Goal: Task Accomplishment & Management: Manage account settings

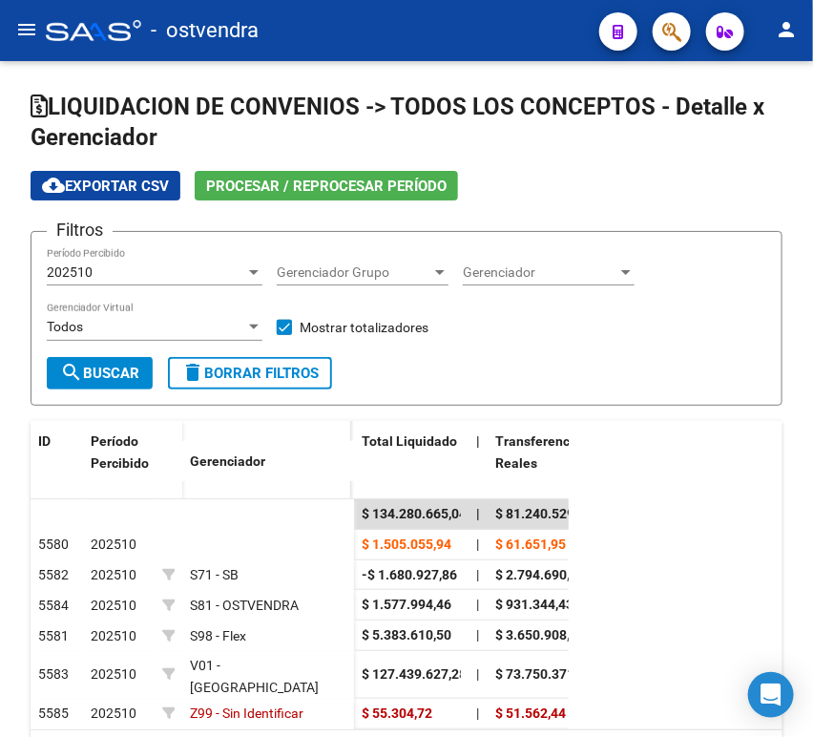
click at [23, 39] on button "menu" at bounding box center [27, 30] width 38 height 38
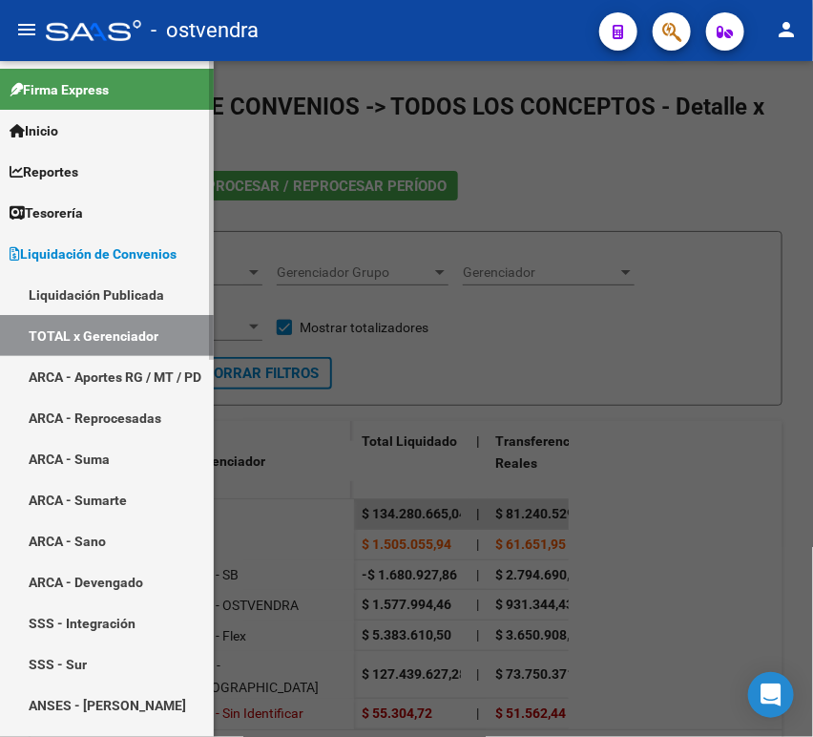
click at [93, 212] on link "Tesorería" at bounding box center [107, 212] width 214 height 41
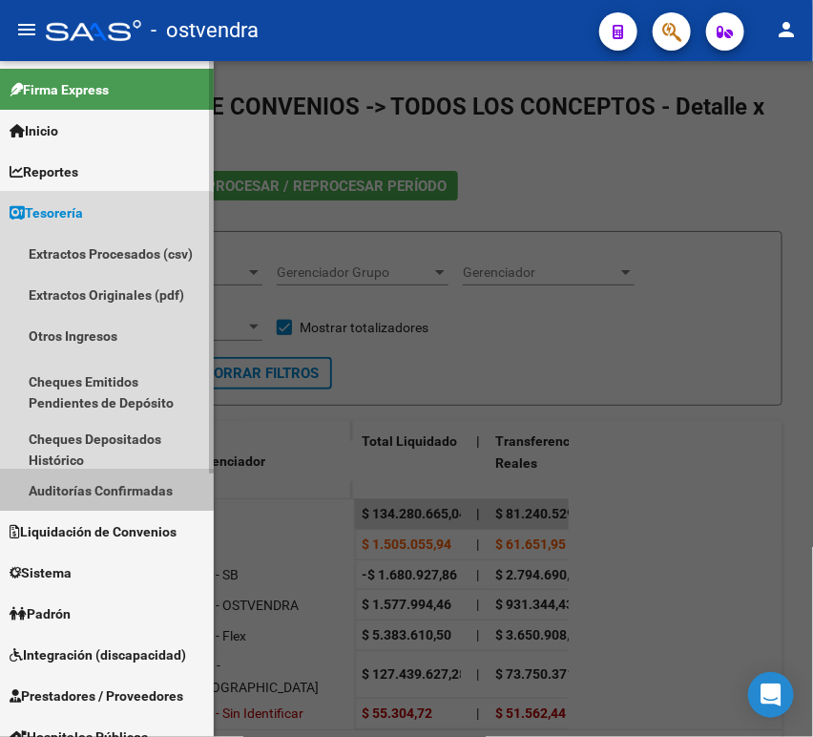
click at [92, 490] on link "Auditorías Confirmadas" at bounding box center [107, 489] width 214 height 41
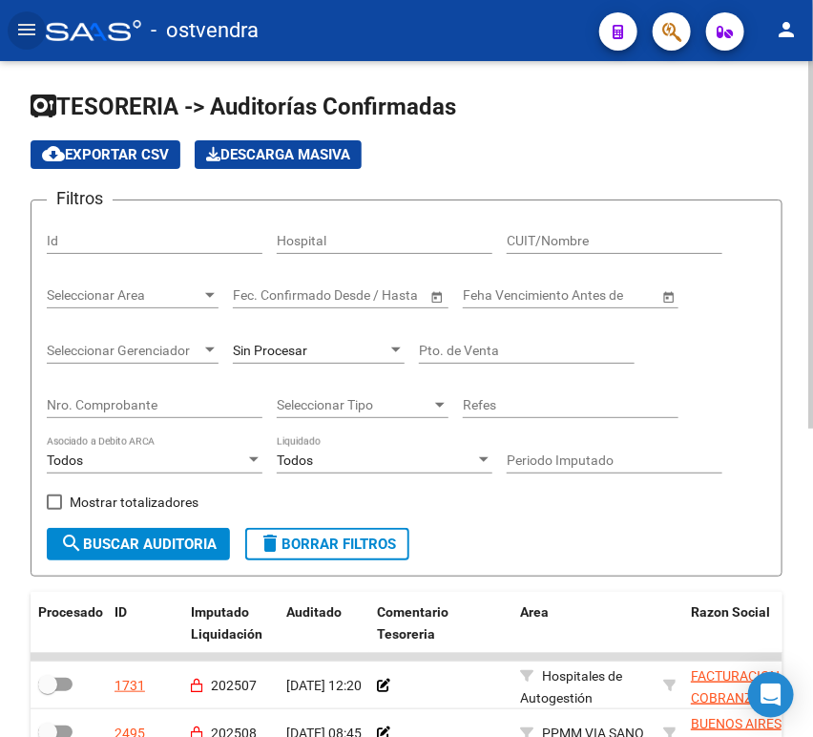
click at [111, 401] on input "Nro. Comprobante" at bounding box center [155, 405] width 216 height 16
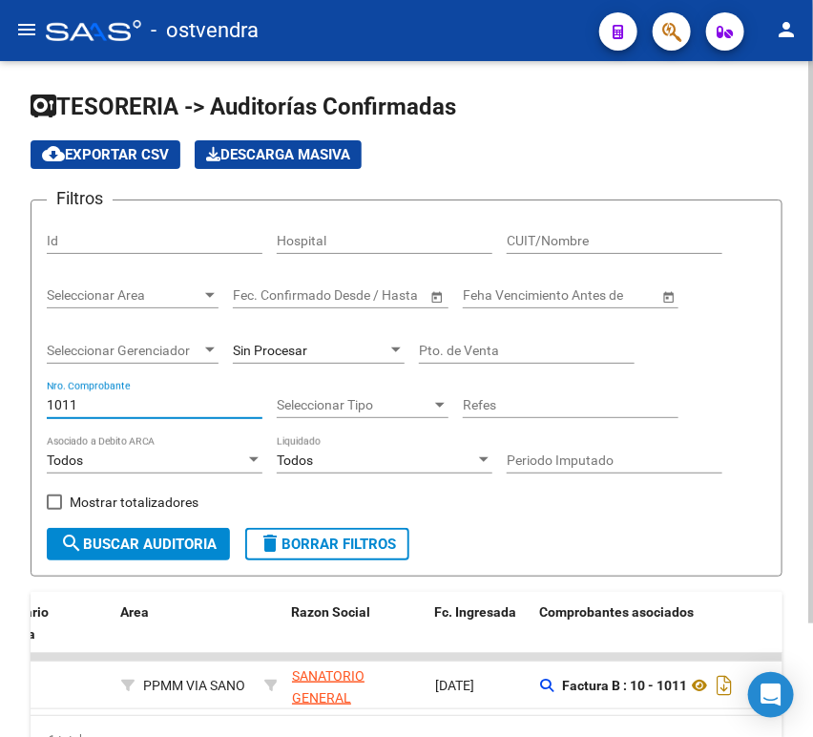
scroll to position [0, 402]
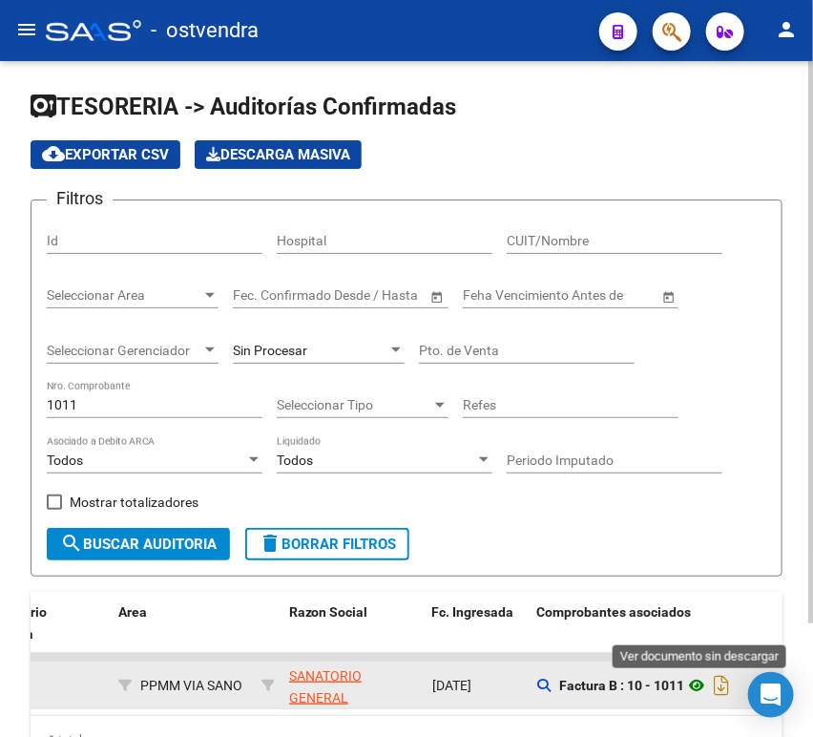
click at [693, 690] on icon at bounding box center [696, 685] width 25 height 23
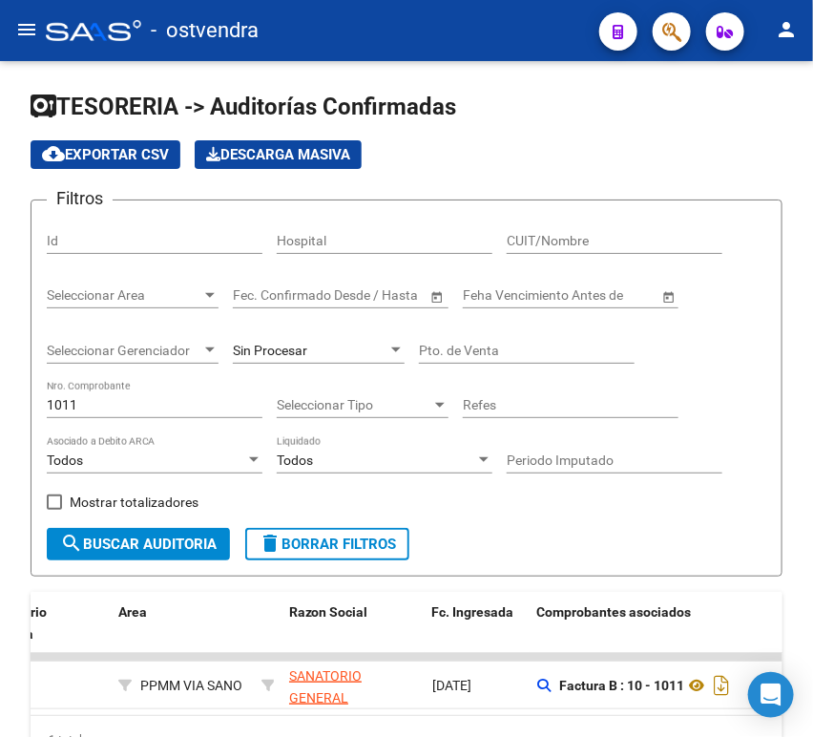
drag, startPoint x: 112, startPoint y: 396, endPoint x: -1, endPoint y: 395, distance: 112.6
click at [0, 395] on html "menu - ostvendra person Firma Express Inicio Calendario SSS Instructivos Contac…" at bounding box center [406, 368] width 813 height 737
click at [52, 397] on input "1011" at bounding box center [155, 405] width 216 height 16
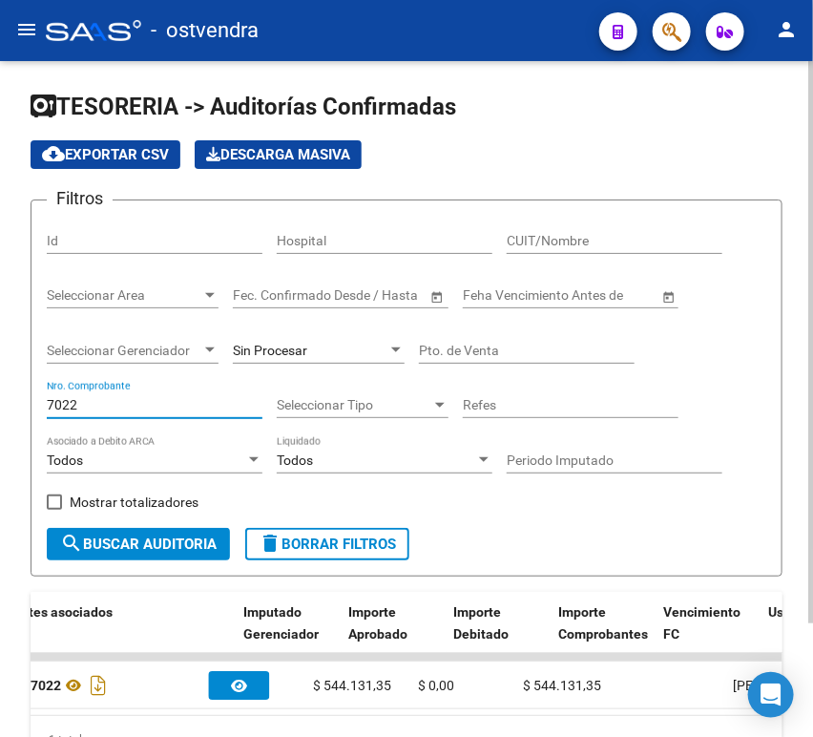
scroll to position [0, 978]
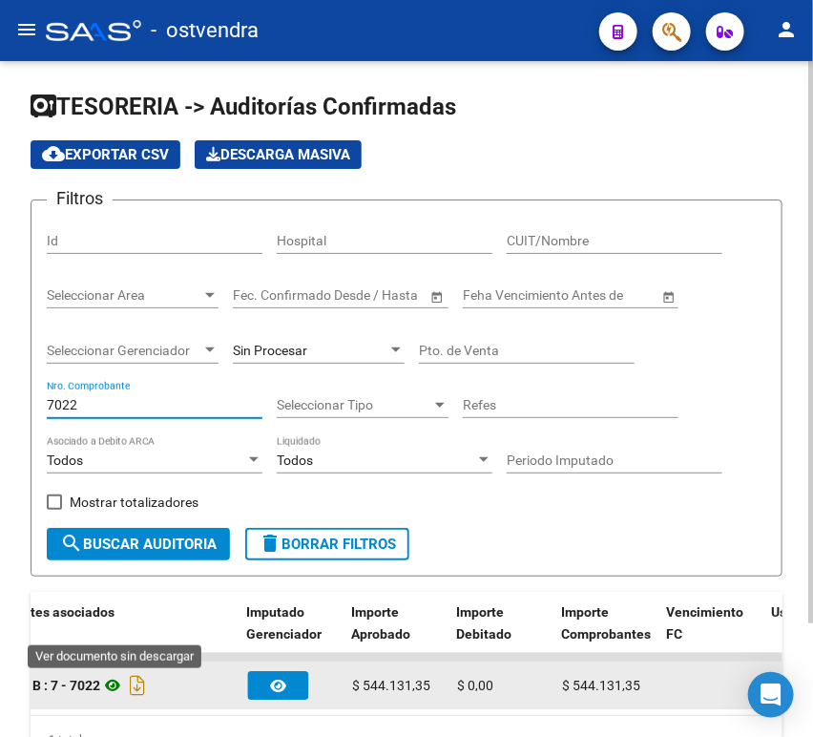
type input "7022"
click at [121, 681] on icon at bounding box center [112, 685] width 25 height 23
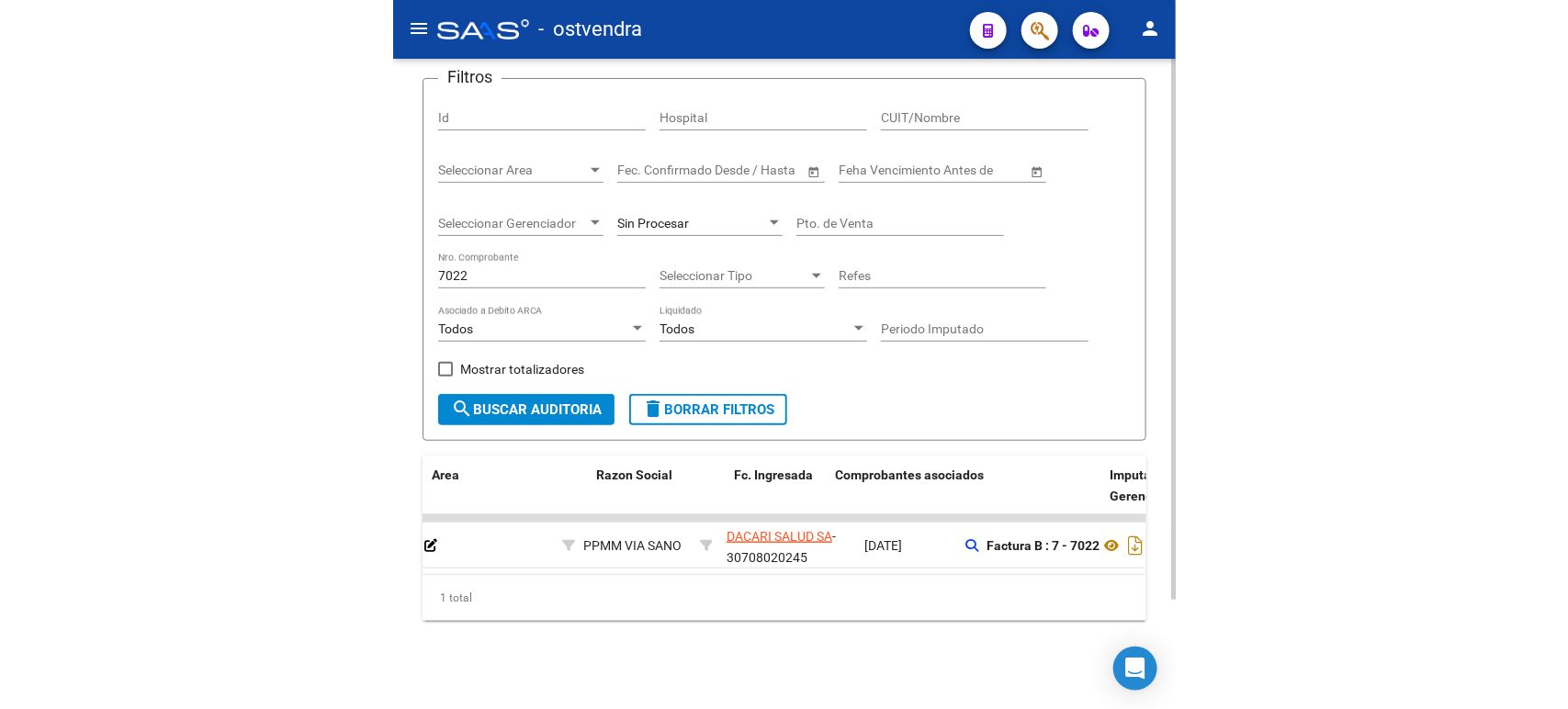
scroll to position [0, 0]
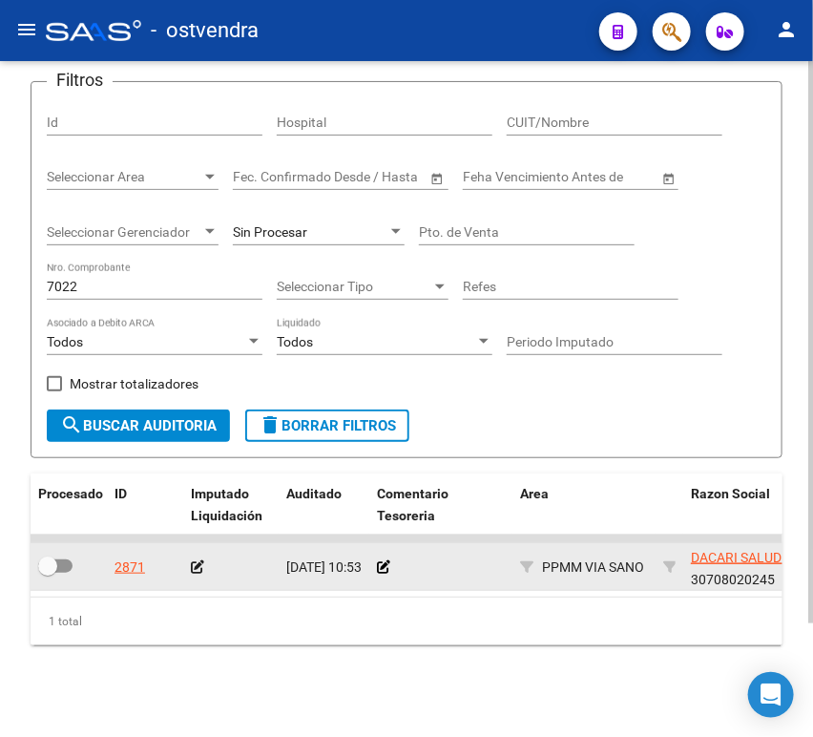
click at [200, 556] on div at bounding box center [231, 567] width 80 height 22
click at [200, 560] on icon at bounding box center [197, 566] width 13 height 13
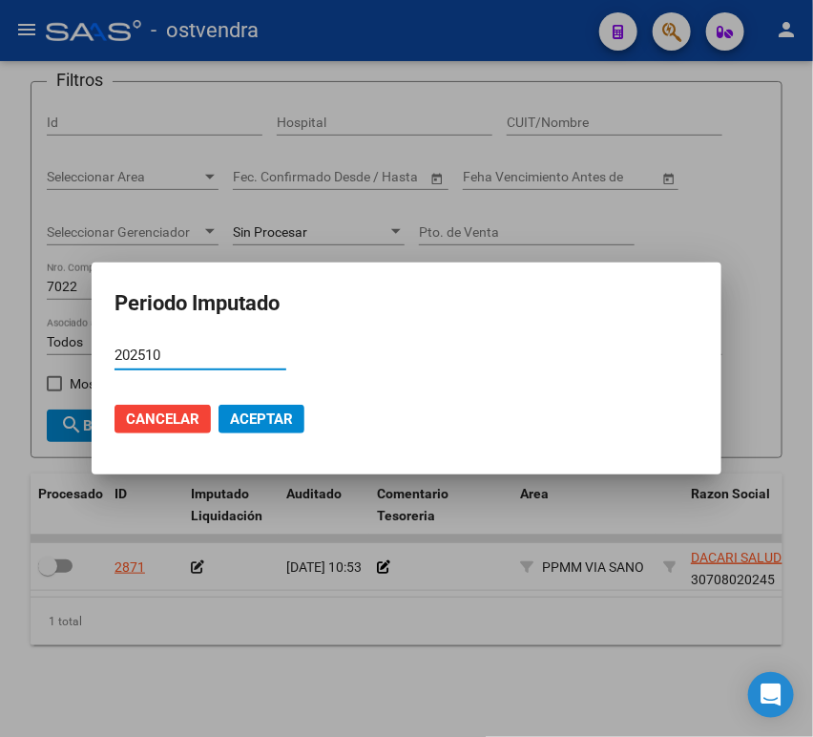
type input "202510"
click at [253, 417] on span "Aceptar" at bounding box center [261, 418] width 63 height 17
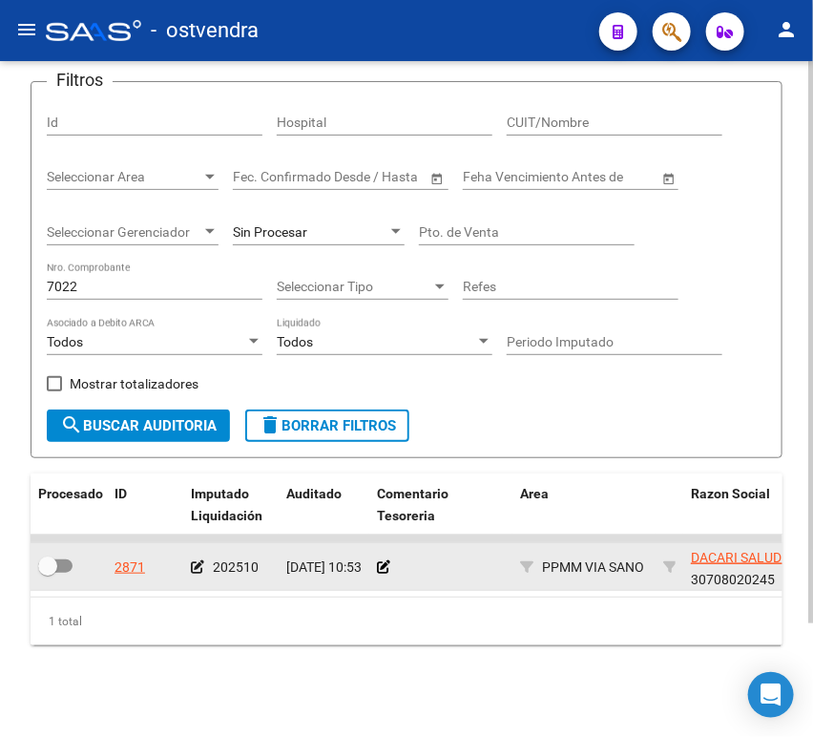
click at [194, 560] on icon at bounding box center [197, 566] width 13 height 13
click at [385, 560] on icon at bounding box center [383, 566] width 13 height 13
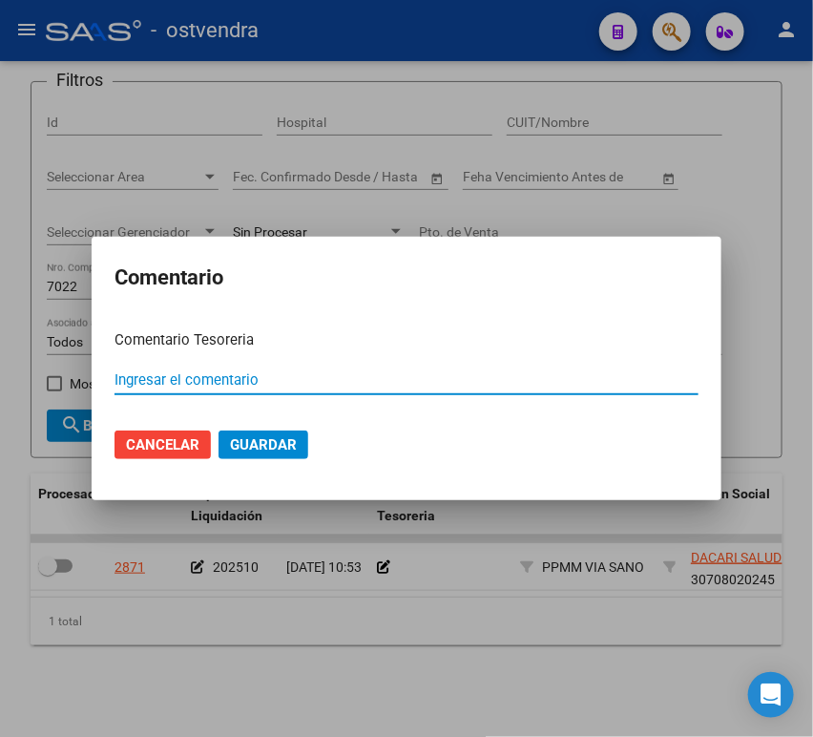
paste input "00012491"
type input "00012491"
click at [264, 439] on span "Guardar" at bounding box center [263, 444] width 67 height 17
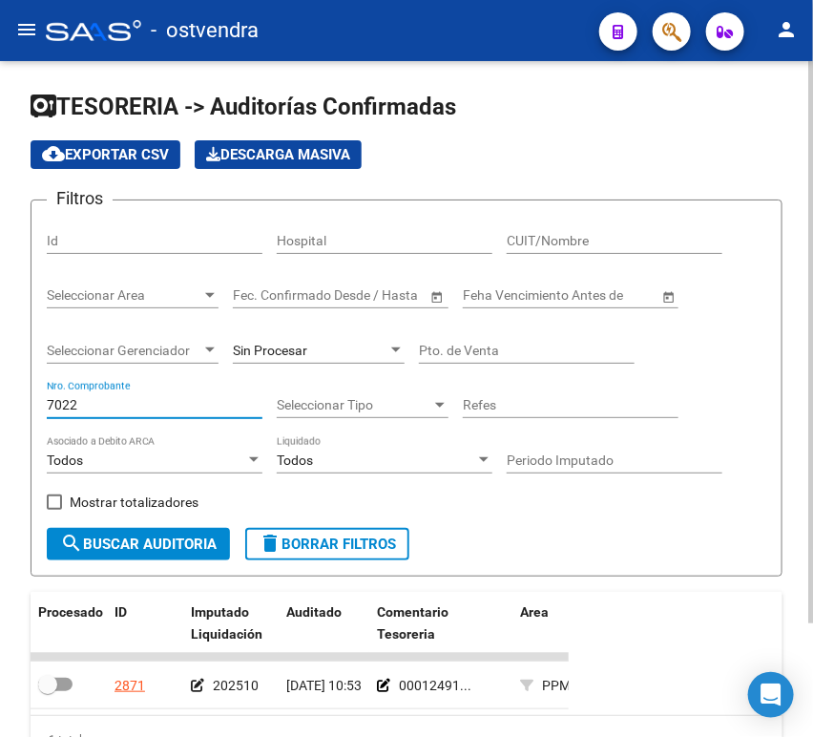
drag, startPoint x: 104, startPoint y: 410, endPoint x: 10, endPoint y: 408, distance: 94.5
click at [10, 408] on div "TESORERIA -> Auditorías Confirmadas cloud_download Exportar CSV Descarga Masiva…" at bounding box center [406, 458] width 813 height 794
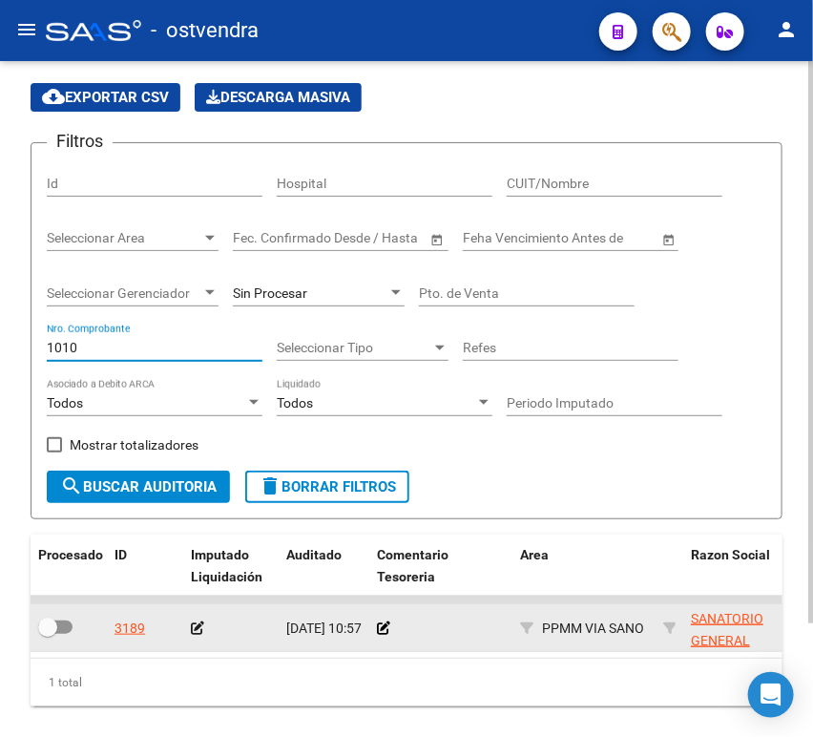
scroll to position [106, 0]
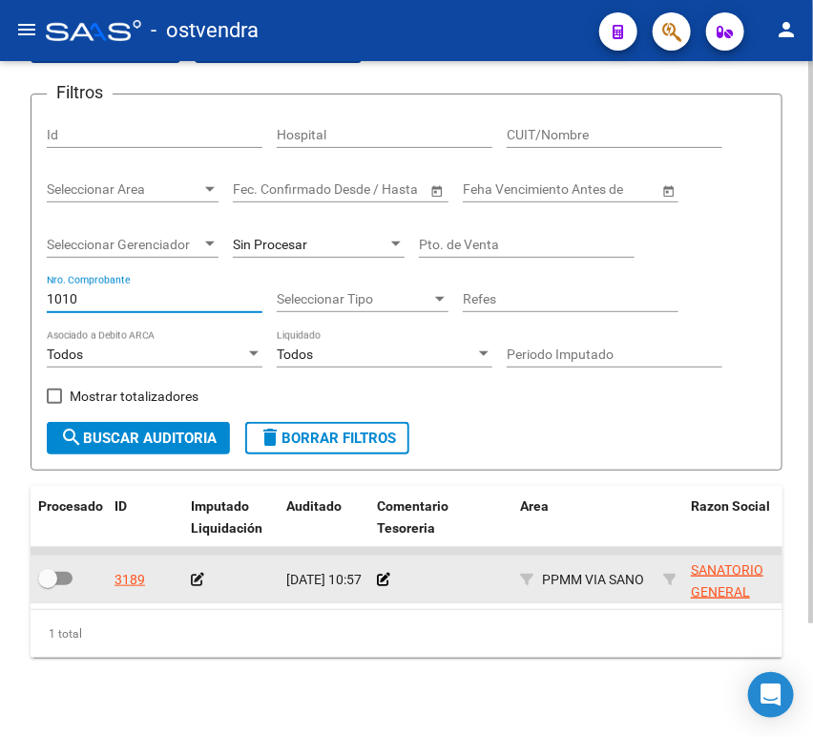
type input "1010"
click at [193, 577] on icon at bounding box center [197, 578] width 13 height 13
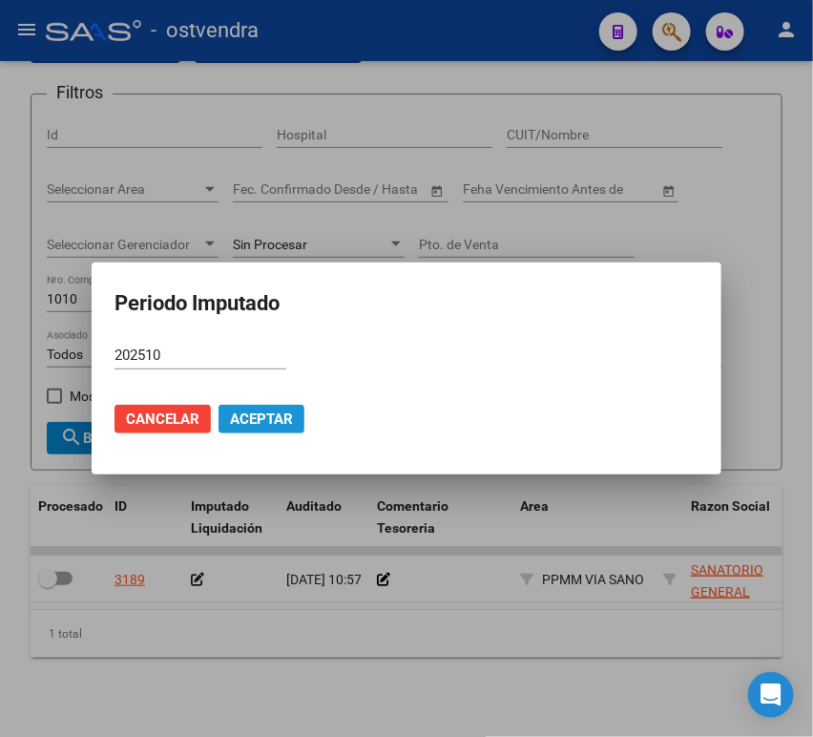
click at [268, 426] on button "Aceptar" at bounding box center [261, 419] width 86 height 29
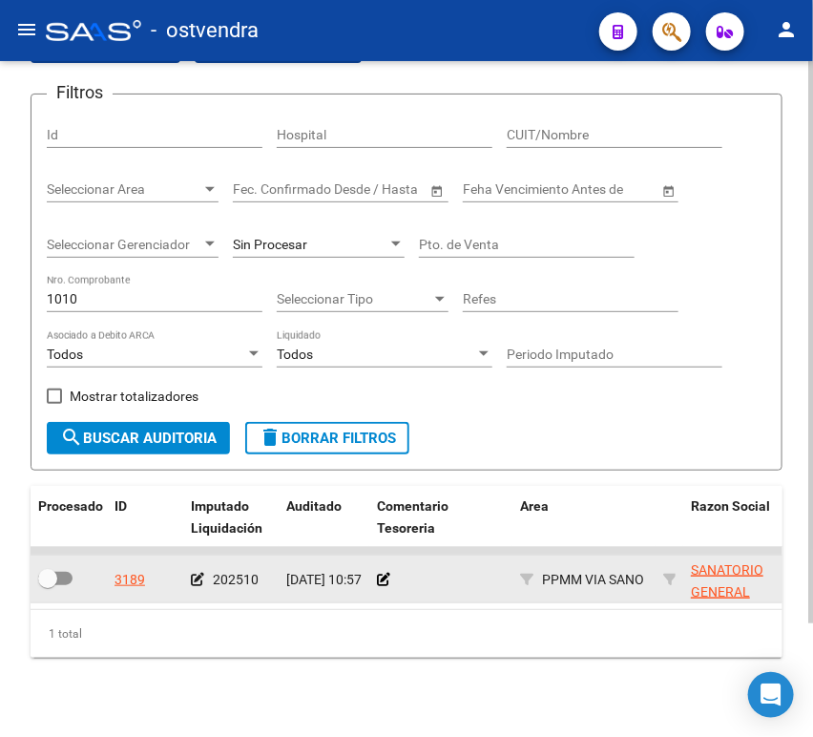
click at [389, 576] on div at bounding box center [441, 580] width 128 height 22
click at [384, 579] on icon at bounding box center [383, 578] width 13 height 13
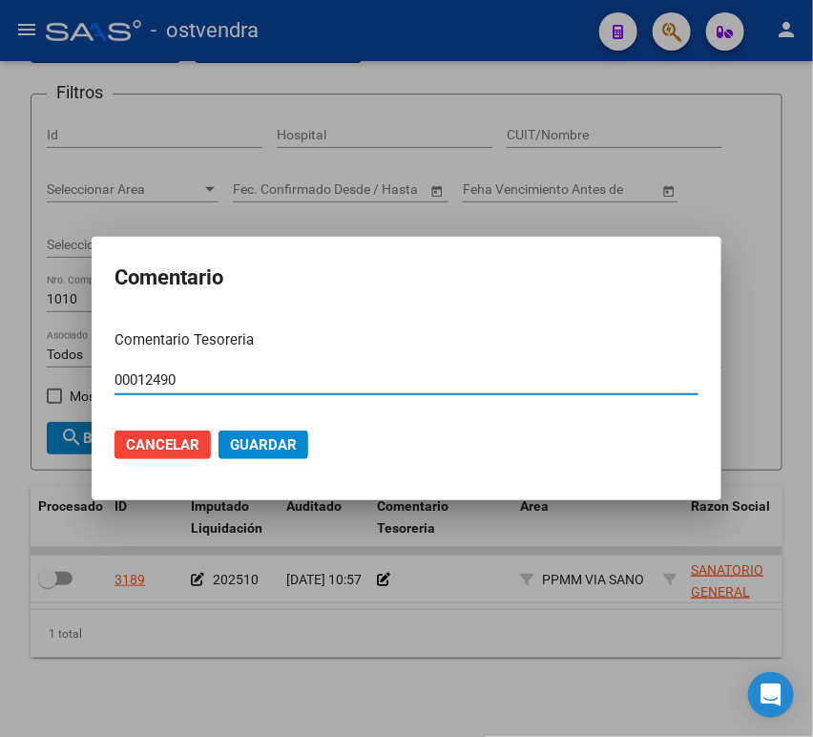
type input "00012490"
click at [274, 433] on button "Guardar" at bounding box center [263, 444] width 90 height 29
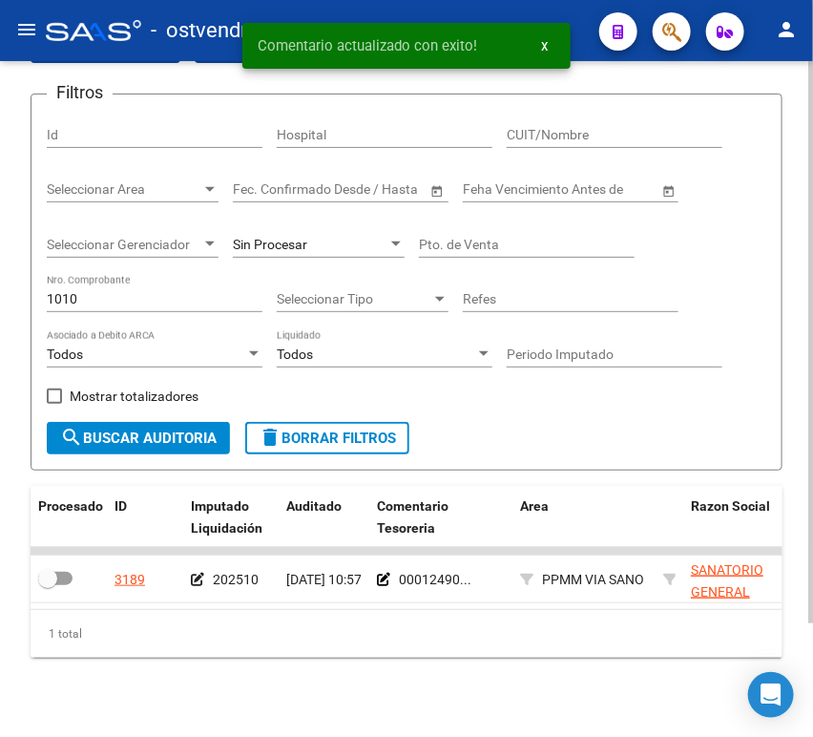
click at [151, 286] on div "1010 Nro. Comprobante" at bounding box center [155, 293] width 216 height 38
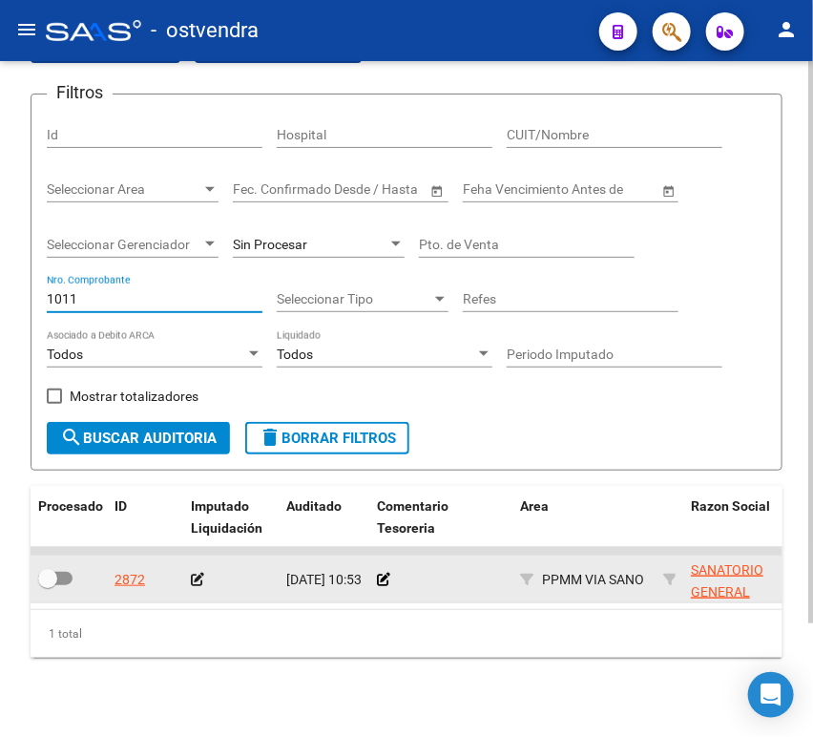
type input "1011"
click at [199, 580] on icon at bounding box center [197, 578] width 13 height 13
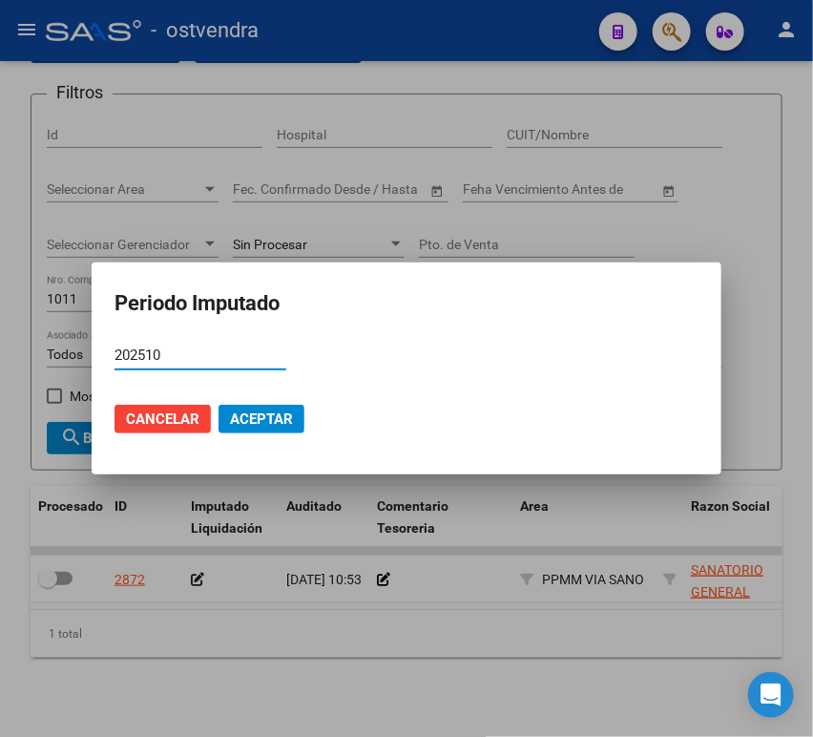
click at [263, 428] on button "Aceptar" at bounding box center [261, 419] width 86 height 29
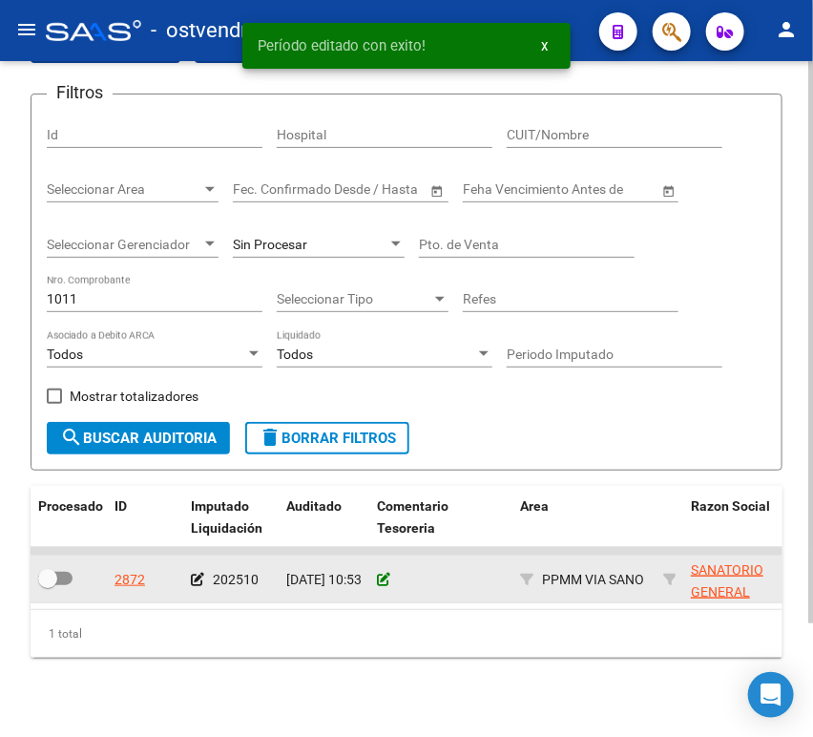
click at [381, 578] on icon at bounding box center [383, 578] width 13 height 13
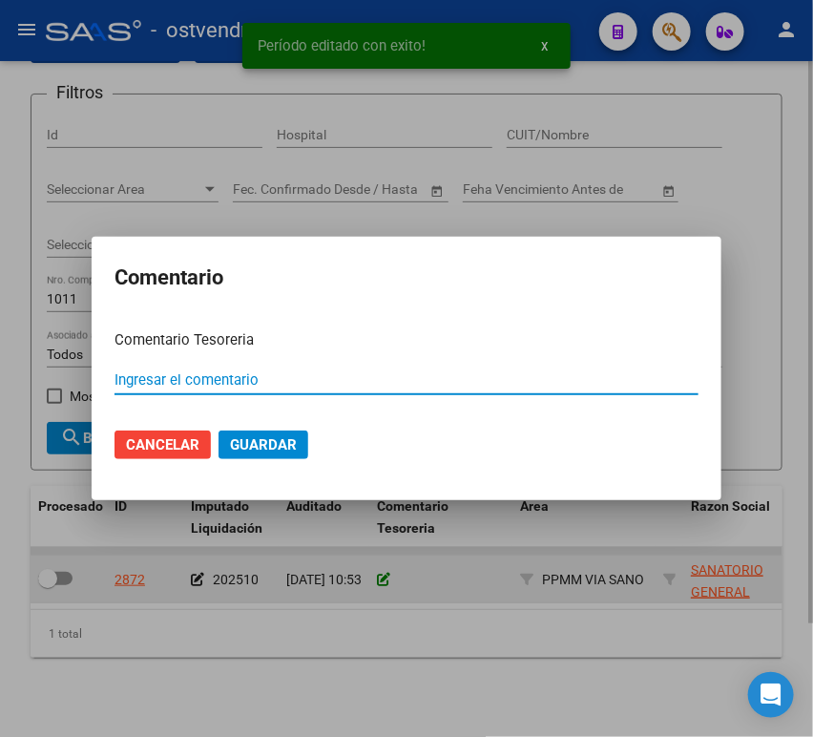
paste input "00012490"
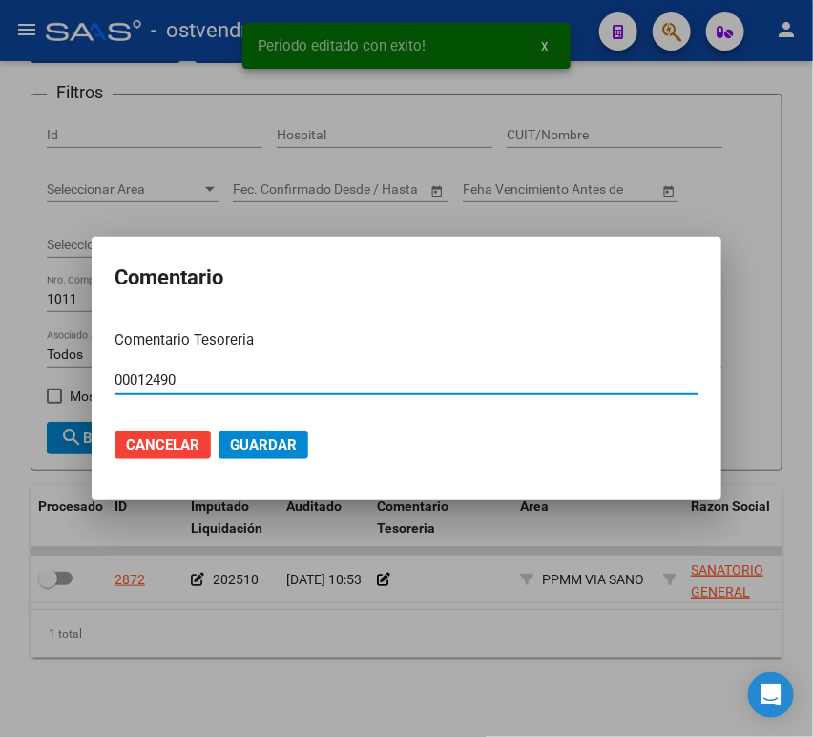
type input "00012490"
click at [278, 426] on mat-dialog-actions "Cancelar Guardar" at bounding box center [406, 444] width 584 height 65
click at [275, 427] on mat-dialog-actions "Cancelar Guardar" at bounding box center [406, 444] width 584 height 65
click at [274, 444] on span "Guardar" at bounding box center [263, 444] width 67 height 17
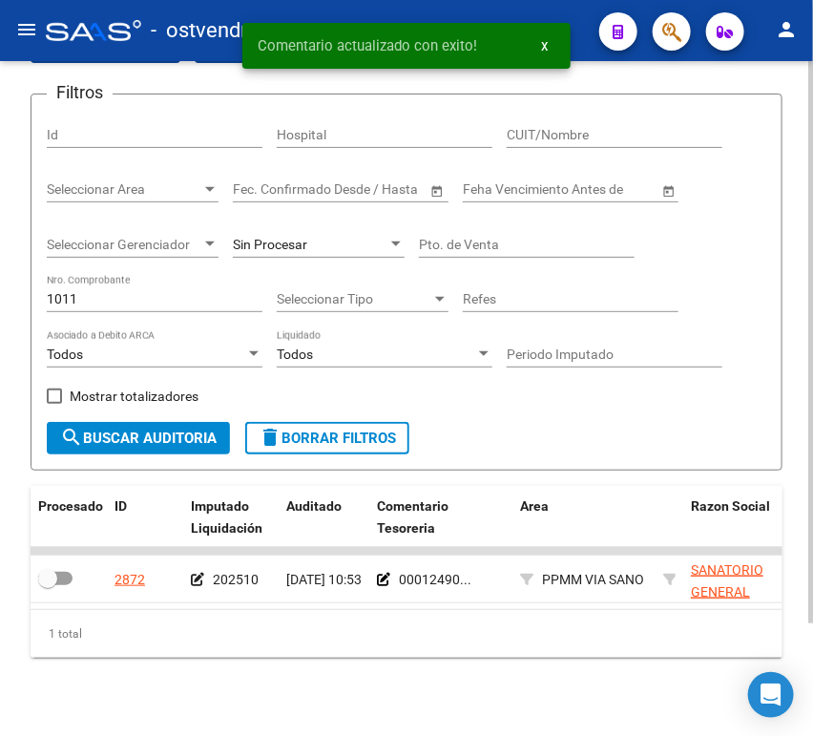
click at [160, 302] on input "1011" at bounding box center [155, 299] width 216 height 16
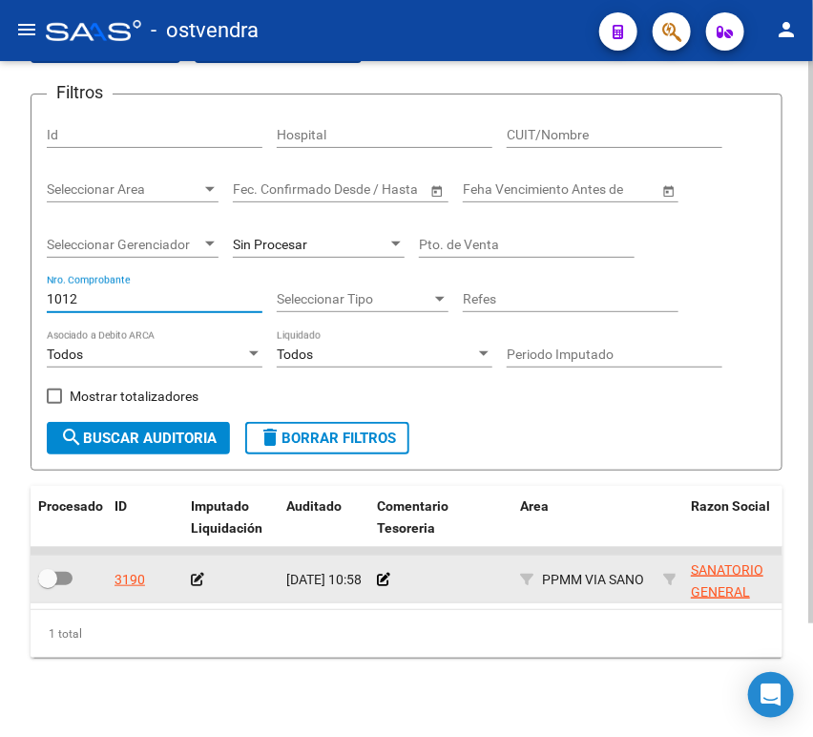
type input "1012"
click at [197, 575] on icon at bounding box center [197, 578] width 13 height 13
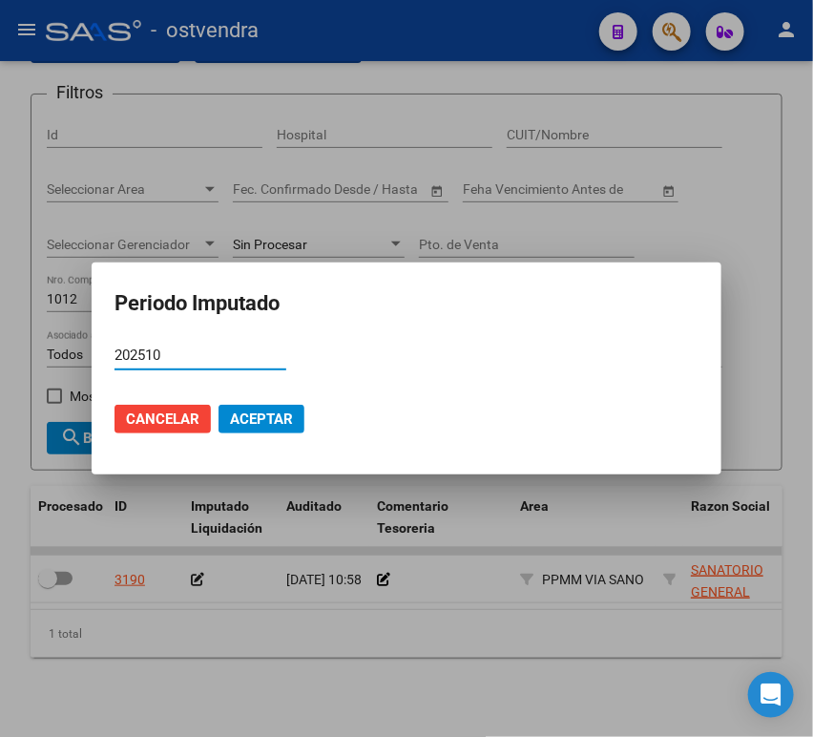
click at [237, 407] on button "Aceptar" at bounding box center [261, 419] width 86 height 29
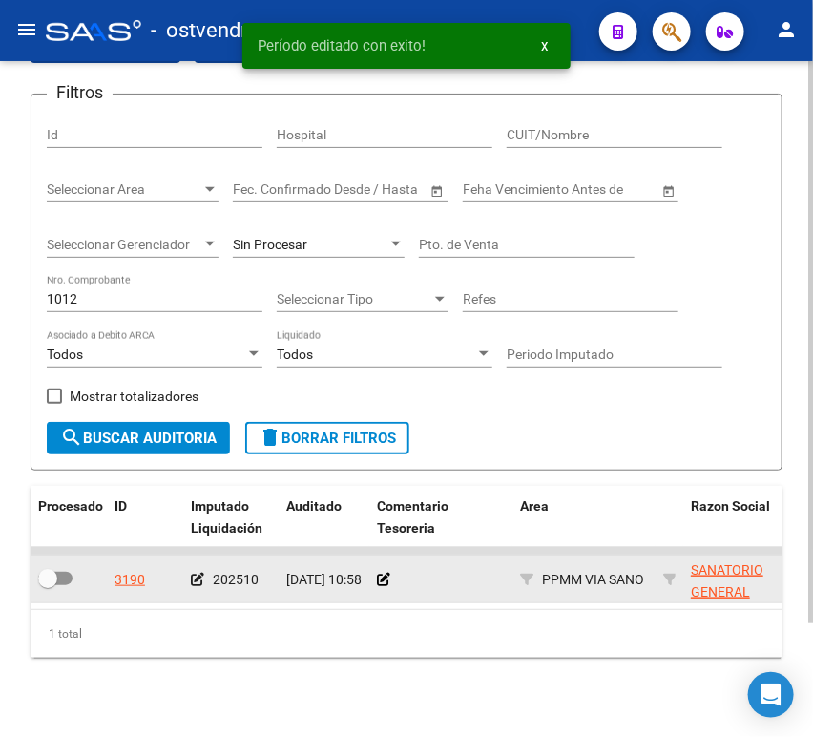
click at [390, 584] on div at bounding box center [441, 580] width 128 height 22
click at [378, 581] on icon at bounding box center [383, 578] width 13 height 13
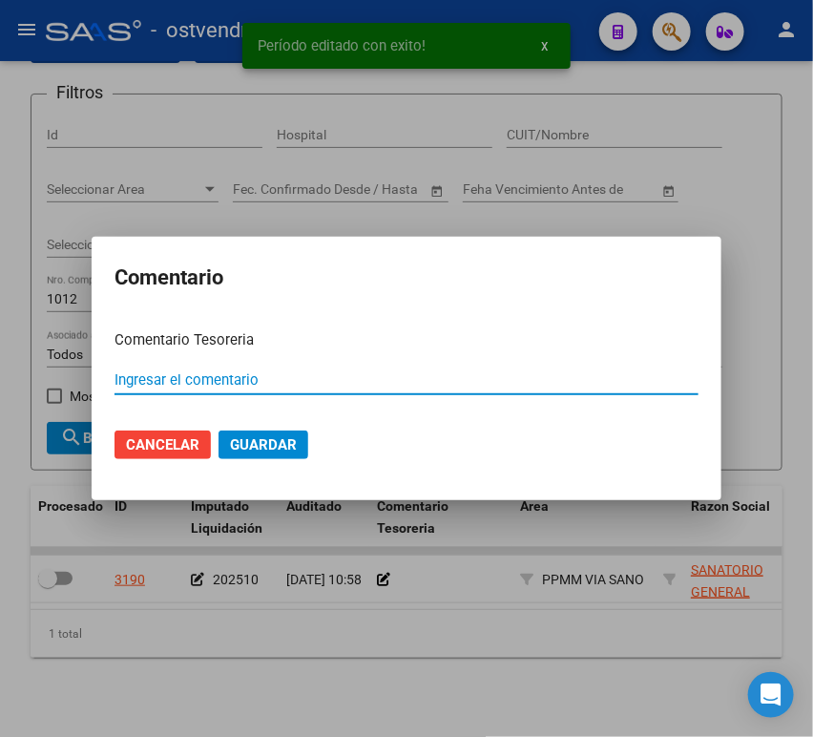
paste input "00012490"
type input "00012490"
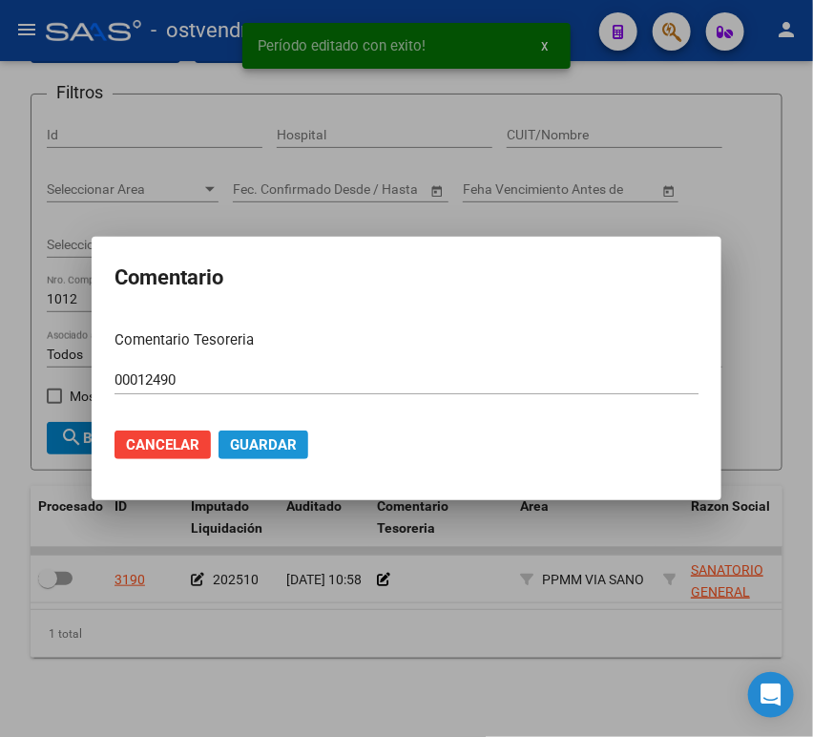
click at [275, 445] on span "Guardar" at bounding box center [263, 444] width 67 height 17
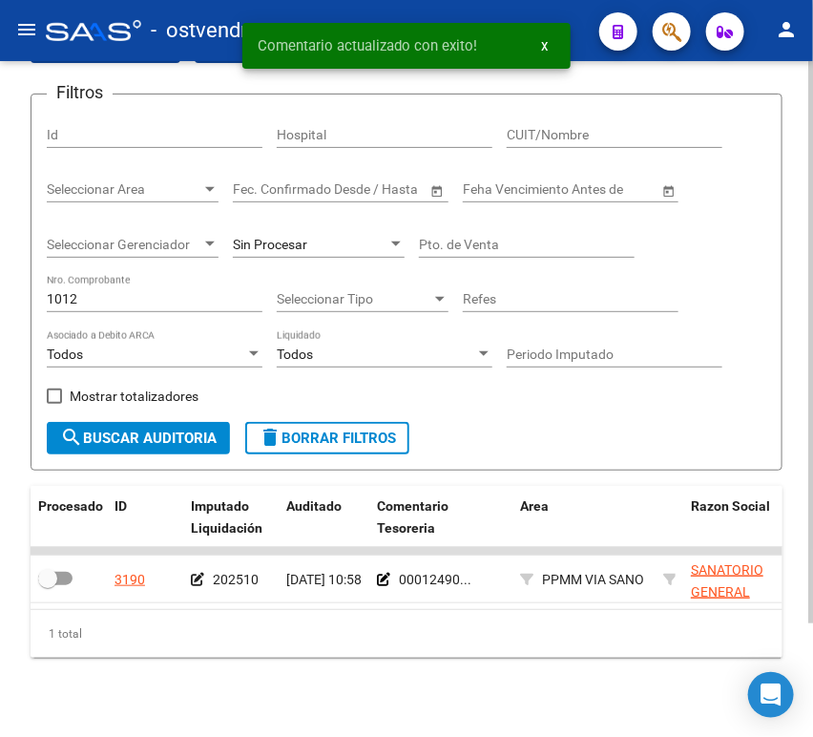
click at [171, 310] on div "1012 Nro. Comprobante" at bounding box center [155, 293] width 216 height 38
drag, startPoint x: 160, startPoint y: 306, endPoint x: 6, endPoint y: 296, distance: 154.9
click at [6, 296] on div "TESORERIA -> Auditorías Confirmadas cloud_download Exportar CSV Descarga Masiva…" at bounding box center [406, 352] width 813 height 794
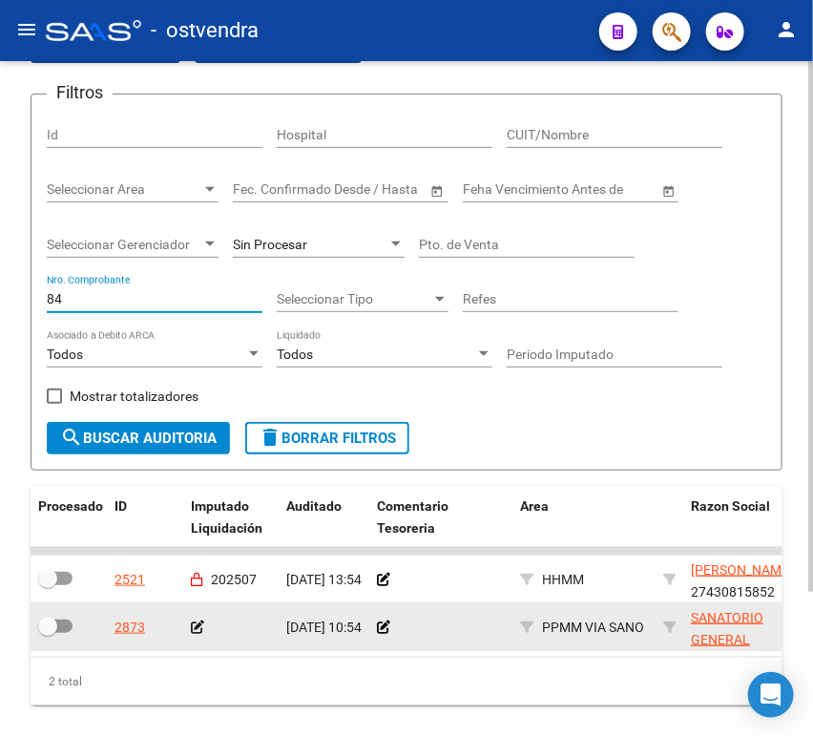
type input "84"
click at [193, 624] on icon at bounding box center [197, 626] width 13 height 13
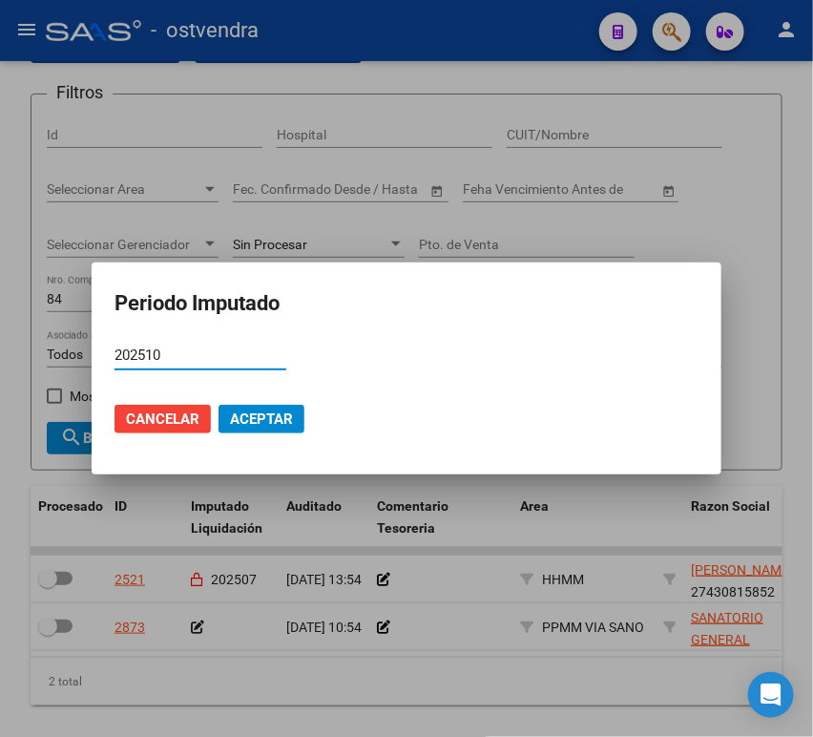
type input "202510"
click at [254, 425] on span "Aceptar" at bounding box center [261, 418] width 63 height 17
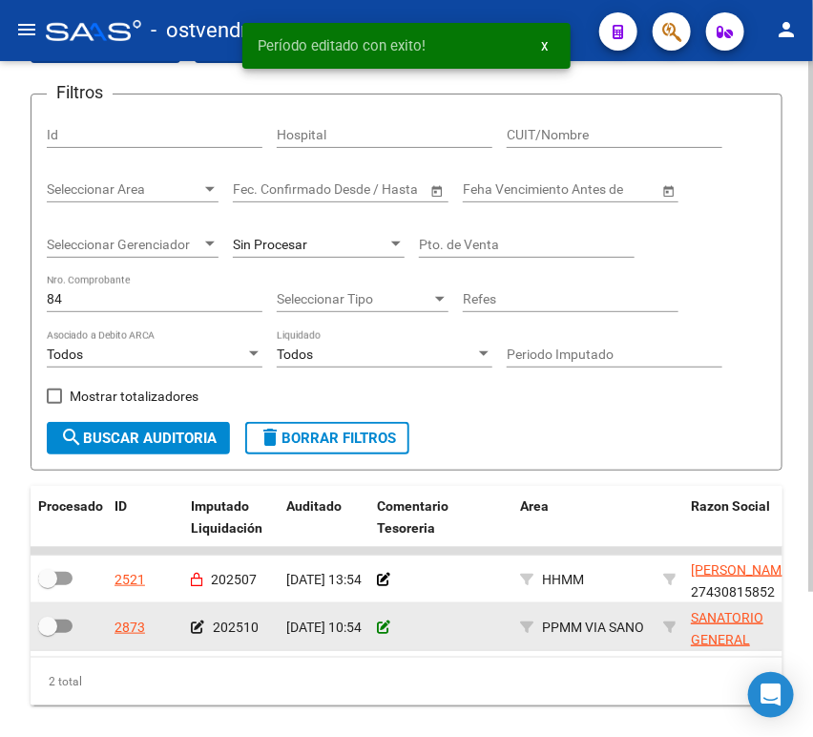
click at [382, 622] on icon at bounding box center [383, 626] width 13 height 13
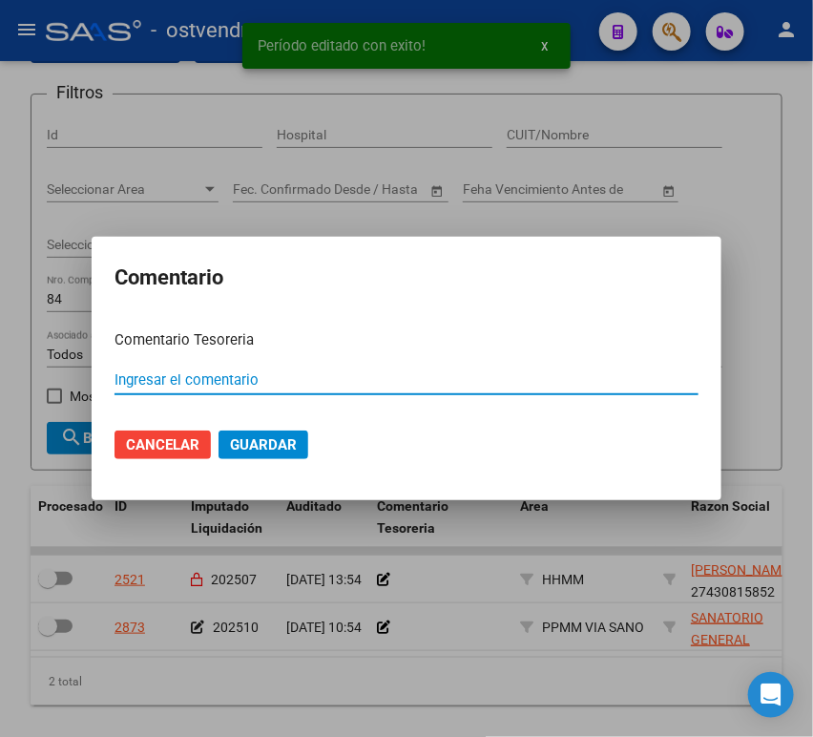
paste input "00012490"
type input "00012490"
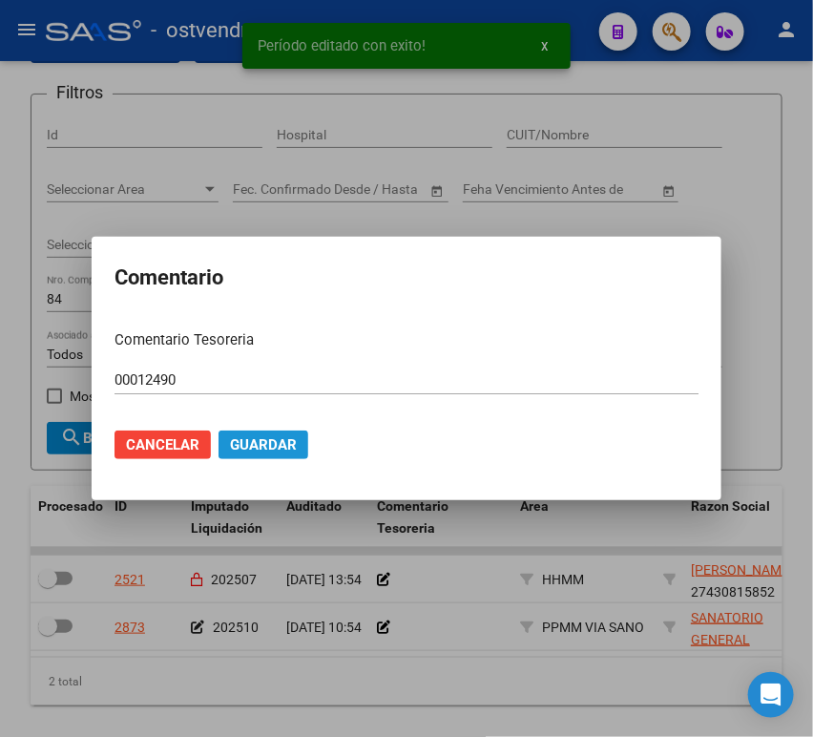
click at [279, 447] on span "Guardar" at bounding box center [263, 444] width 67 height 17
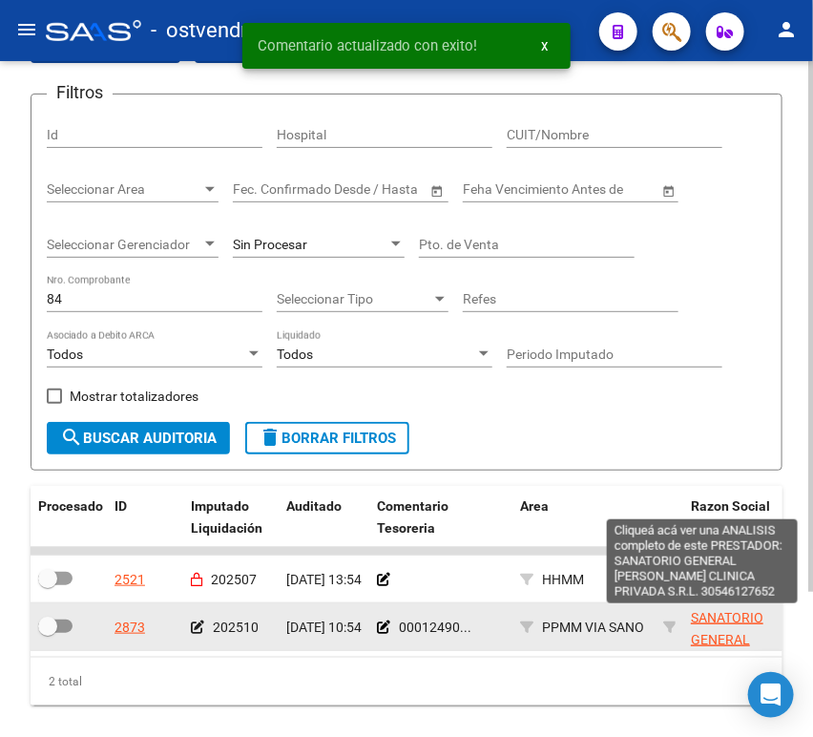
click at [712, 624] on span "SANATORIO GENERAL [PERSON_NAME] CLINICA PRIVADA S.R.L." at bounding box center [745, 661] width 108 height 102
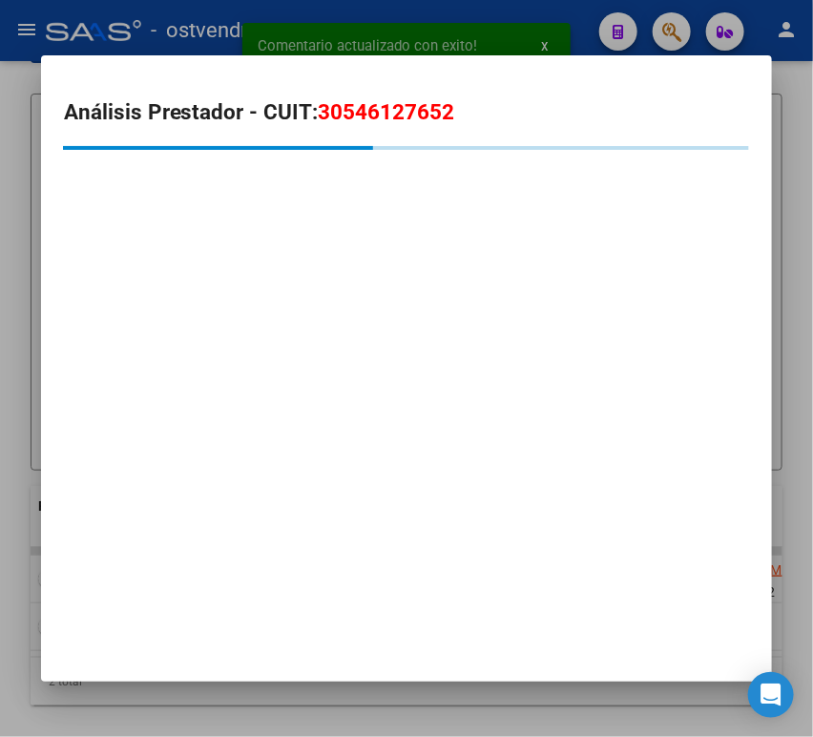
click at [419, 121] on span "30546127652" at bounding box center [387, 111] width 136 height 25
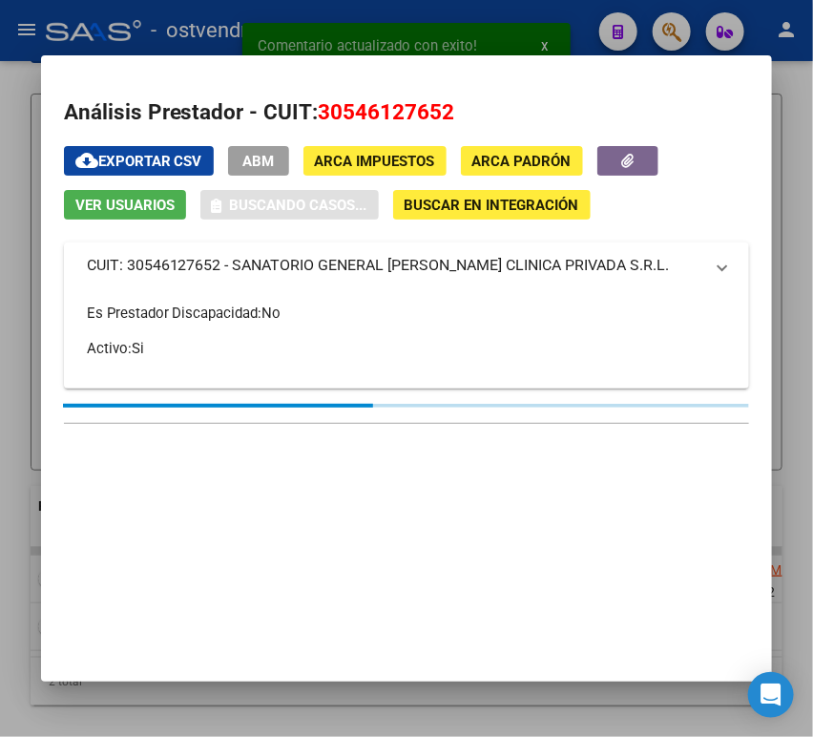
click at [419, 121] on span "30546127652" at bounding box center [387, 111] width 136 height 25
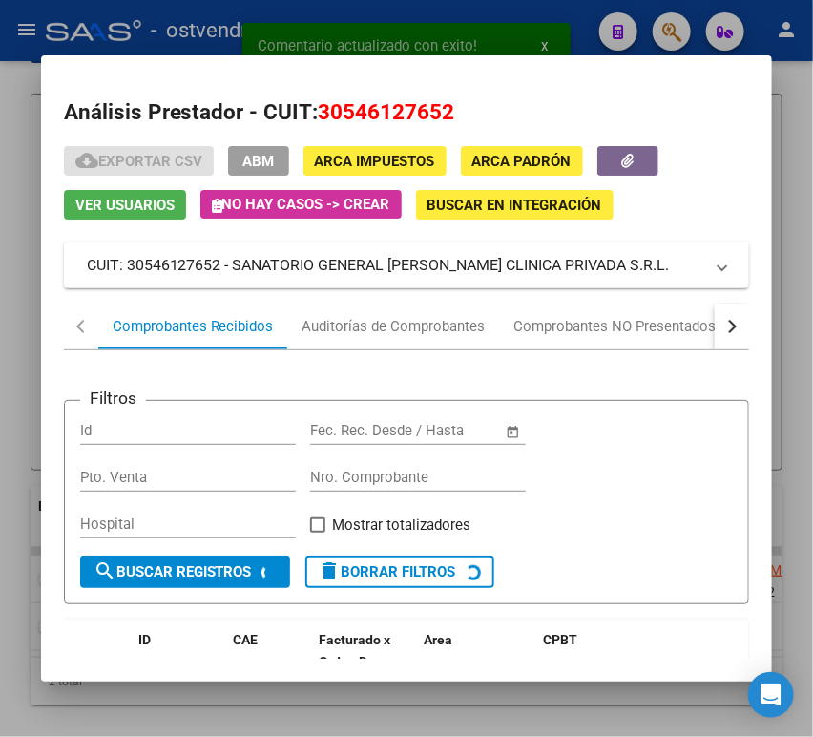
copy span "30546127652"
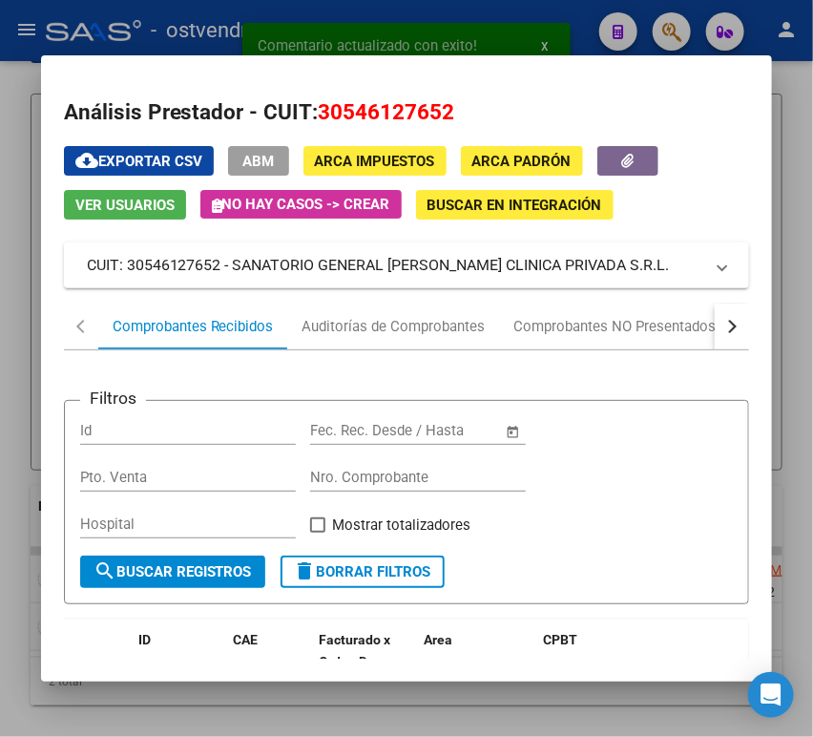
click at [547, 12] on div at bounding box center [406, 368] width 813 height 737
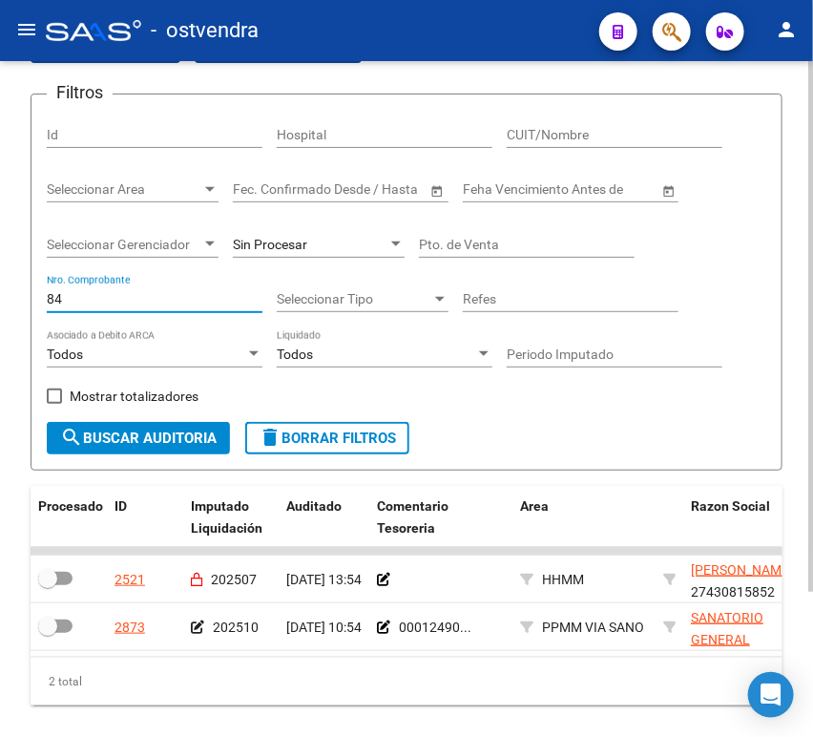
drag, startPoint x: 146, startPoint y: 301, endPoint x: 5, endPoint y: 288, distance: 141.8
click at [3, 288] on div "TESORERIA -> Auditorías Confirmadas cloud_download Exportar CSV Descarga Masiva…" at bounding box center [406, 375] width 813 height 841
click at [621, 141] on div "CUIT/Nombre" at bounding box center [615, 129] width 216 height 38
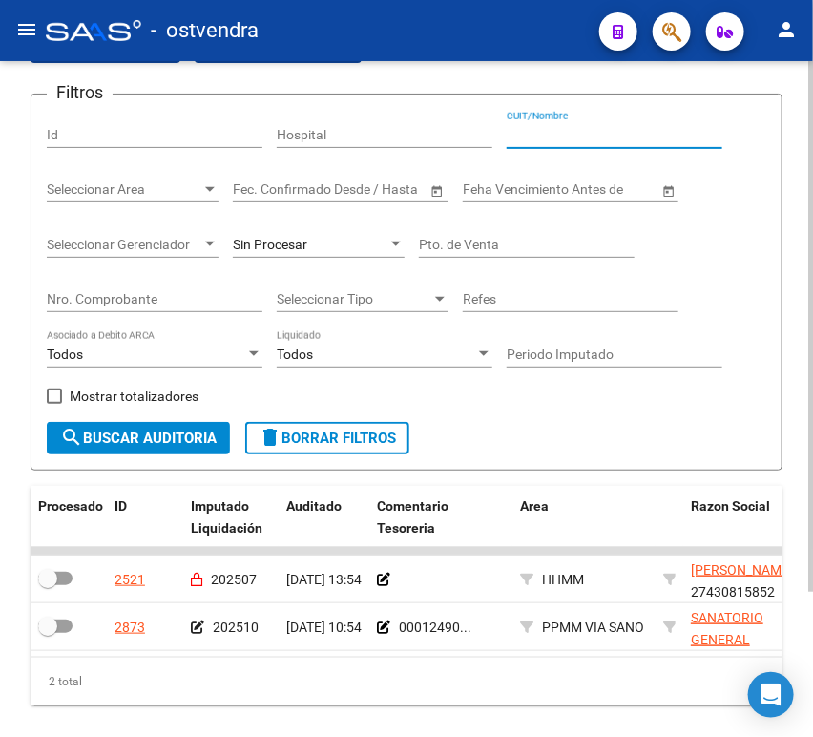
paste input "30546127652"
type input "30546127652"
click at [552, 353] on input "Periodo Imputado" at bounding box center [615, 354] width 216 height 16
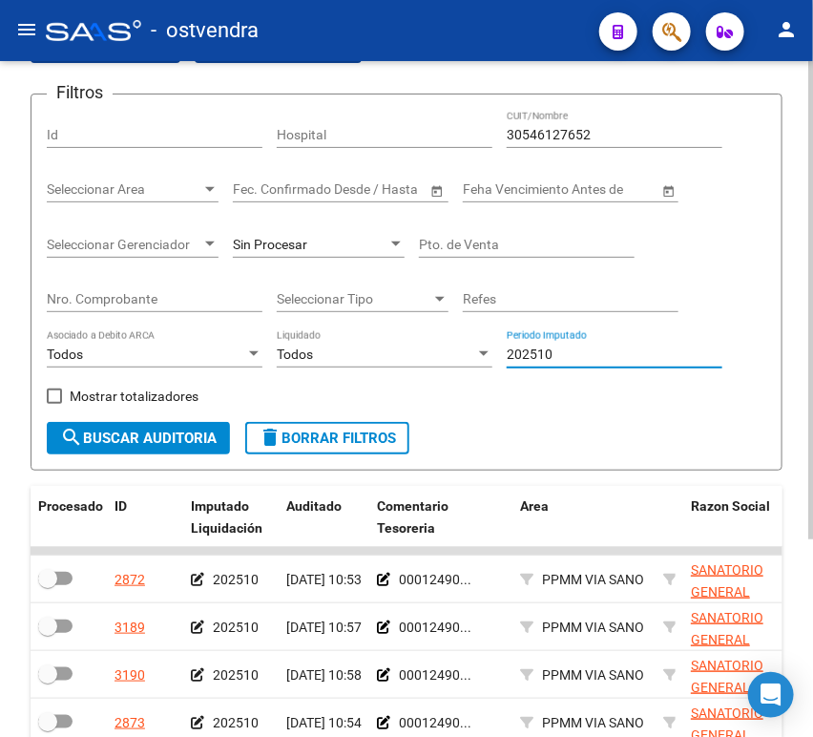
type input "202510"
click at [55, 395] on span at bounding box center [54, 395] width 15 height 15
click at [54, 404] on input "Mostrar totalizadores" at bounding box center [53, 404] width 1 height 1
checkbox input "true"
click at [84, 429] on span "search Buscar Auditoria" at bounding box center [138, 437] width 156 height 17
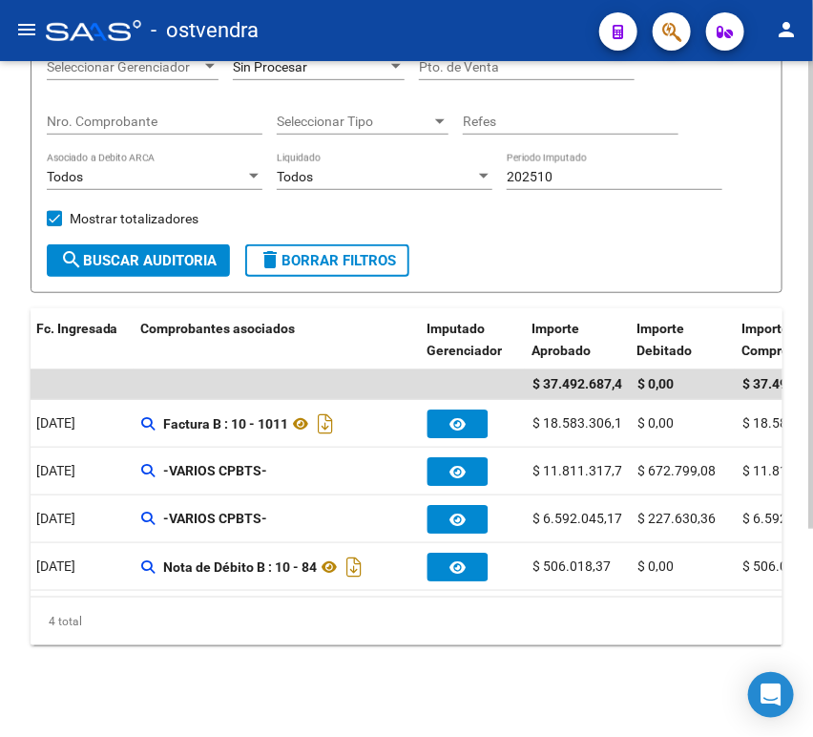
scroll to position [89, 0]
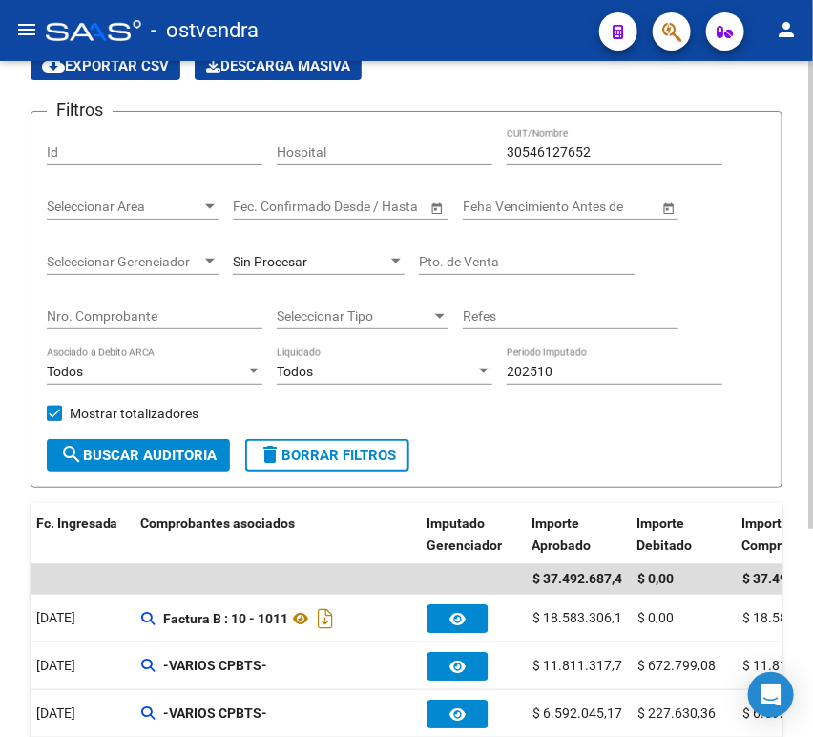
drag, startPoint x: 611, startPoint y: 141, endPoint x: 513, endPoint y: 147, distance: 97.5
click at [513, 147] on div "30546127652 CUIT/Nombre" at bounding box center [615, 146] width 216 height 38
click at [562, 151] on input "30546127652" at bounding box center [615, 152] width 216 height 16
click at [562, 149] on input "30546127652" at bounding box center [615, 152] width 216 height 16
drag, startPoint x: 584, startPoint y: 366, endPoint x: 364, endPoint y: 364, distance: 219.4
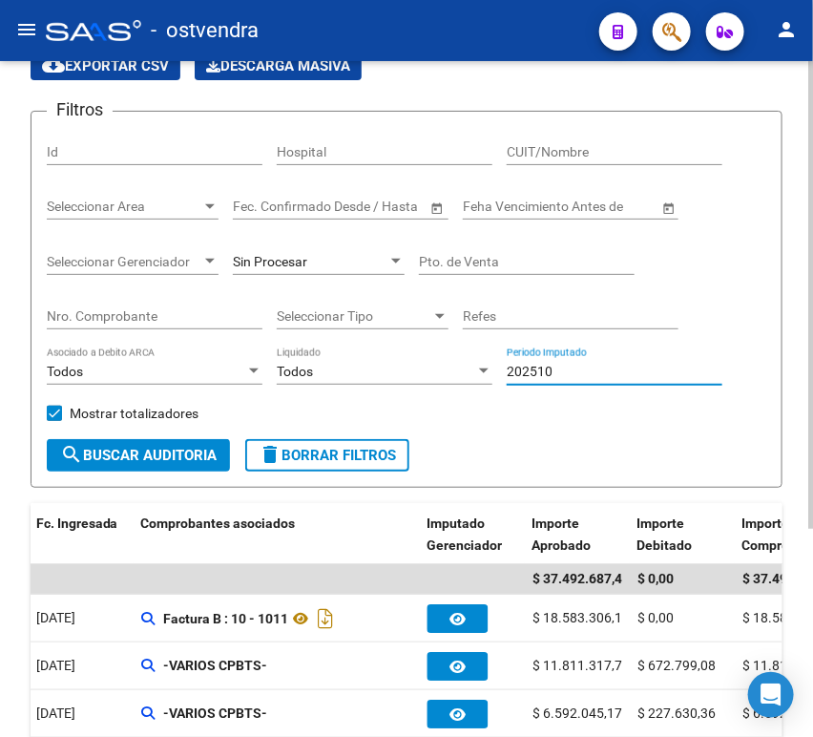
click at [436, 366] on div "Filtros Id Hospital CUIT/Nombre Seleccionar Area Seleccionar Area Fecha inicio …" at bounding box center [406, 283] width 719 height 312
click at [185, 303] on div "Nro. Comprobante" at bounding box center [155, 310] width 216 height 38
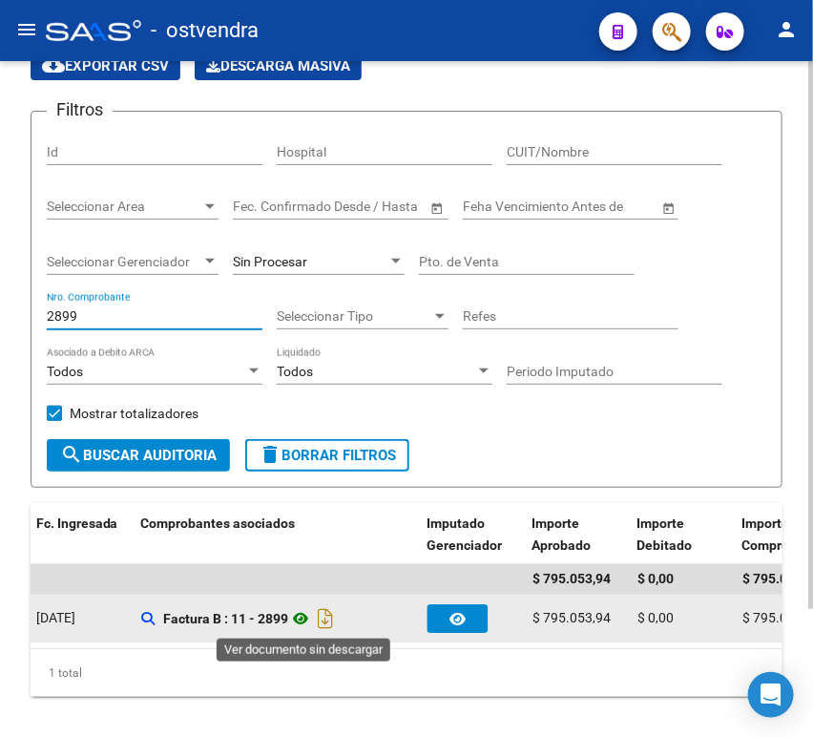
click at [305, 621] on icon at bounding box center [300, 618] width 25 height 23
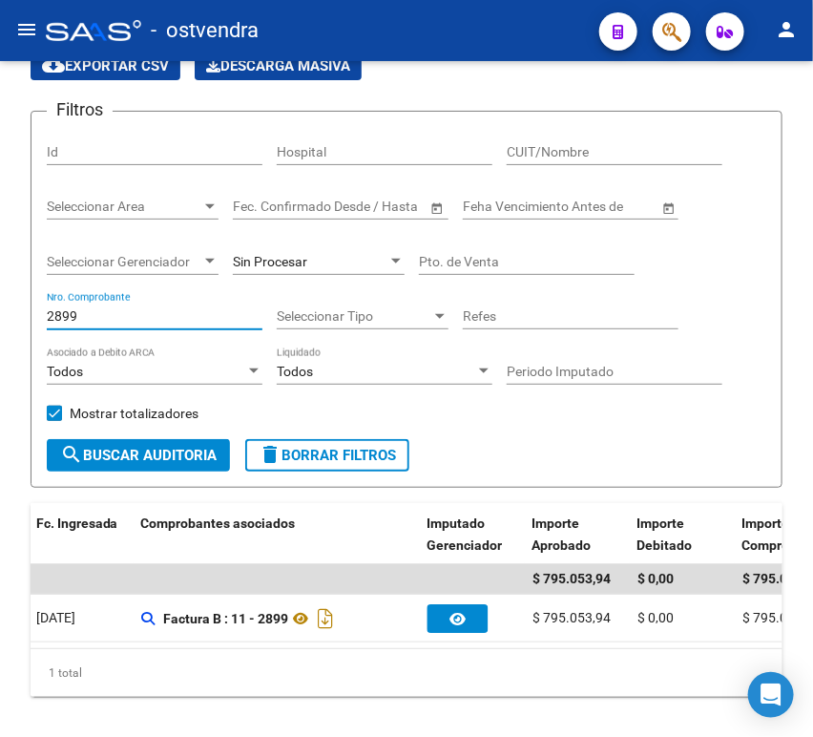
drag, startPoint x: 134, startPoint y: 320, endPoint x: -1, endPoint y: 313, distance: 134.7
click at [0, 313] on html "menu - ostvendra person Firma Express Inicio Calendario SSS Instructivos Contac…" at bounding box center [406, 368] width 813 height 737
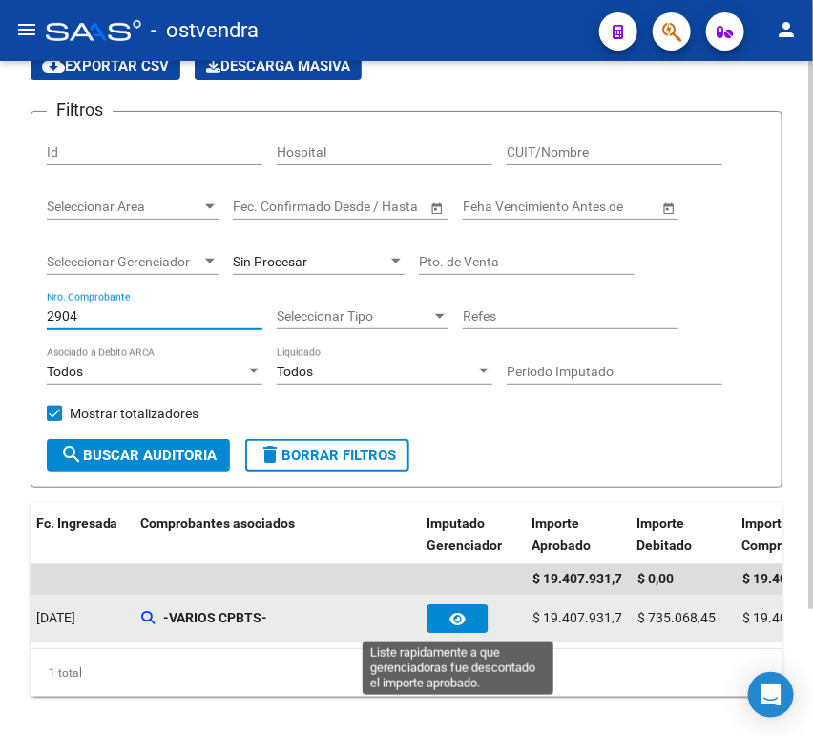
type input "2904"
click at [450, 616] on icon "button" at bounding box center [458, 619] width 16 height 14
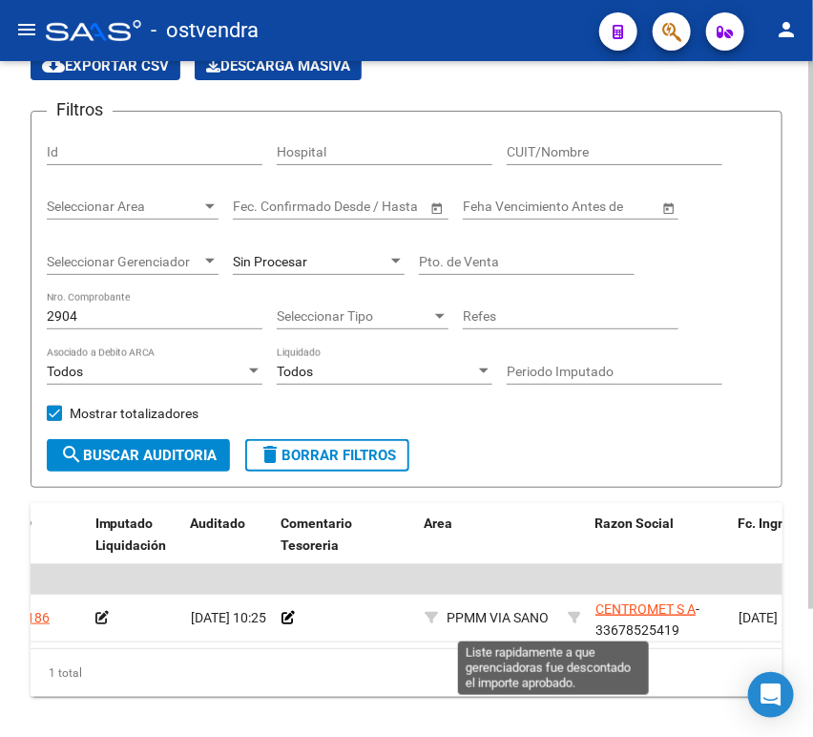
scroll to position [0, 90]
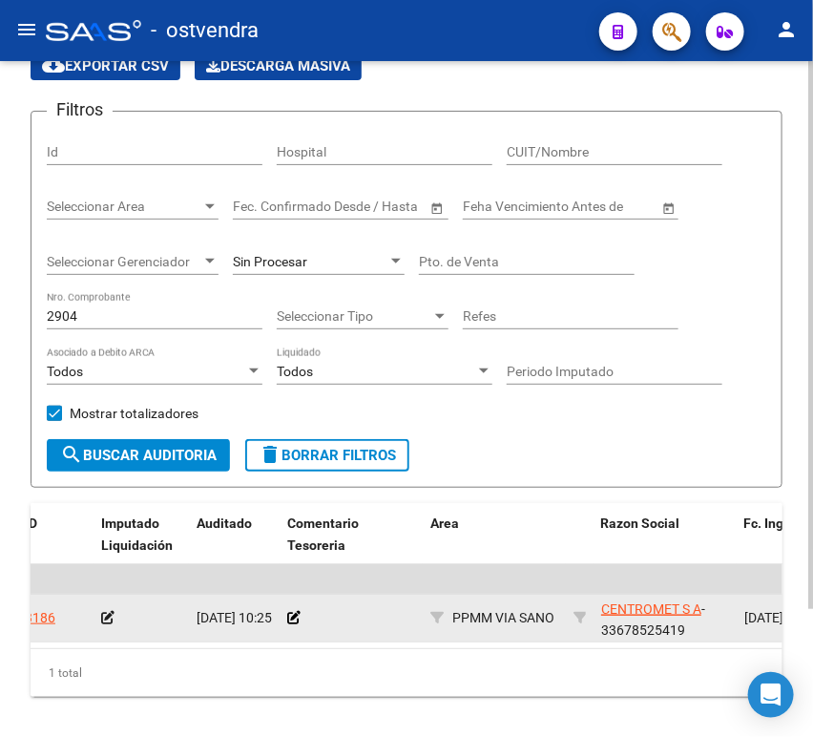
click at [113, 624] on icon at bounding box center [107, 617] width 13 height 13
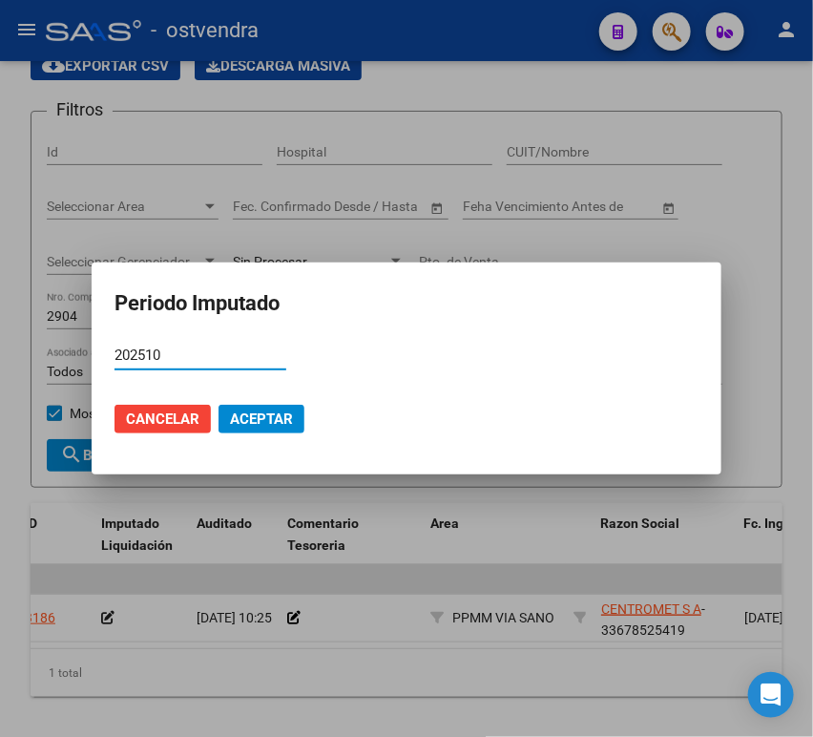
type input "202510"
click at [260, 417] on span "Aceptar" at bounding box center [261, 418] width 63 height 17
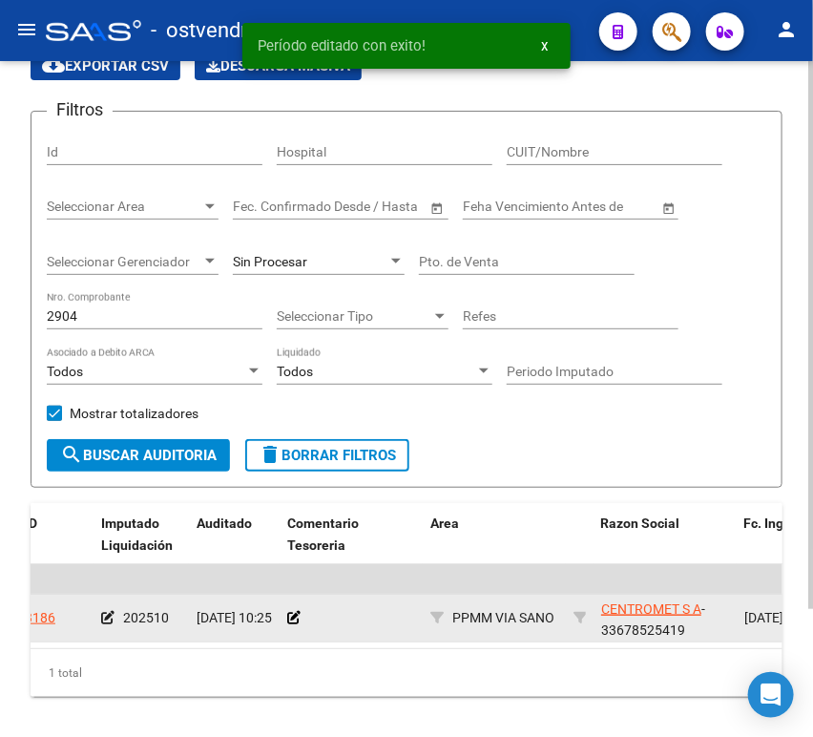
click at [292, 626] on div at bounding box center [351, 618] width 128 height 22
click at [288, 616] on icon at bounding box center [293, 617] width 13 height 13
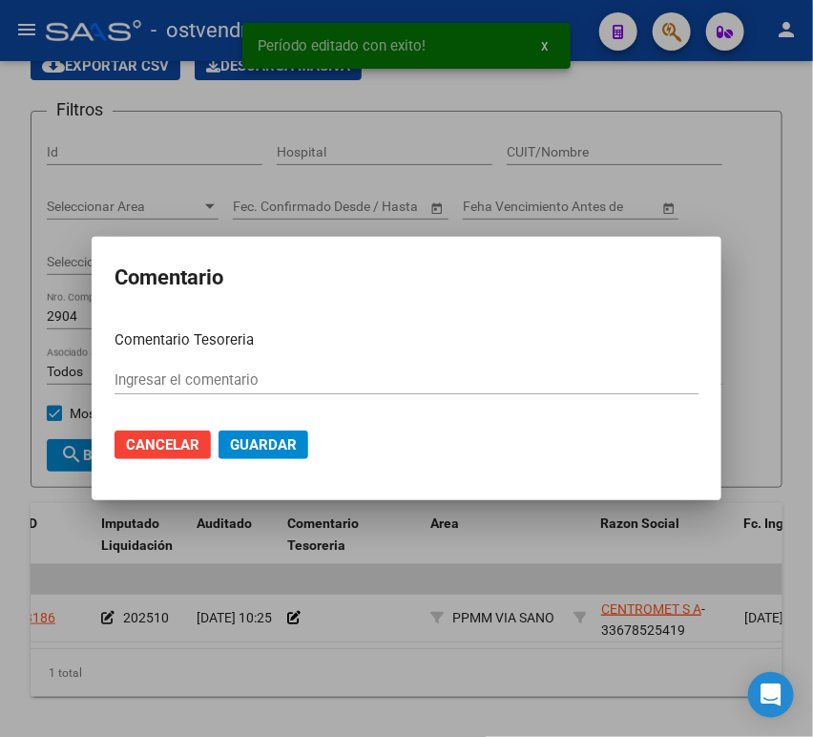
click at [256, 390] on div "Ingresar el comentario" at bounding box center [406, 379] width 584 height 29
click at [253, 384] on input "Ingresar el comentario" at bounding box center [406, 379] width 584 height 17
paste input "00012492"
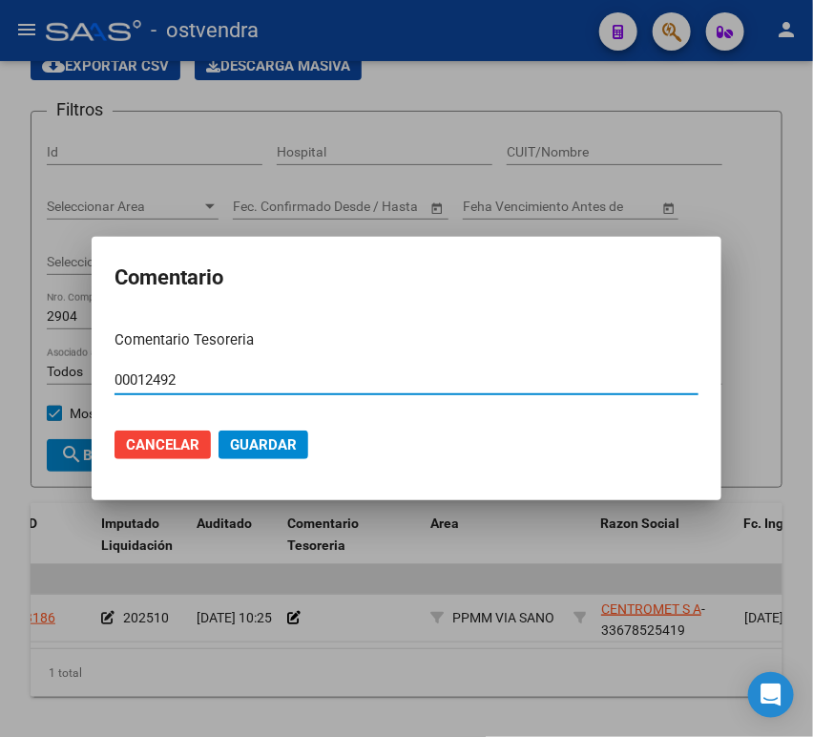
type input "00012492"
click at [264, 437] on span "Guardar" at bounding box center [263, 444] width 67 height 17
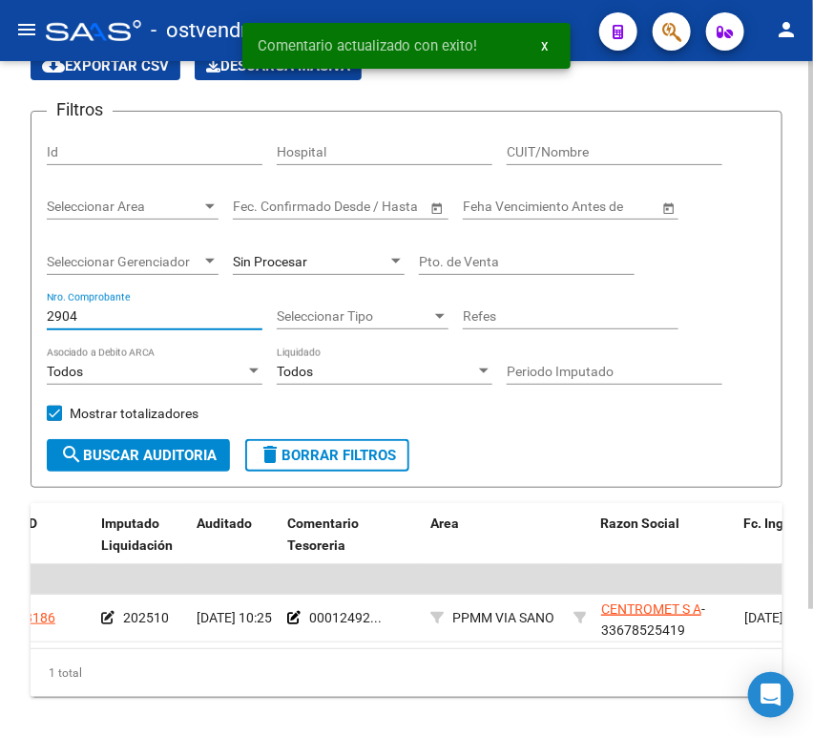
click at [168, 316] on input "2904" at bounding box center [155, 316] width 216 height 16
drag, startPoint x: 159, startPoint y: 316, endPoint x: -1, endPoint y: 313, distance: 160.3
click at [0, 313] on html "menu - ostvendra person Firma Express Inicio Calendario SSS Instructivos Contac…" at bounding box center [406, 368] width 813 height 737
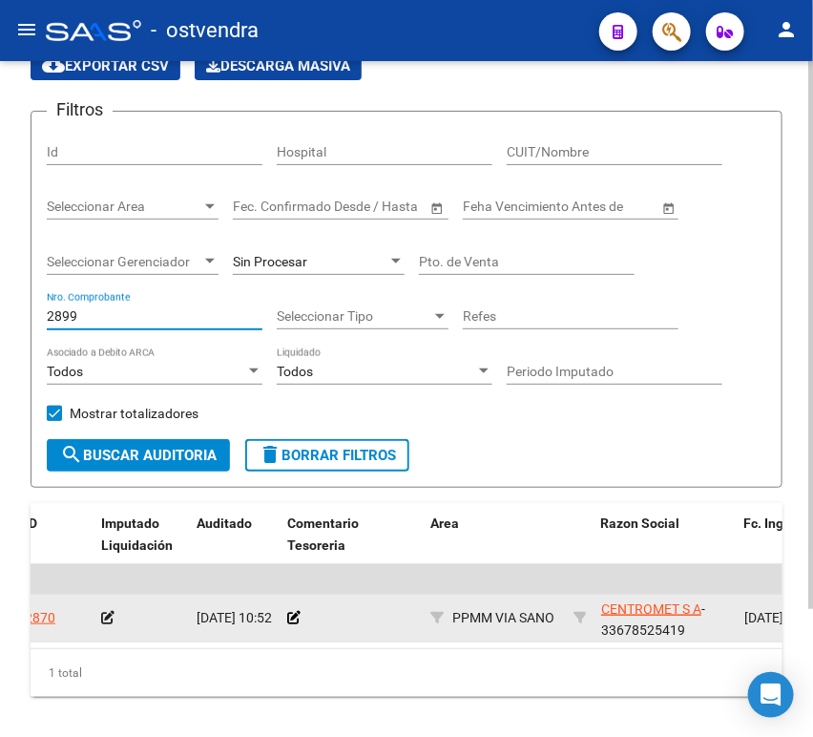
type input "2899"
click at [102, 620] on icon at bounding box center [107, 617] width 13 height 13
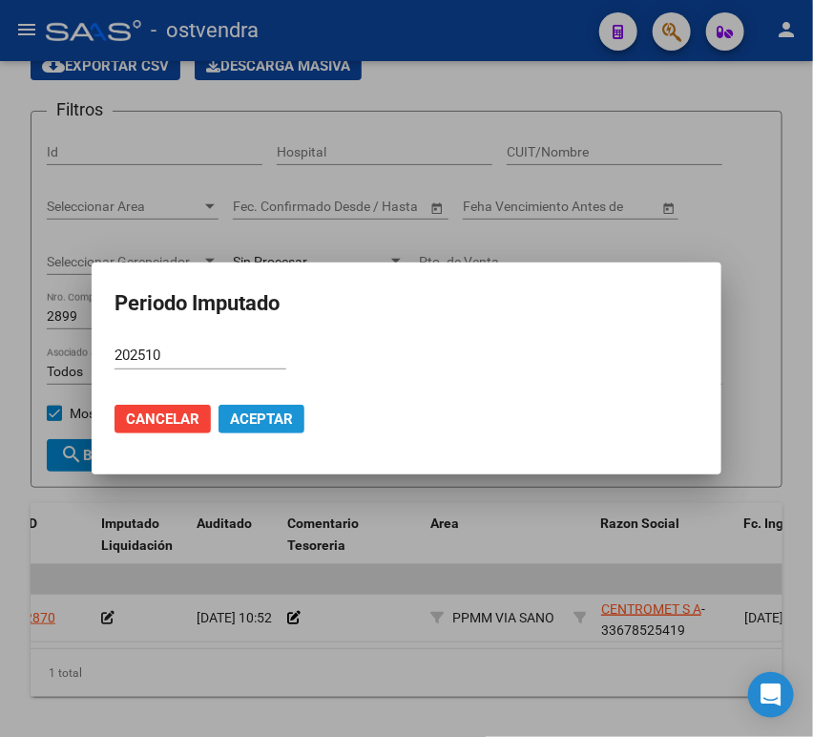
click at [228, 419] on button "Aceptar" at bounding box center [261, 419] width 86 height 29
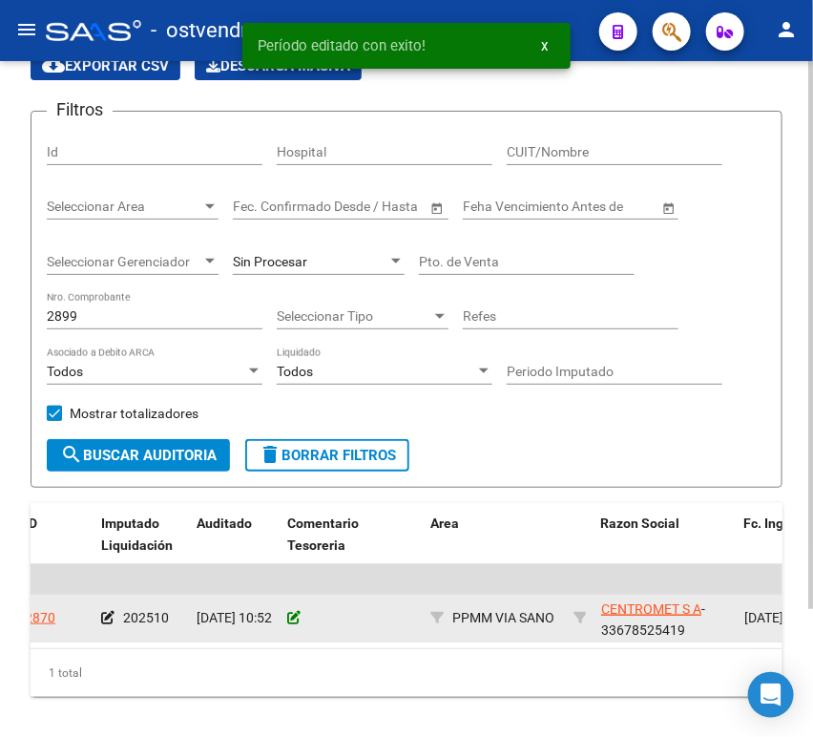
click at [290, 619] on icon at bounding box center [293, 617] width 13 height 13
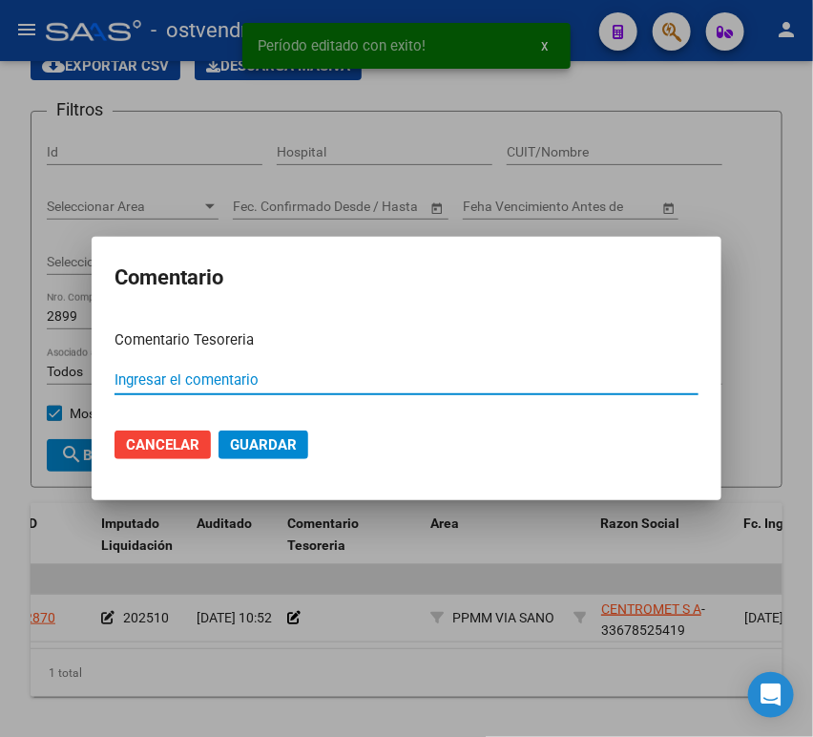
paste input "00012492"
type input "00012492"
click at [218, 430] on button "Guardar" at bounding box center [263, 444] width 90 height 29
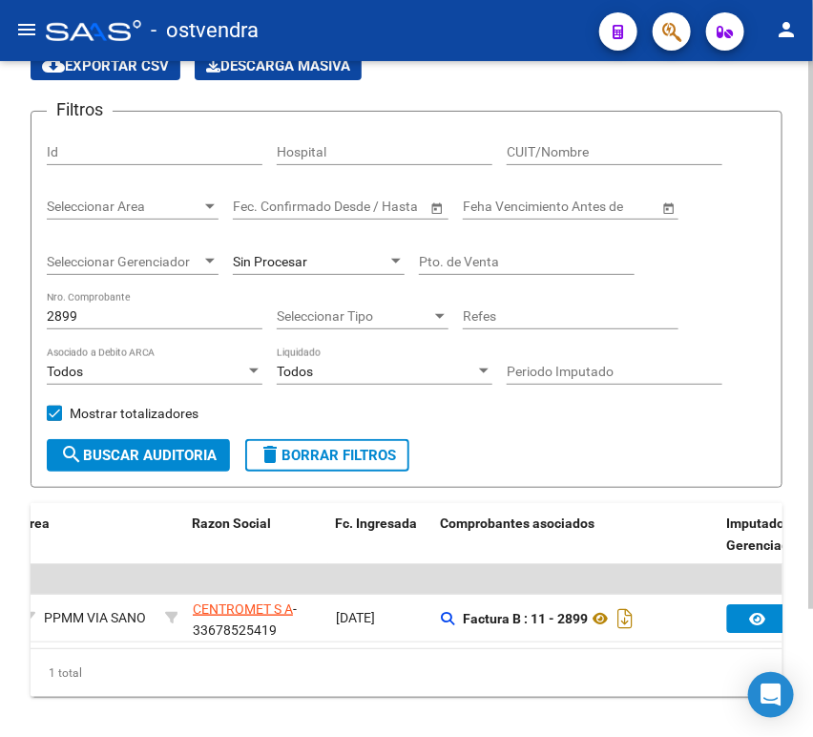
scroll to position [0, 494]
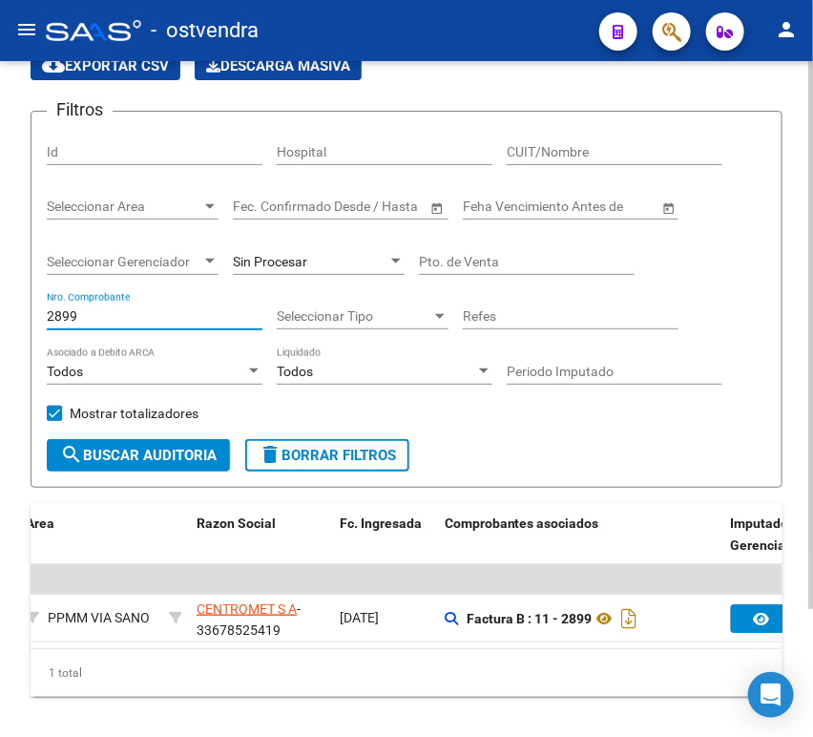
drag, startPoint x: 154, startPoint y: 312, endPoint x: 31, endPoint y: 310, distance: 122.1
click at [31, 310] on form "Filtros Id Hospital CUIT/Nombre Seleccionar Area Seleccionar Area Fecha inicio …" at bounding box center [407, 299] width 752 height 377
type input "1487"
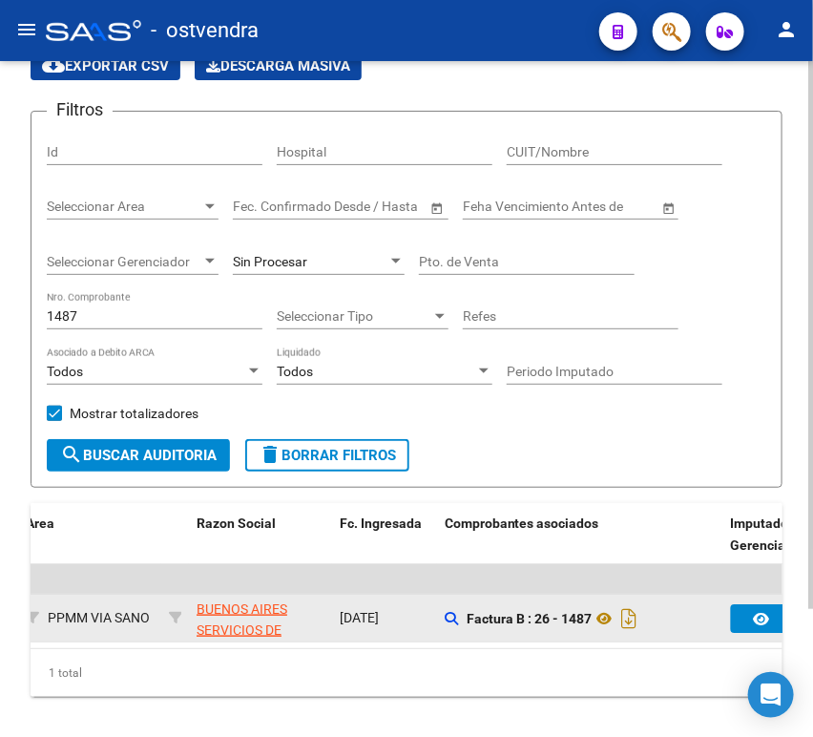
drag, startPoint x: 228, startPoint y: 652, endPoint x: 135, endPoint y: 642, distance: 94.0
click at [135, 642] on datatable-body "$ 82.550,60 $ 0,00 $ 82.550,60 2496 [DATE] 11:34 PPMM VIA SANO [GEOGRAPHIC_DATA…" at bounding box center [407, 606] width 752 height 84
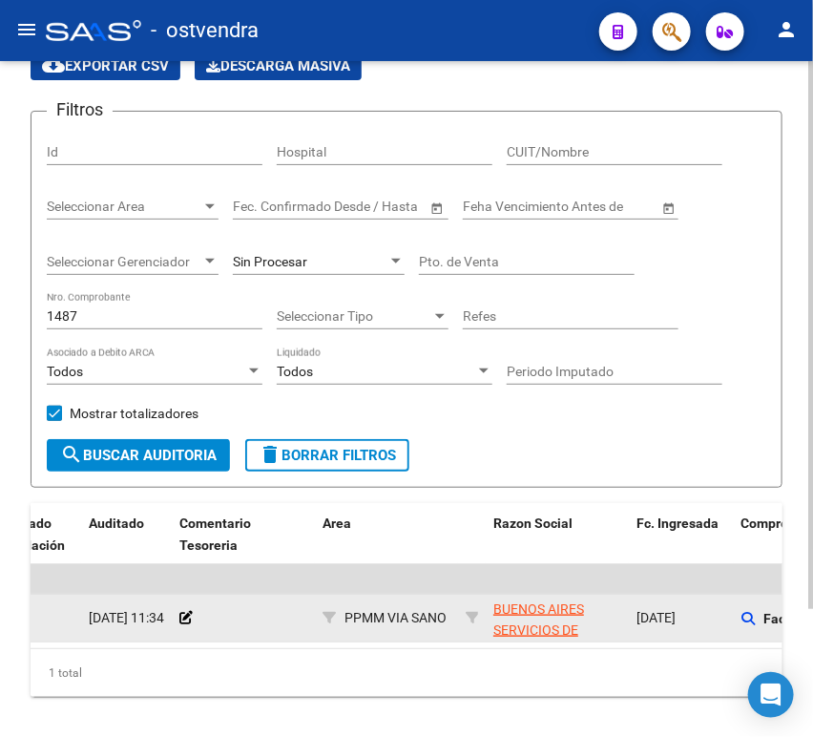
scroll to position [0, 189]
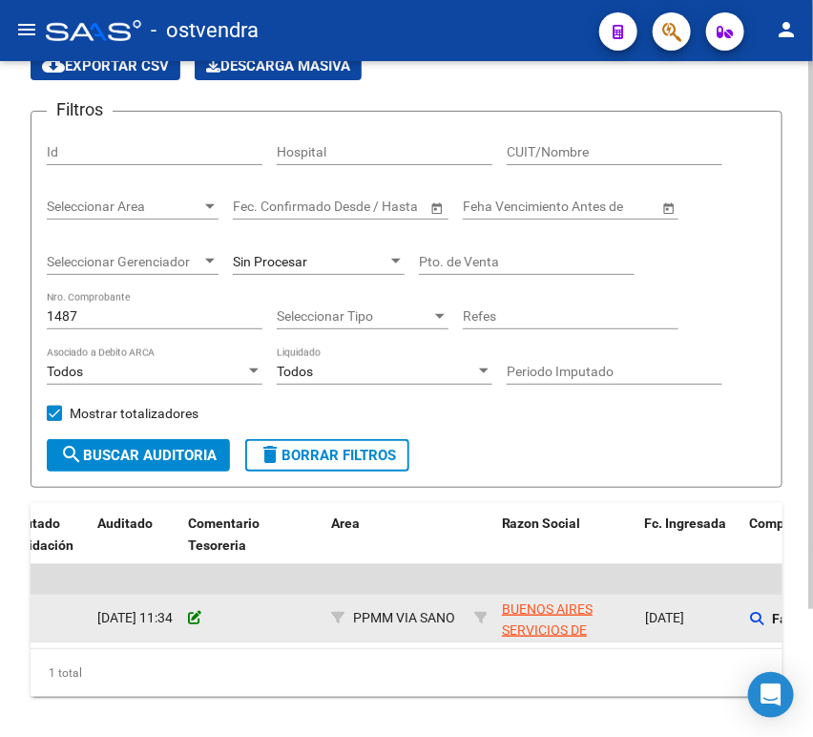
click at [192, 621] on icon at bounding box center [194, 617] width 13 height 13
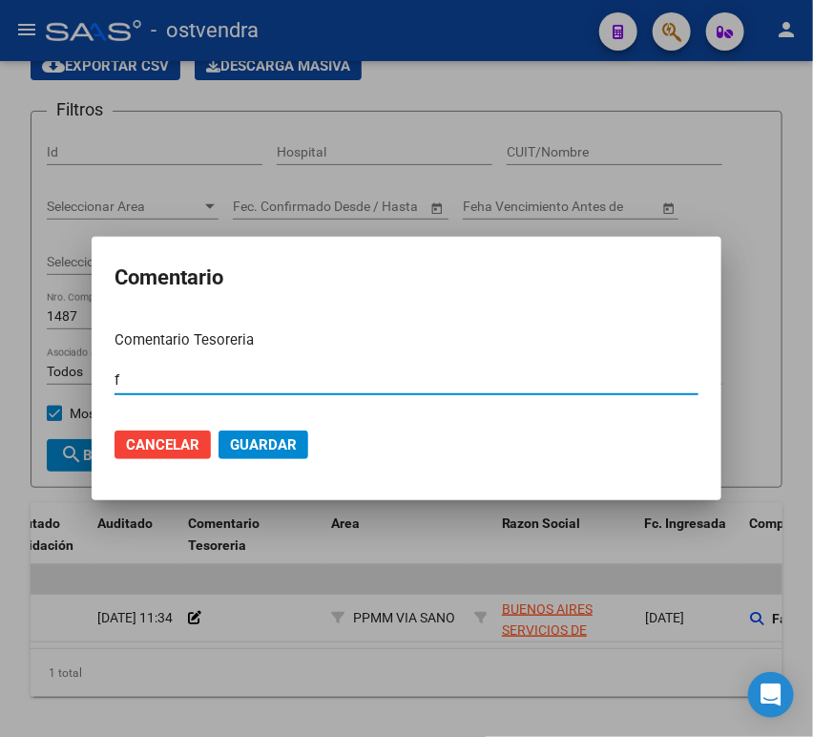
drag, startPoint x: 180, startPoint y: 375, endPoint x: 57, endPoint y: 369, distance: 123.2
click at [57, 369] on div "Comentario Comentario Tesoreria f Ingresar el comentario Cancelar Guardar" at bounding box center [406, 368] width 813 height 737
paste input "00012498"
type input "00012498"
click at [259, 447] on span "Guardar" at bounding box center [263, 444] width 67 height 17
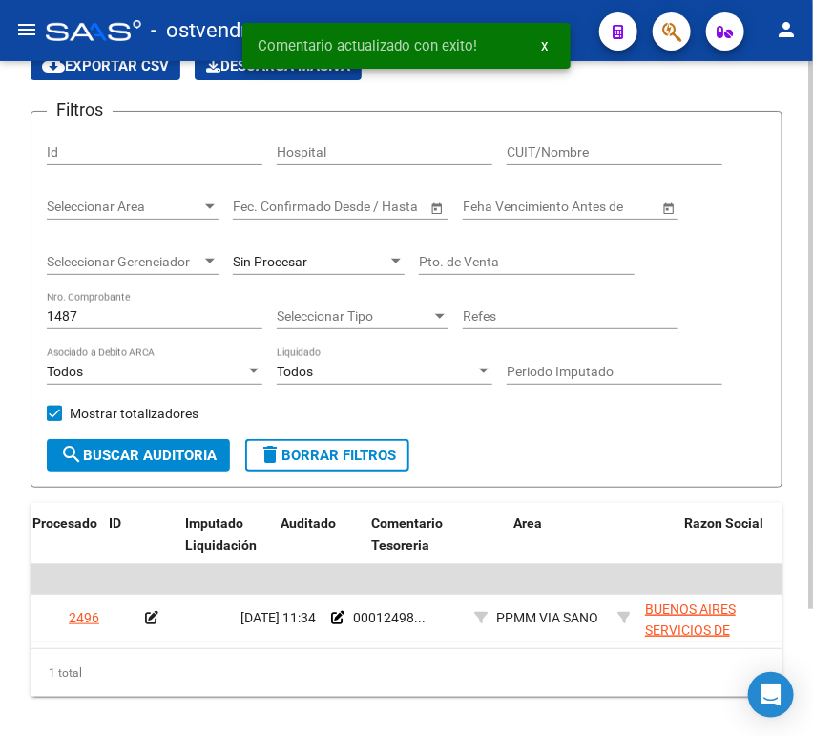
scroll to position [0, 6]
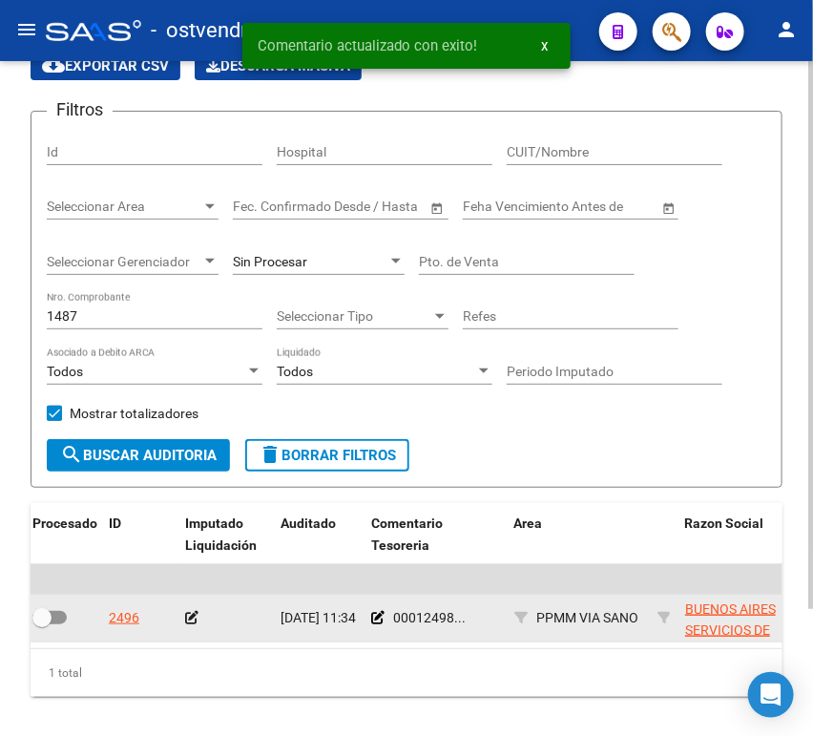
click at [196, 610] on app-auditoria-edit-perido at bounding box center [191, 617] width 13 height 15
click at [192, 612] on icon at bounding box center [191, 617] width 13 height 13
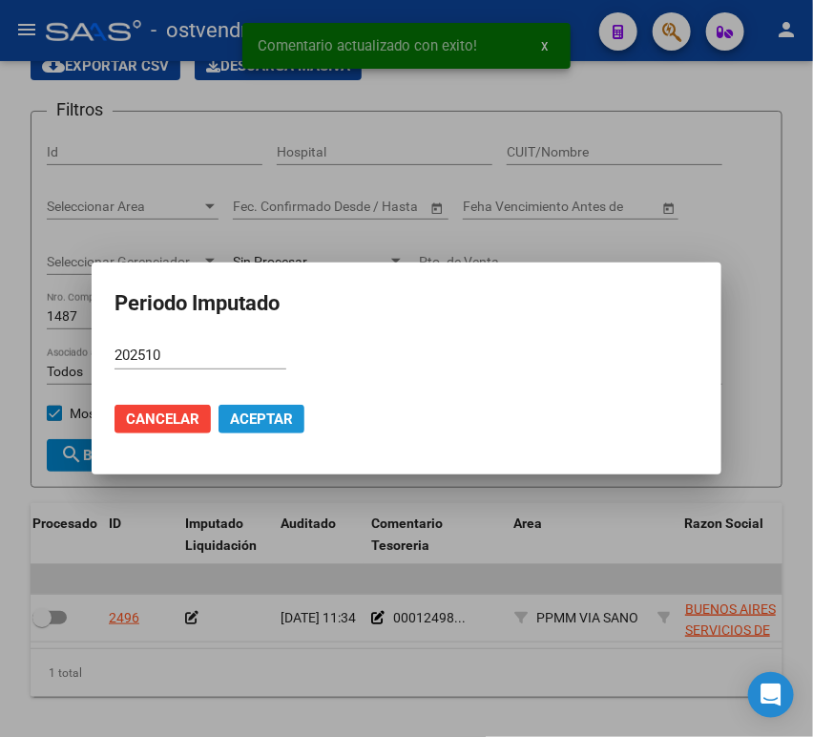
click at [241, 410] on span "Aceptar" at bounding box center [261, 418] width 63 height 17
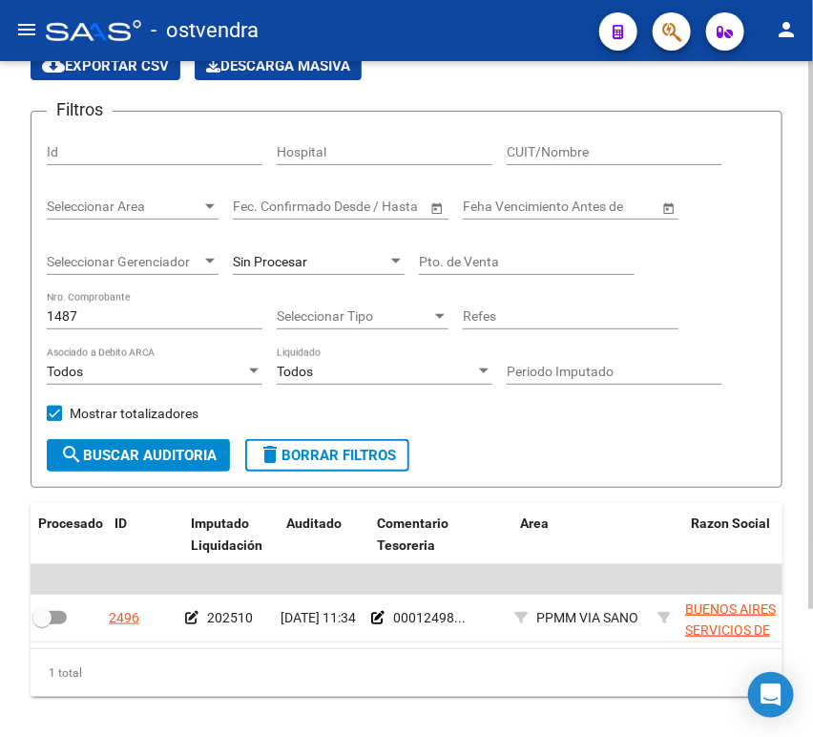
scroll to position [0, 0]
click at [172, 305] on div "1487 Nro. Comprobante" at bounding box center [155, 310] width 216 height 38
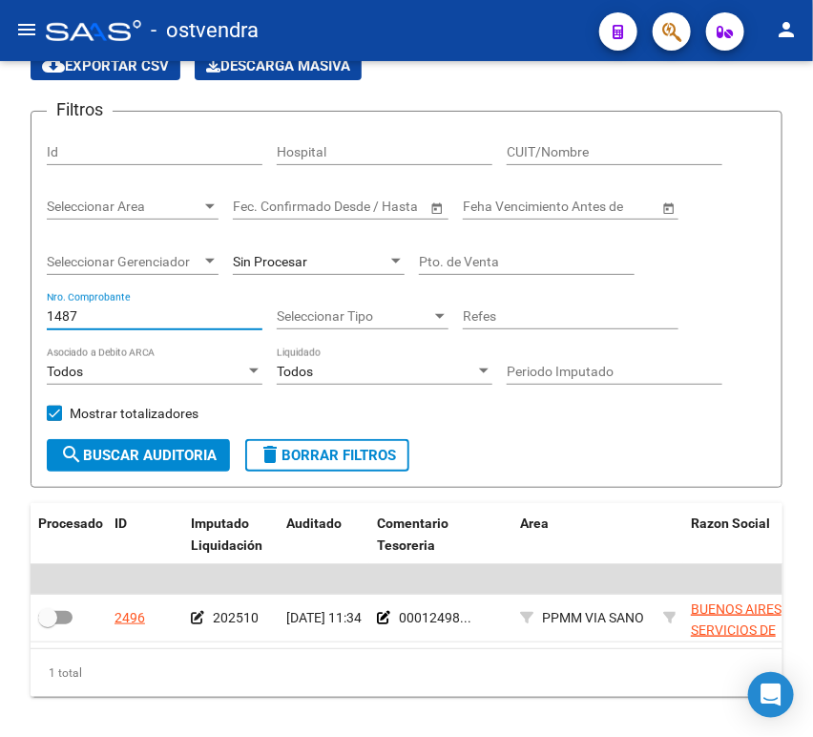
drag, startPoint x: 158, startPoint y: 313, endPoint x: -1, endPoint y: 319, distance: 159.4
click at [0, 319] on html "menu - ostvendra person Firma Express Inicio Calendario SSS Instructivos Contac…" at bounding box center [406, 368] width 813 height 737
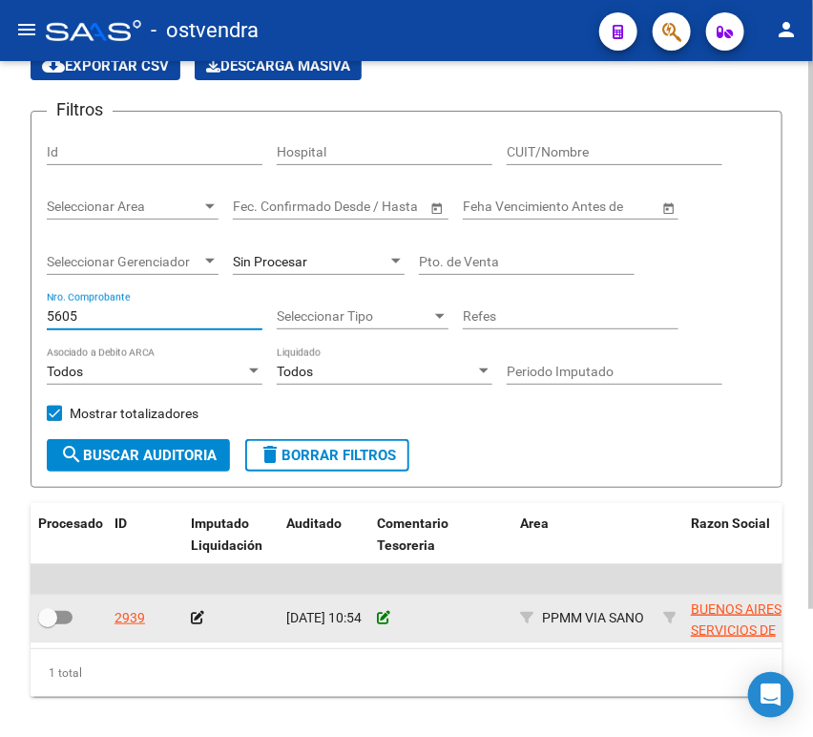
type input "5605"
click at [380, 615] on icon at bounding box center [383, 617] width 13 height 13
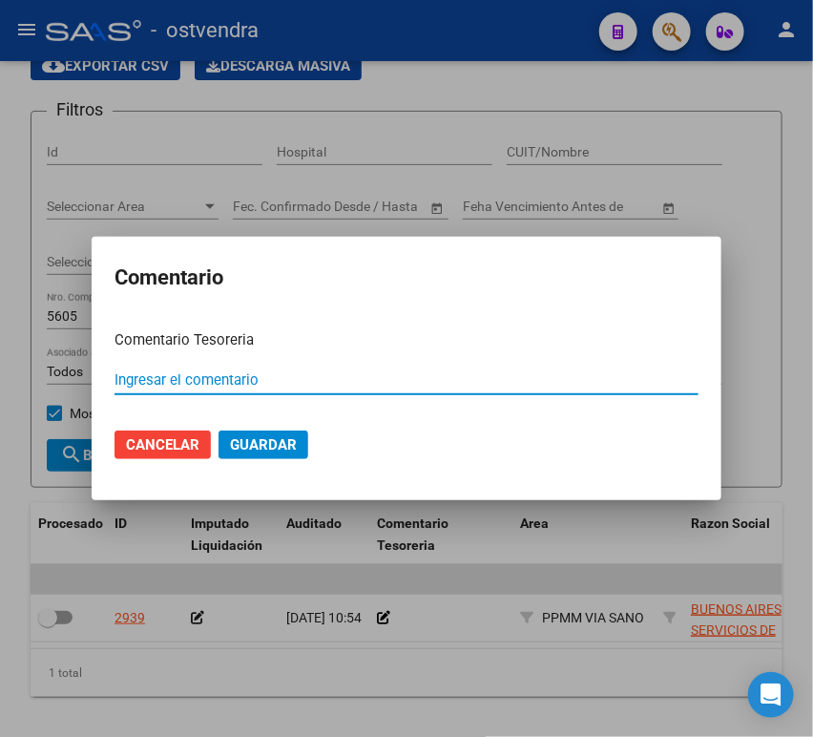
click at [302, 383] on input "Ingresar el comentario" at bounding box center [406, 379] width 584 height 17
paste input "00012498"
type input "00012498"
click at [262, 443] on span "Guardar" at bounding box center [263, 444] width 67 height 17
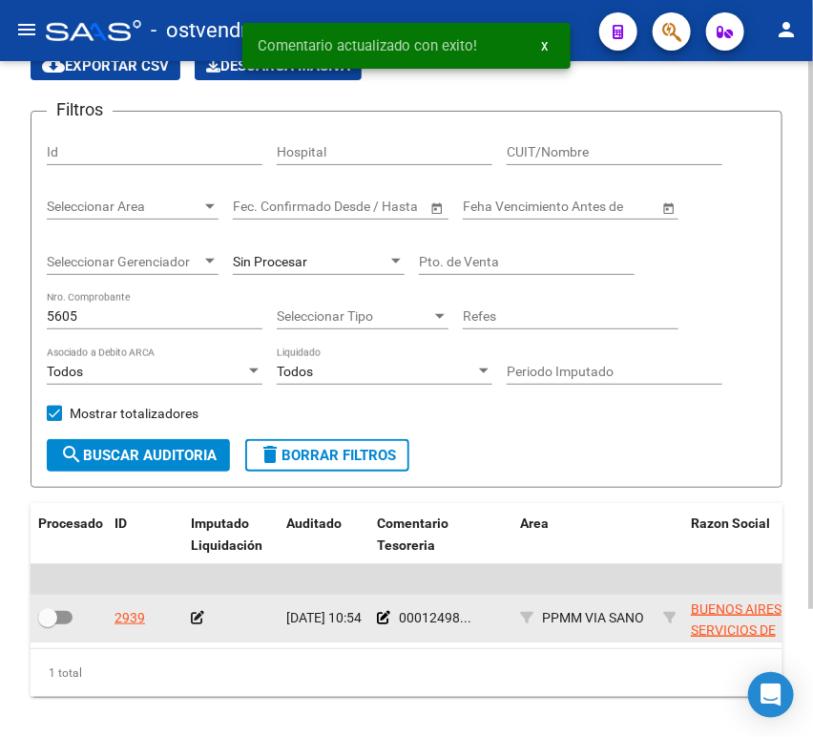
click at [201, 621] on icon at bounding box center [197, 617] width 13 height 13
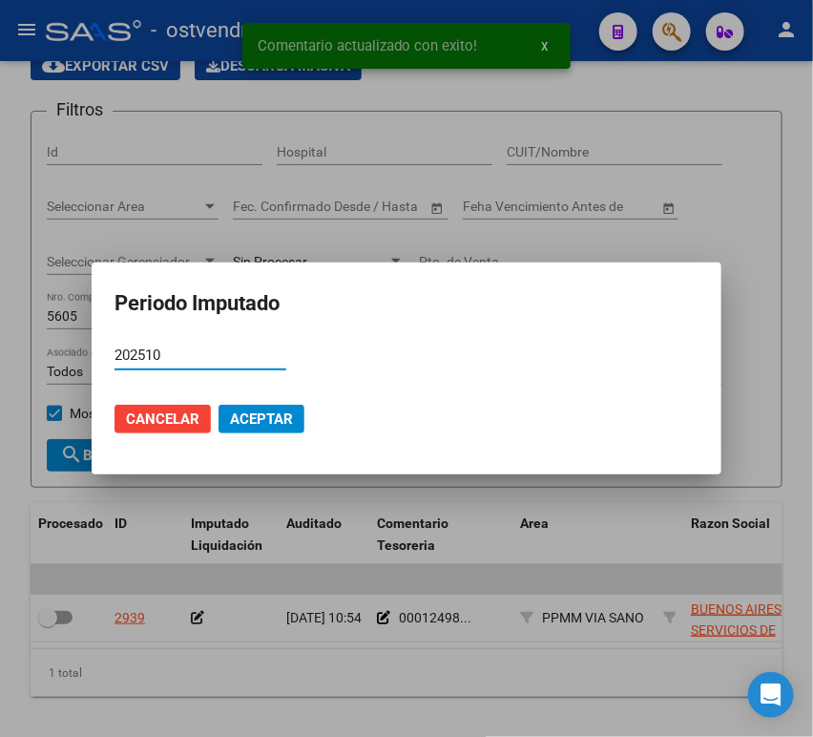
click at [283, 418] on span "Aceptar" at bounding box center [261, 418] width 63 height 17
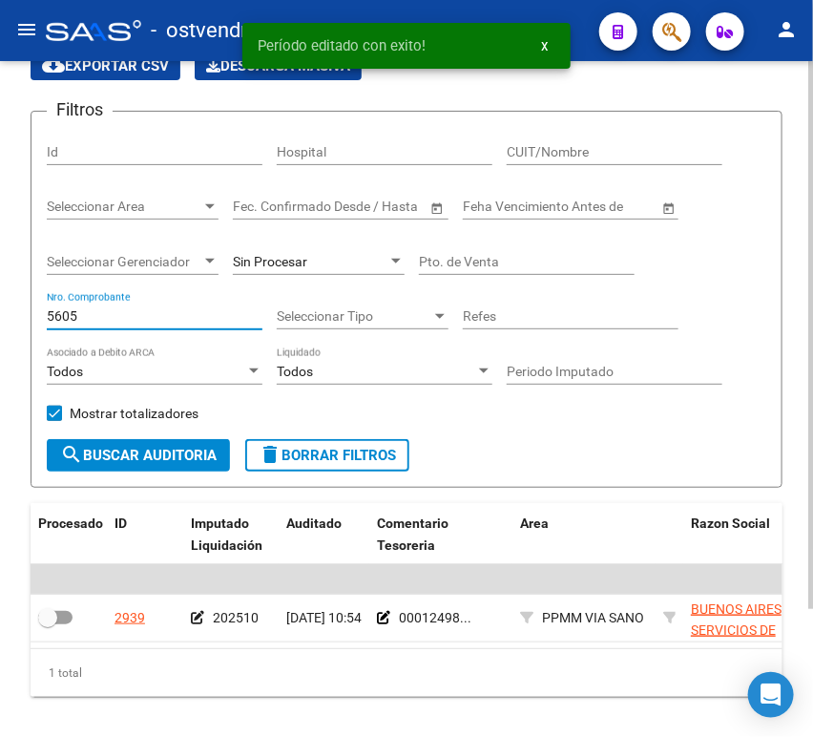
drag, startPoint x: 117, startPoint y: 318, endPoint x: 10, endPoint y: 313, distance: 107.9
click at [10, 313] on div "TESORERIA -> Auditorías Confirmadas cloud_download Exportar CSV Descarga Masiva…" at bounding box center [406, 380] width 813 height 816
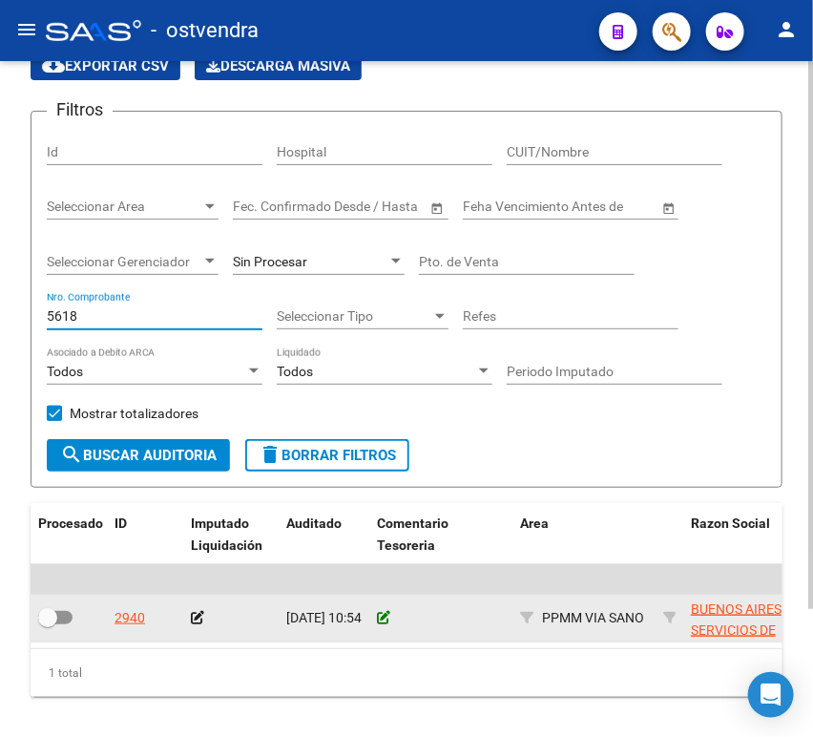
type input "5618"
click at [386, 622] on icon at bounding box center [383, 617] width 13 height 13
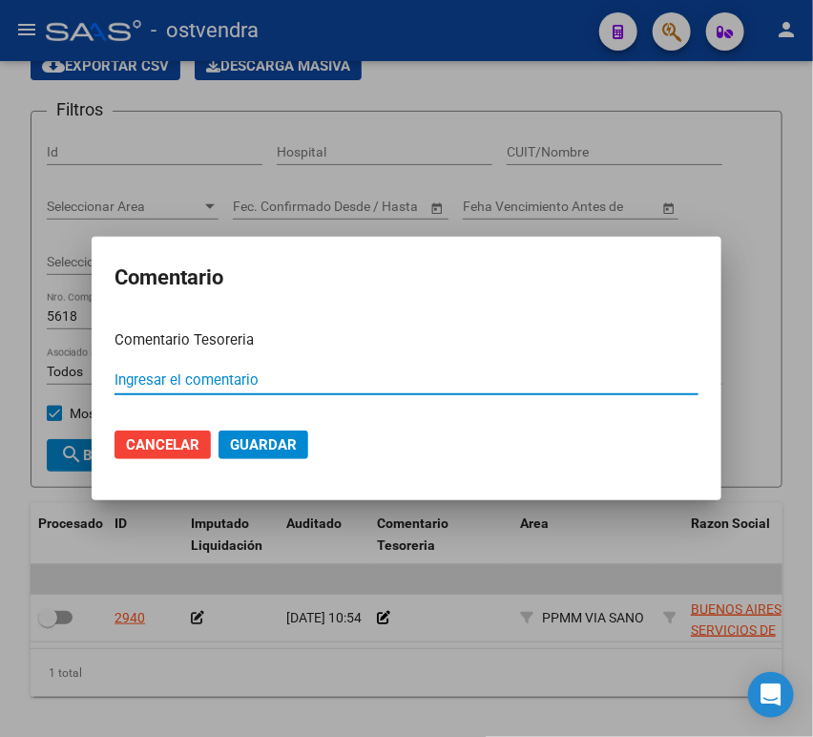
paste input "00012498"
type input "00012498"
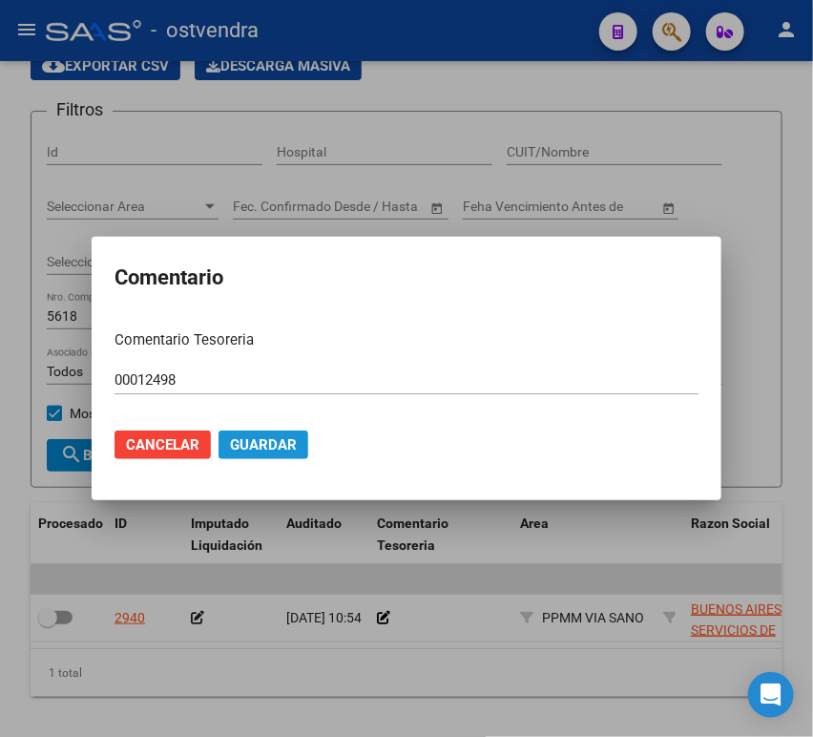
click at [257, 441] on span "Guardar" at bounding box center [263, 444] width 67 height 17
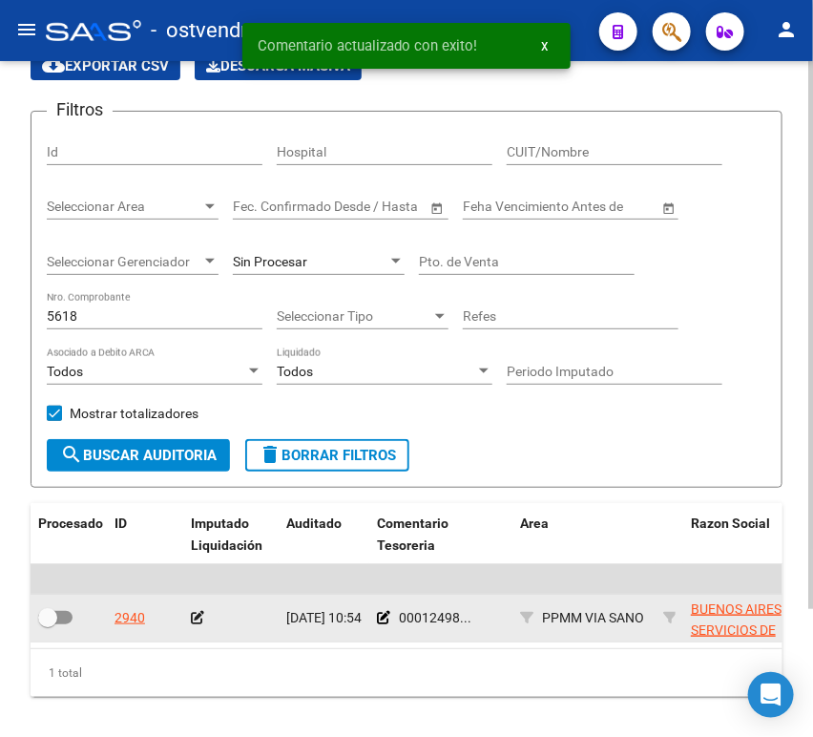
click at [196, 612] on icon at bounding box center [197, 617] width 13 height 13
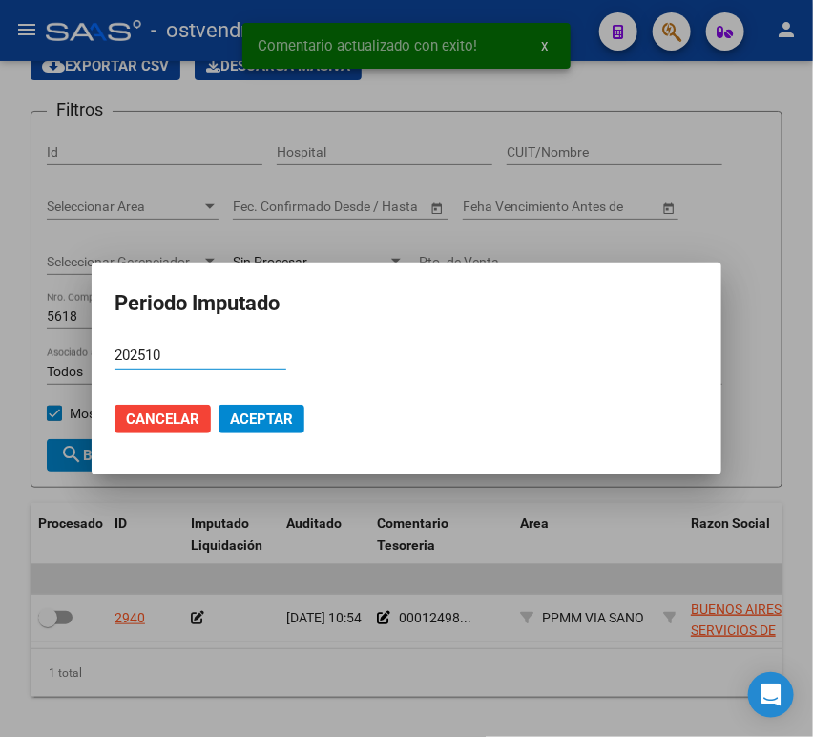
click at [240, 430] on button "Aceptar" at bounding box center [261, 419] width 86 height 29
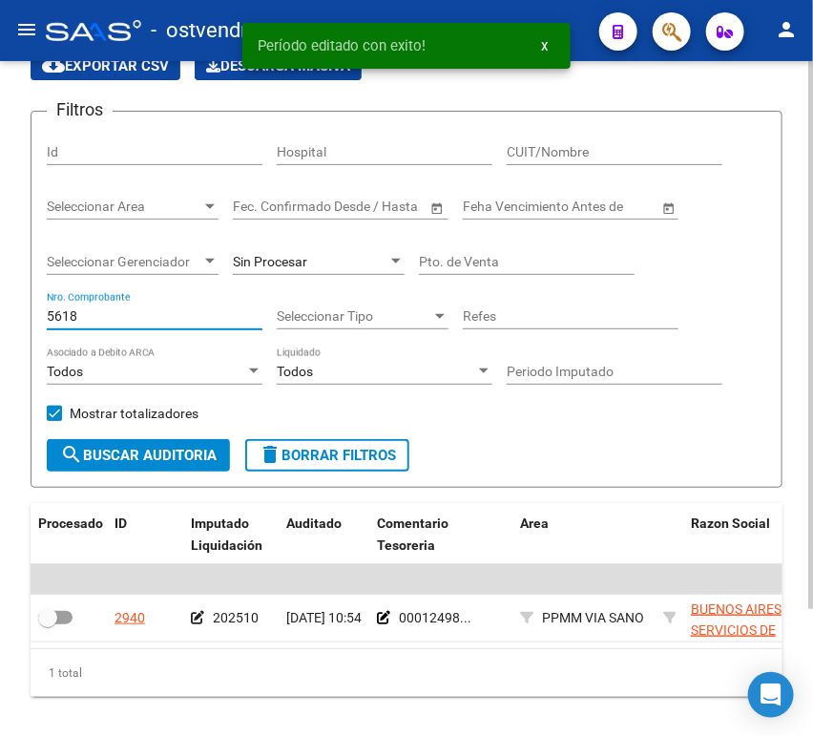
drag, startPoint x: 113, startPoint y: 324, endPoint x: 17, endPoint y: 319, distance: 95.6
click at [17, 319] on div "TESORERIA -> Auditorías Confirmadas cloud_download Exportar CSV Descarga Masiva…" at bounding box center [406, 380] width 813 height 816
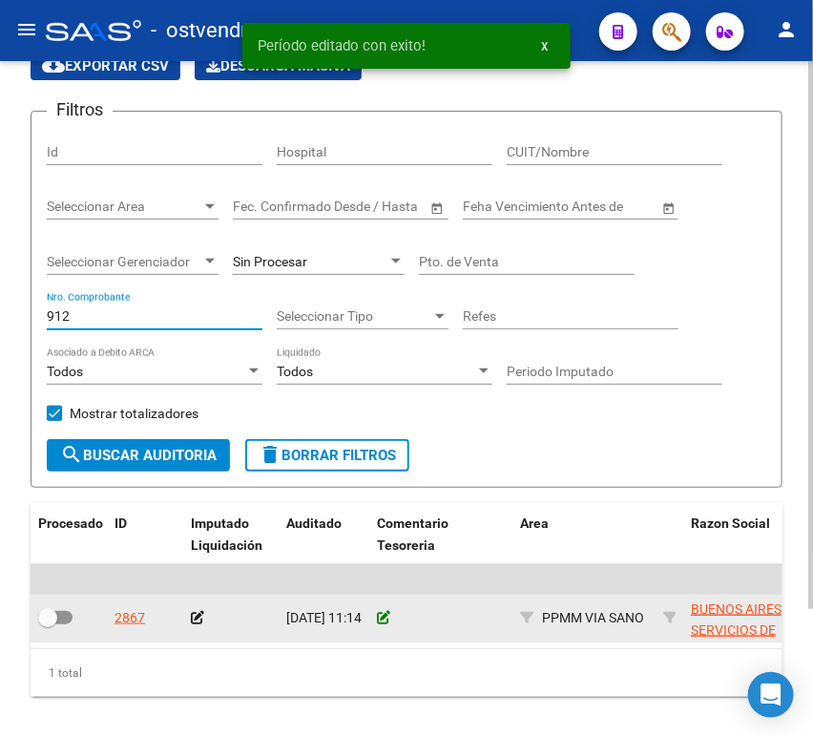
type input "912"
click at [389, 619] on icon at bounding box center [383, 617] width 13 height 13
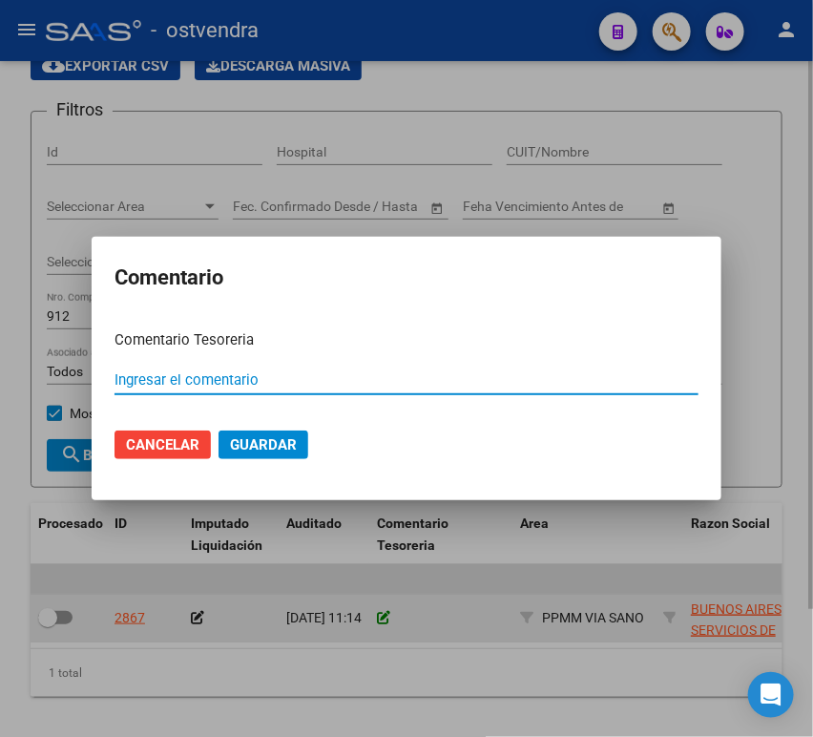
paste input "00012498"
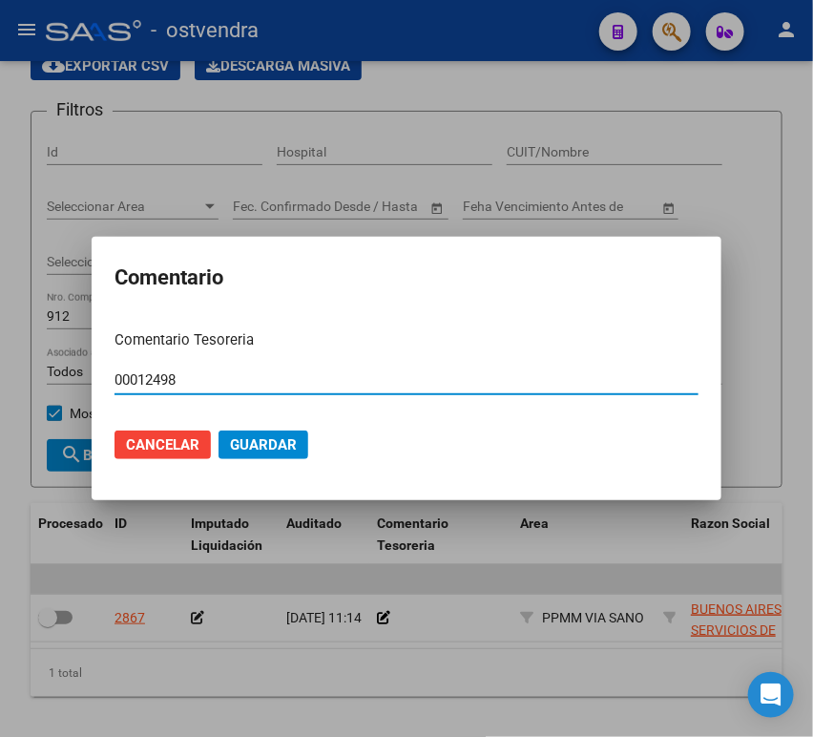
type input "00012498"
click at [281, 452] on button "Guardar" at bounding box center [263, 444] width 90 height 29
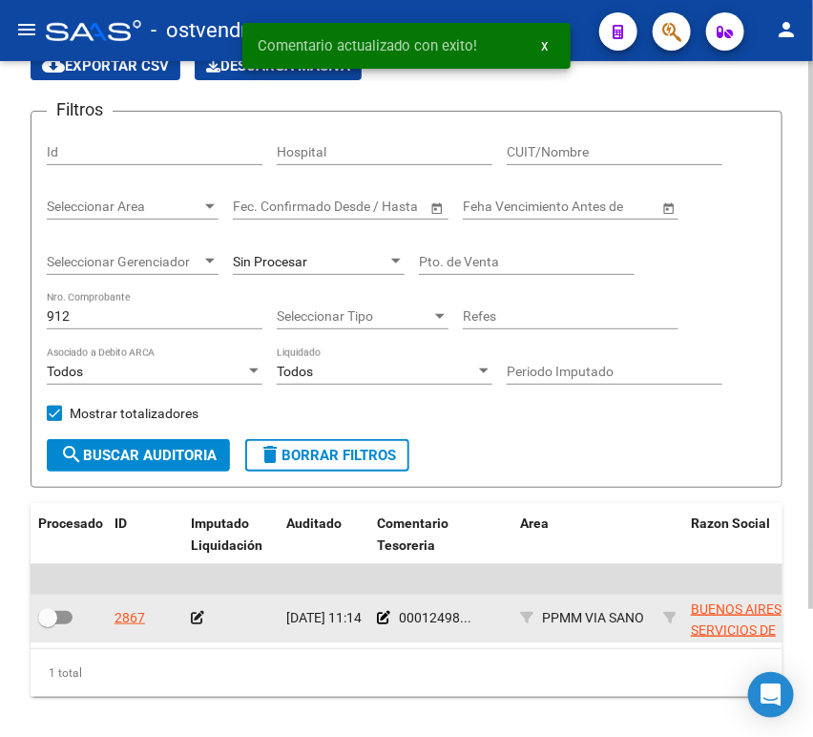
click at [201, 620] on icon at bounding box center [197, 617] width 13 height 13
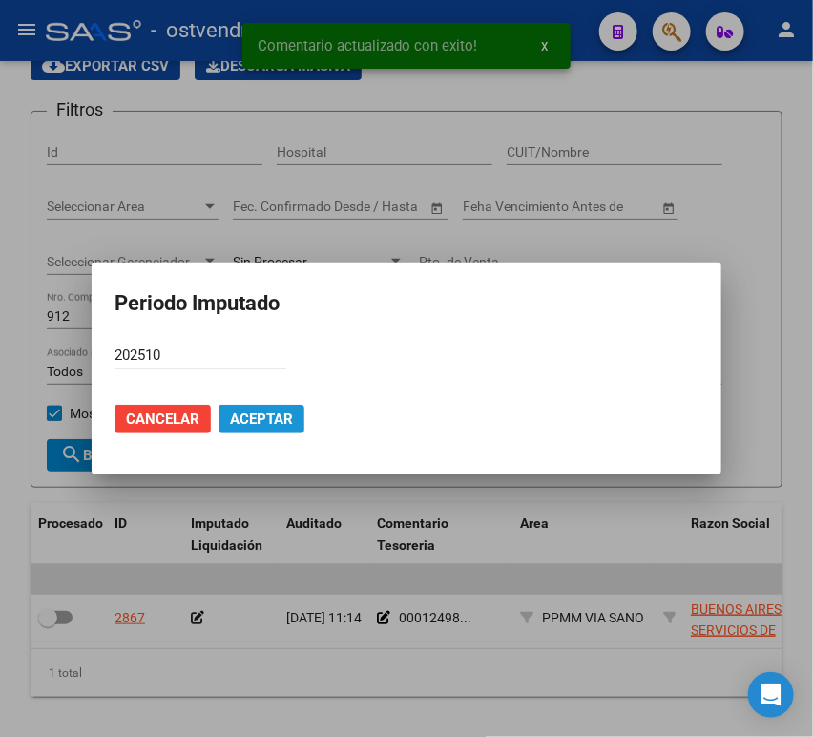
click at [251, 406] on button "Aceptar" at bounding box center [261, 419] width 86 height 29
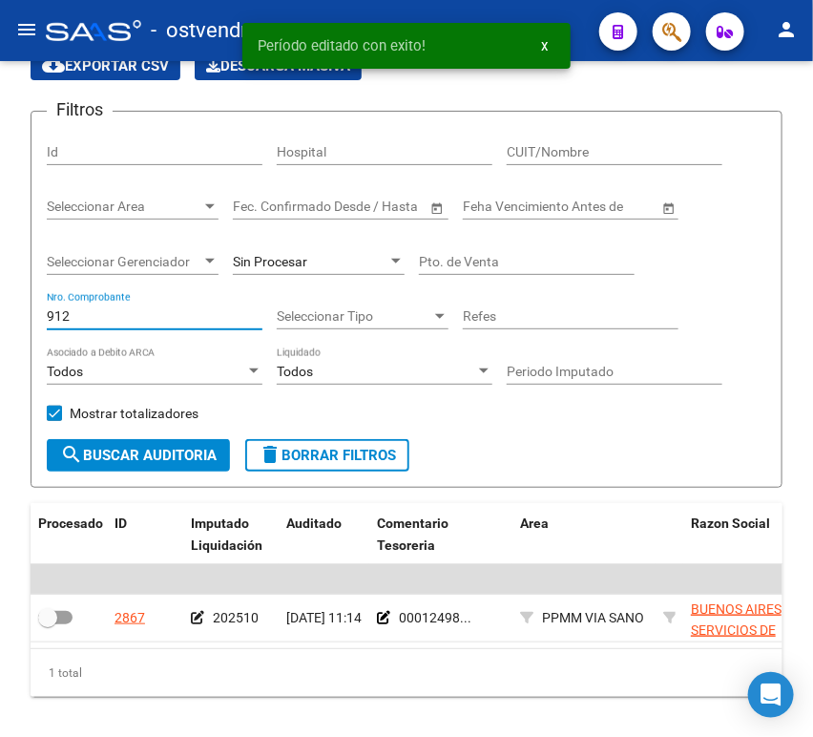
drag, startPoint x: 120, startPoint y: 315, endPoint x: -1, endPoint y: 321, distance: 121.3
click at [0, 321] on html "menu - ostvendra person Firma Express Inicio Calendario SSS Instructivos Contac…" at bounding box center [406, 368] width 813 height 737
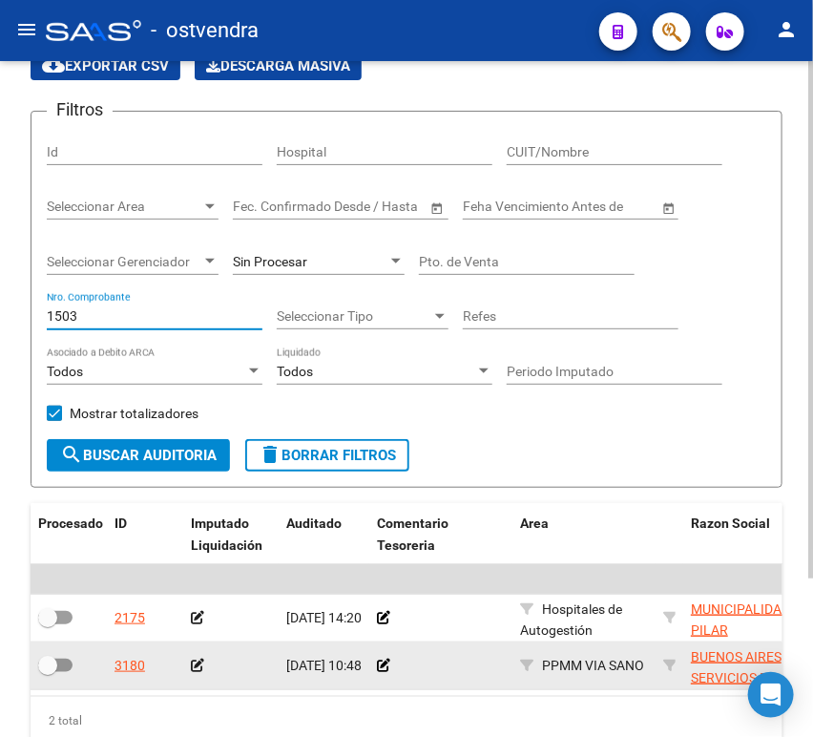
type input "1503"
click at [202, 669] on icon at bounding box center [197, 664] width 13 height 13
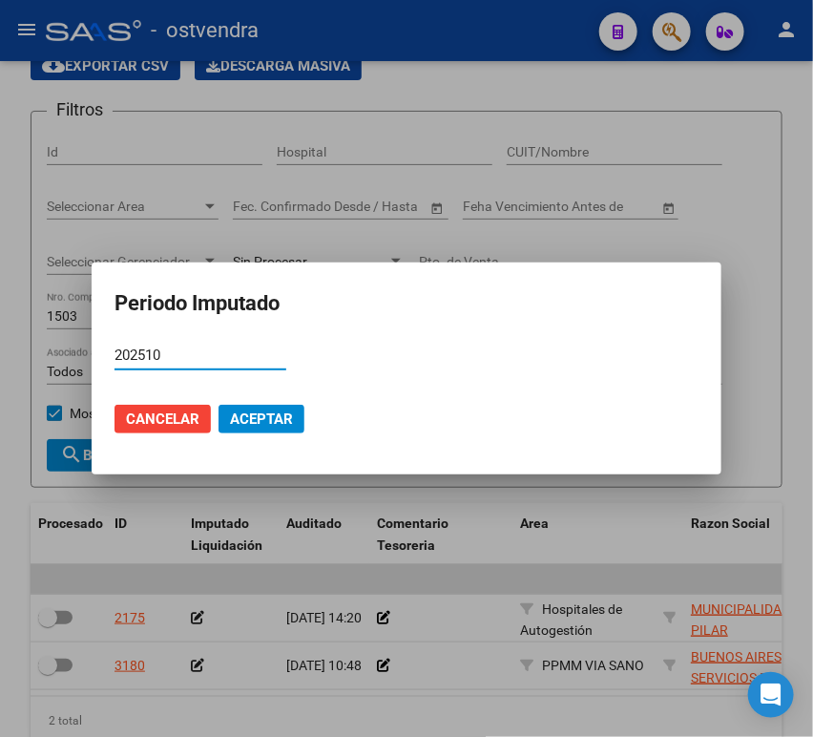
type input "202510"
click at [257, 421] on span "Aceptar" at bounding box center [261, 418] width 63 height 17
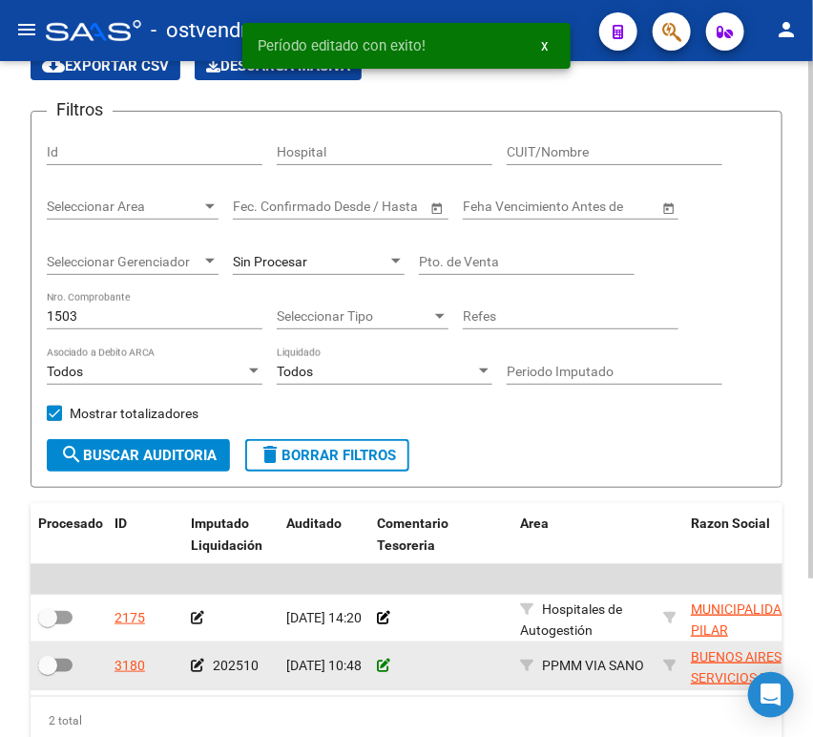
click at [382, 660] on icon at bounding box center [383, 664] width 13 height 13
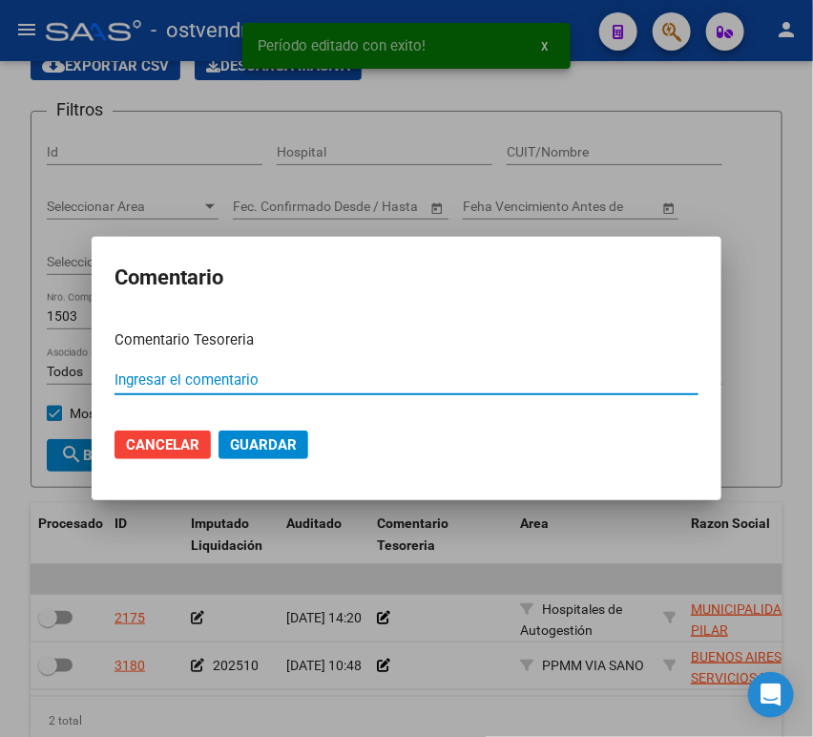
paste input "00012498"
type input "00012498"
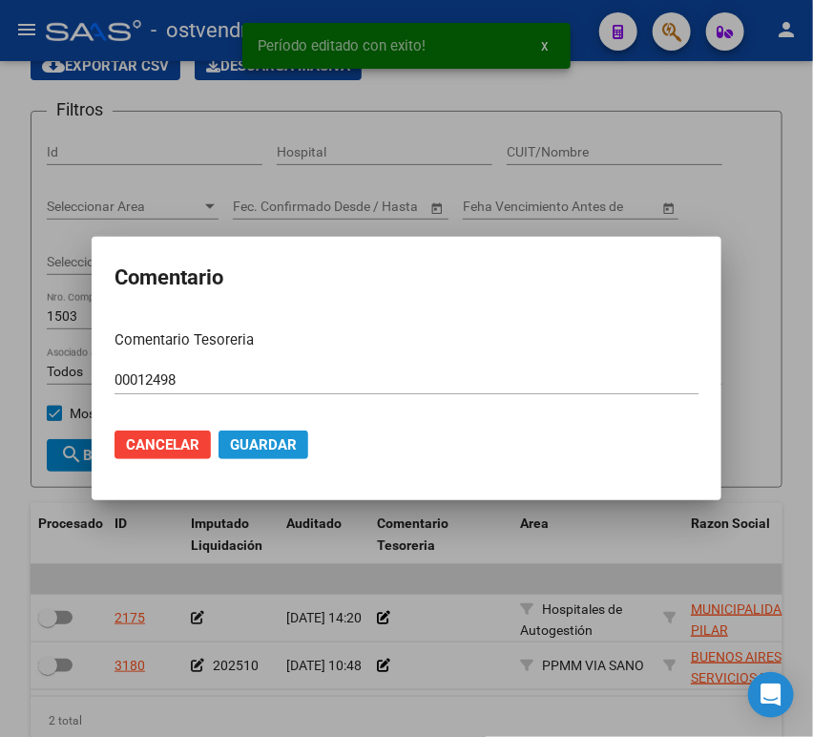
click at [291, 448] on span "Guardar" at bounding box center [263, 444] width 67 height 17
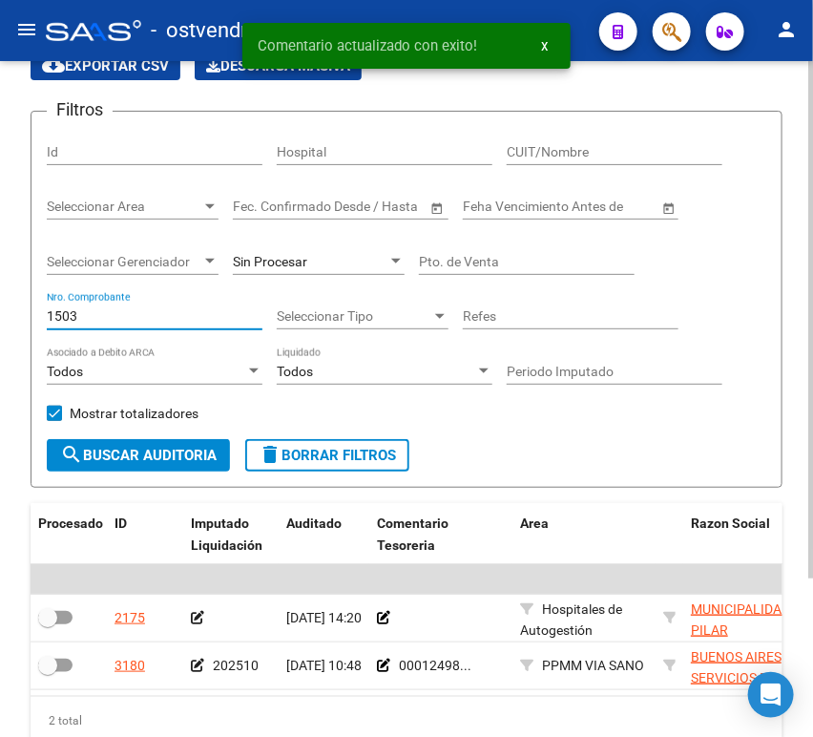
drag, startPoint x: 147, startPoint y: 322, endPoint x: 30, endPoint y: 334, distance: 117.9
click at [30, 334] on div "TESORERIA -> Auditorías Confirmadas cloud_download Exportar CSV Descarga Masiva…" at bounding box center [406, 403] width 813 height 863
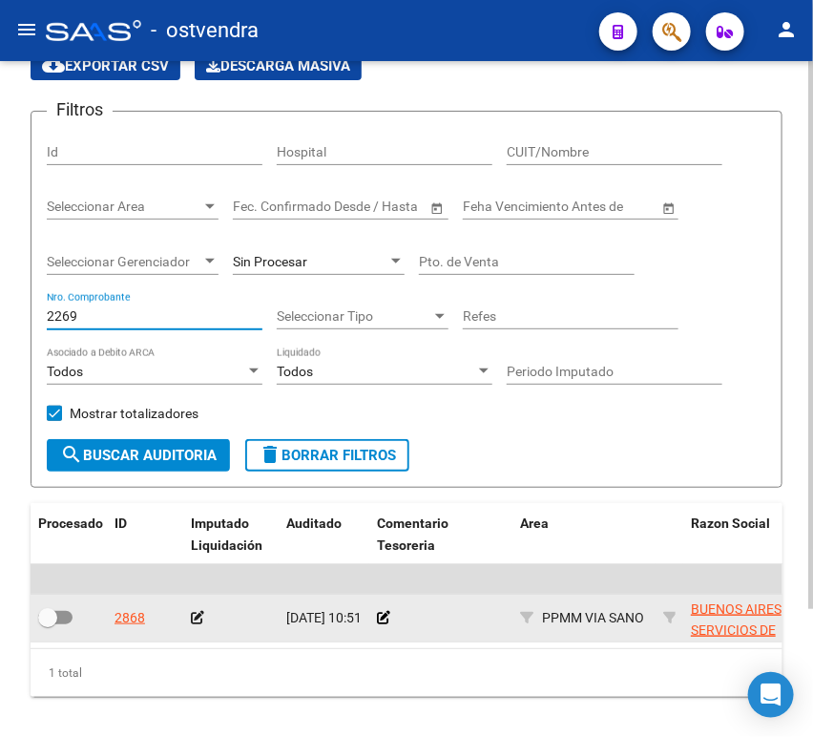
type input "2269"
click at [197, 615] on icon at bounding box center [197, 617] width 13 height 13
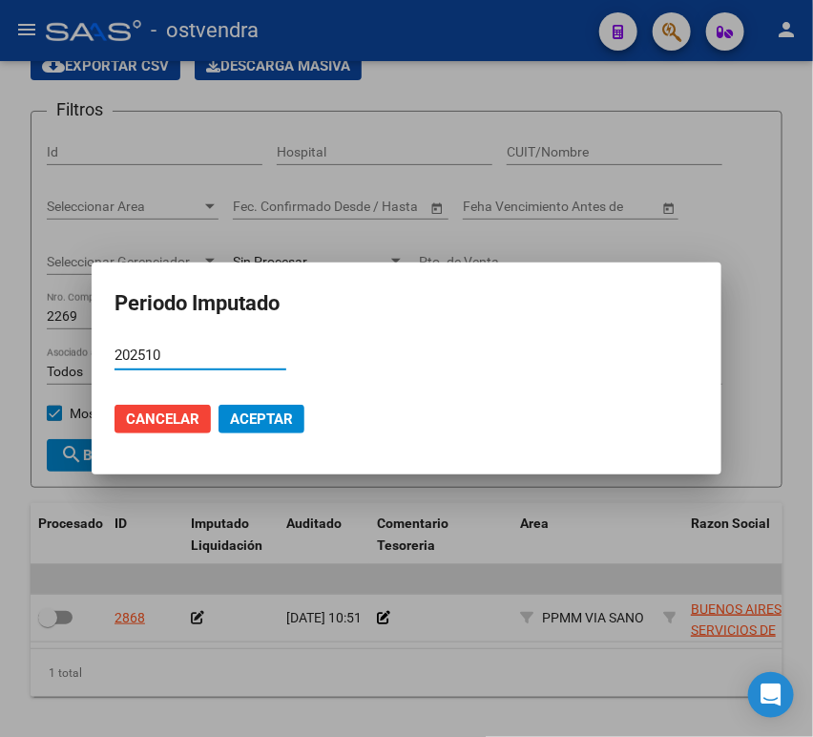
click at [269, 414] on span "Aceptar" at bounding box center [261, 418] width 63 height 17
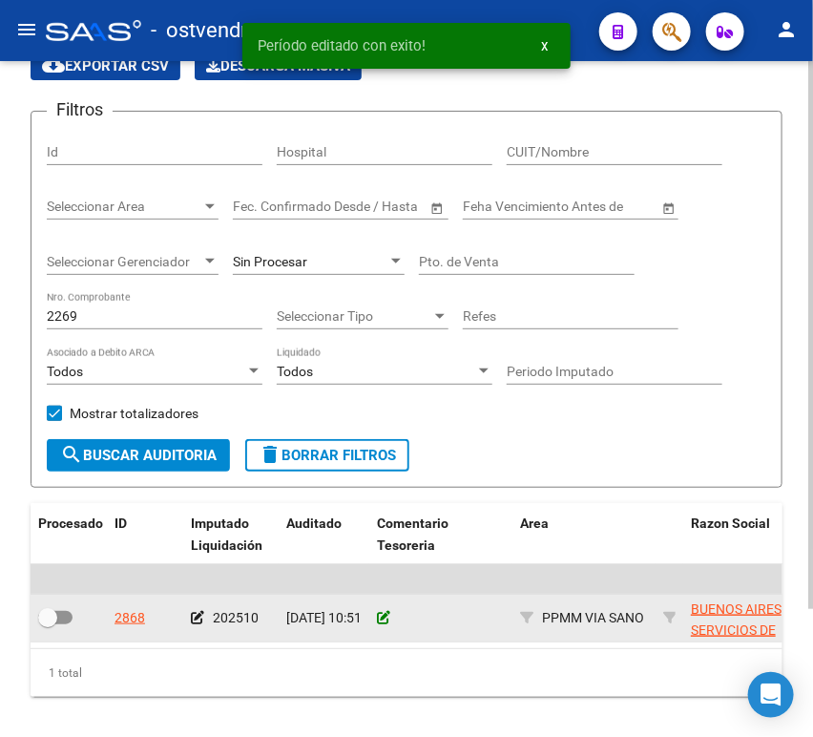
click at [382, 616] on icon at bounding box center [383, 617] width 13 height 13
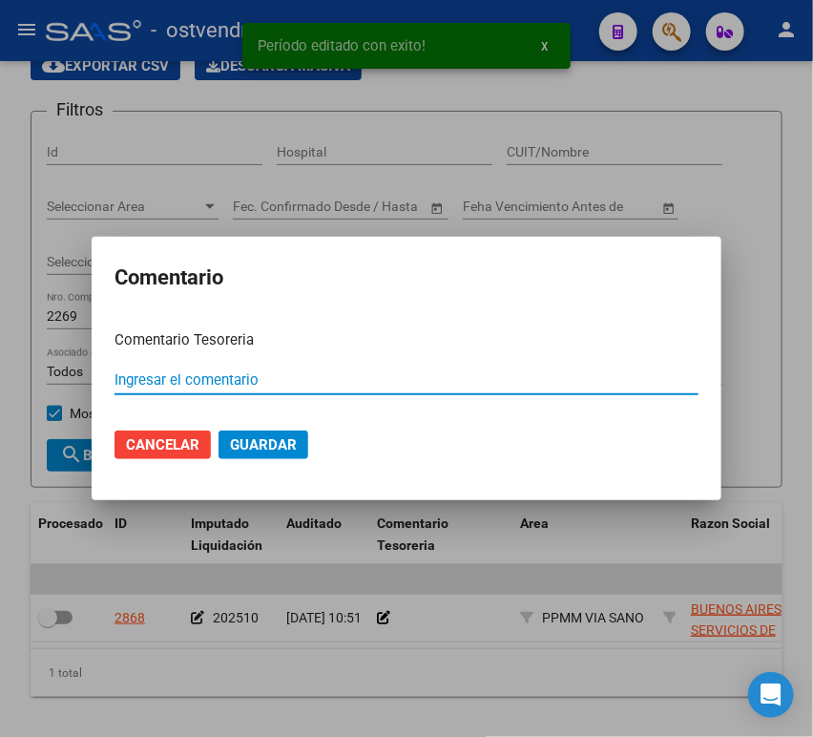
paste input "00012498"
type input "00012498"
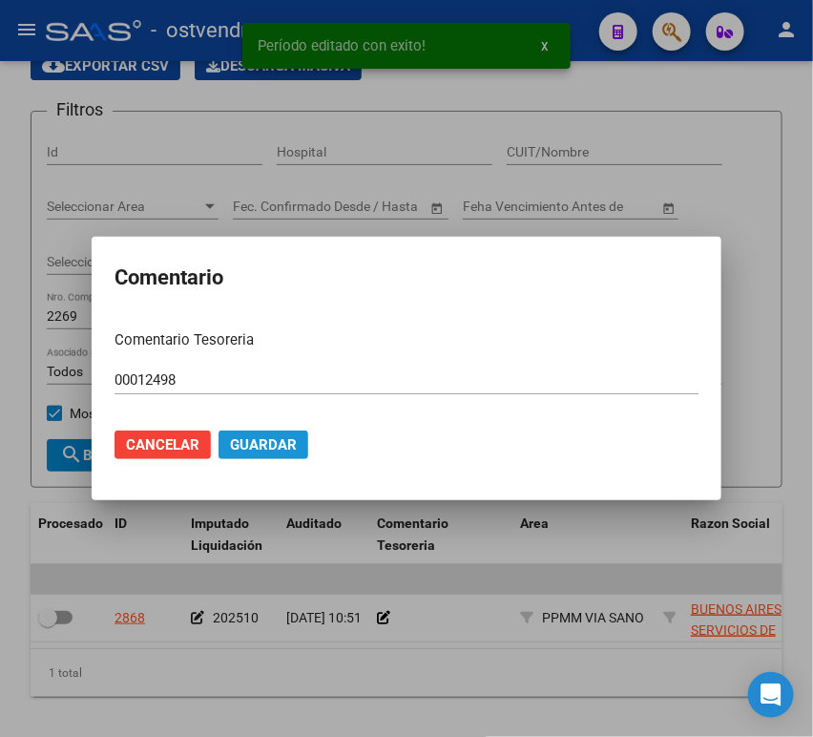
click at [244, 440] on span "Guardar" at bounding box center [263, 444] width 67 height 17
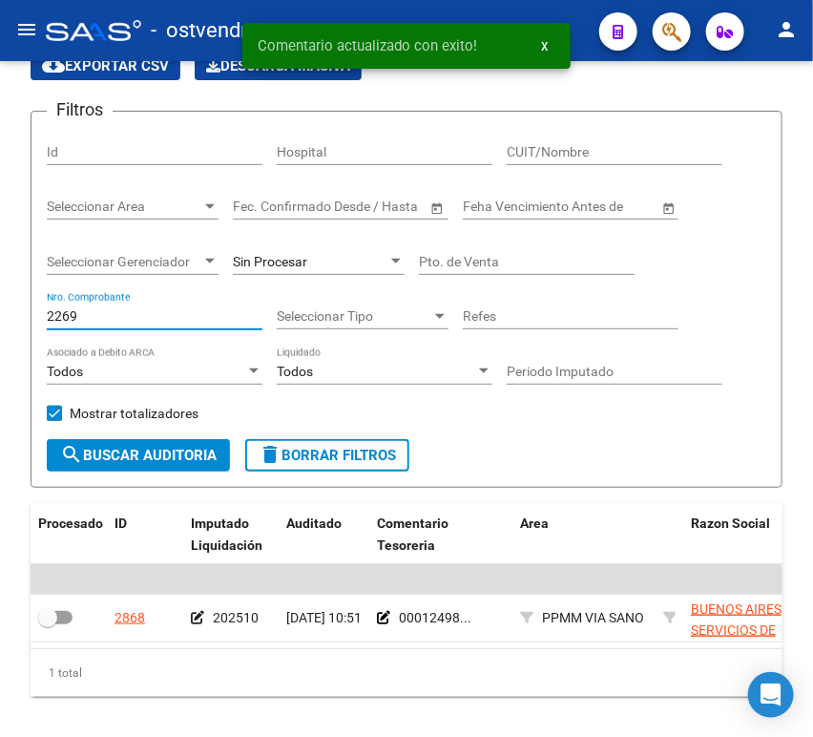
drag, startPoint x: 126, startPoint y: 323, endPoint x: -1, endPoint y: 324, distance: 126.9
click at [0, 324] on html "menu - ostvendra person Firma Express Inicio Calendario SSS Instructivos Contac…" at bounding box center [406, 368] width 813 height 737
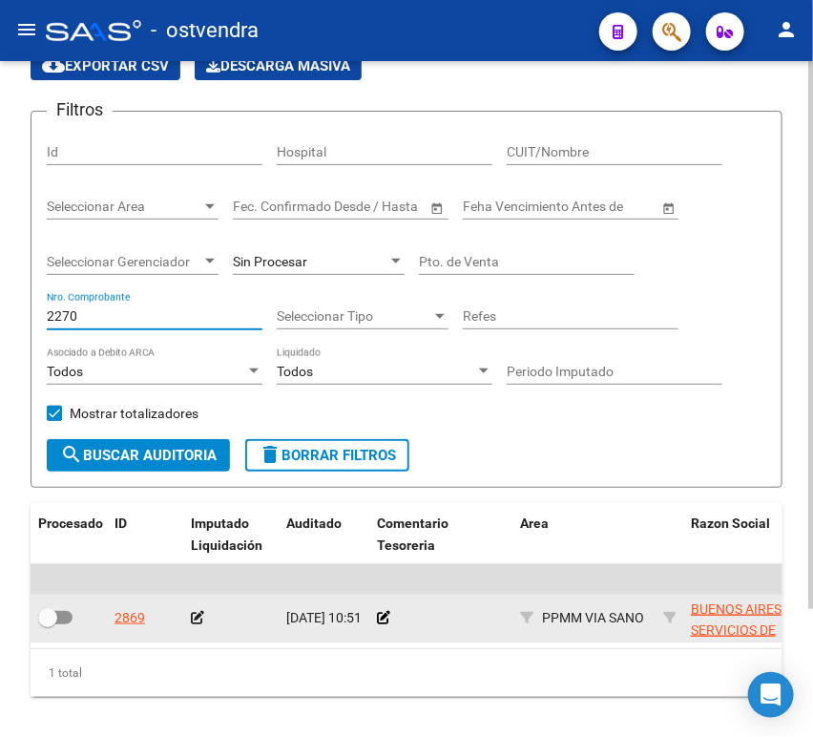
type input "2270"
click at [188, 617] on datatable-body-cell at bounding box center [230, 617] width 95 height 47
click at [193, 619] on icon at bounding box center [197, 617] width 13 height 13
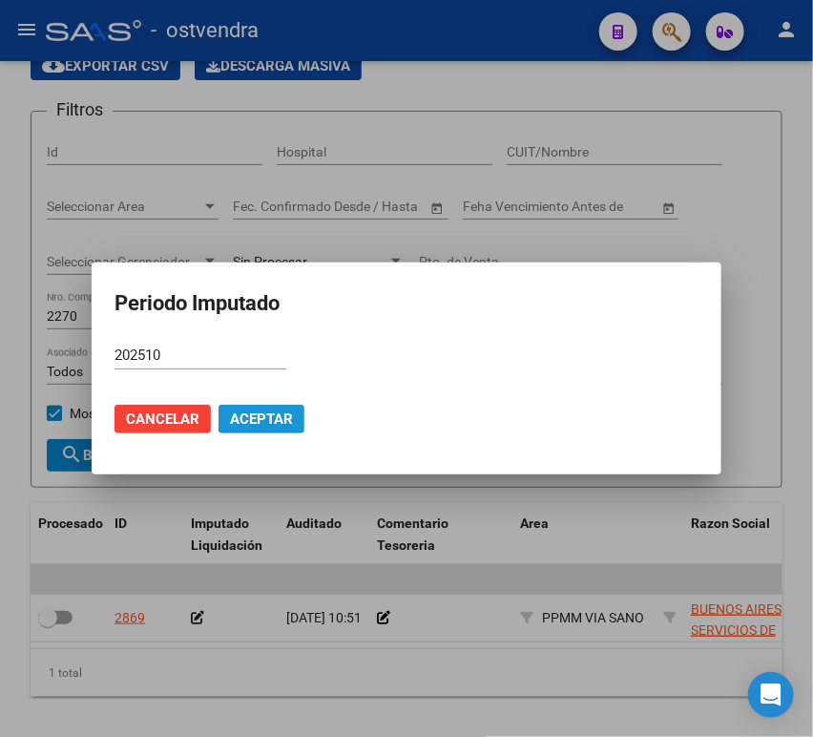
click at [276, 428] on button "Aceptar" at bounding box center [261, 419] width 86 height 29
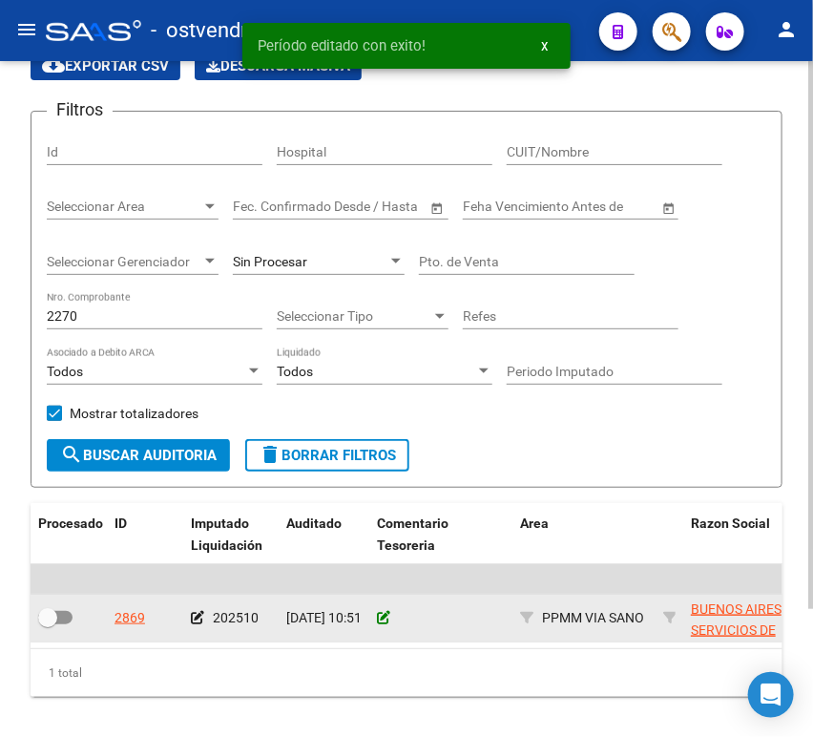
click at [382, 617] on icon at bounding box center [383, 617] width 13 height 13
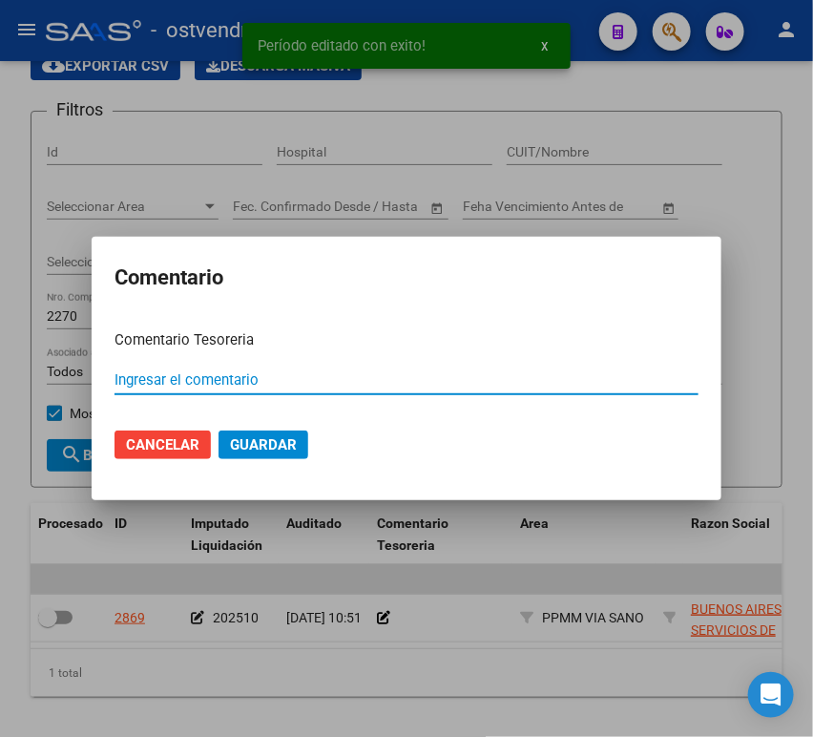
paste input "00012498"
type input "00012498"
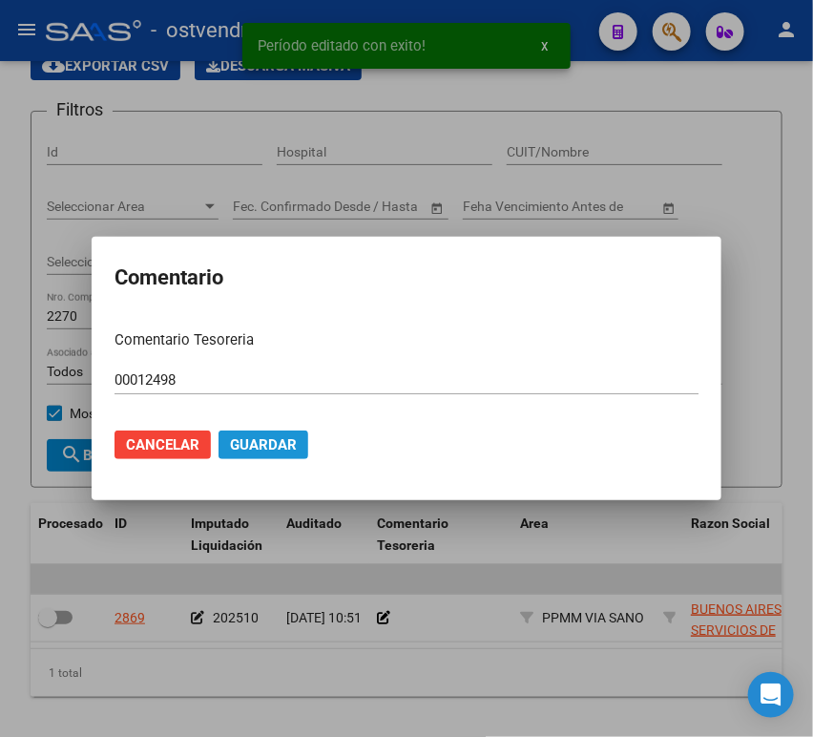
click at [271, 441] on span "Guardar" at bounding box center [263, 444] width 67 height 17
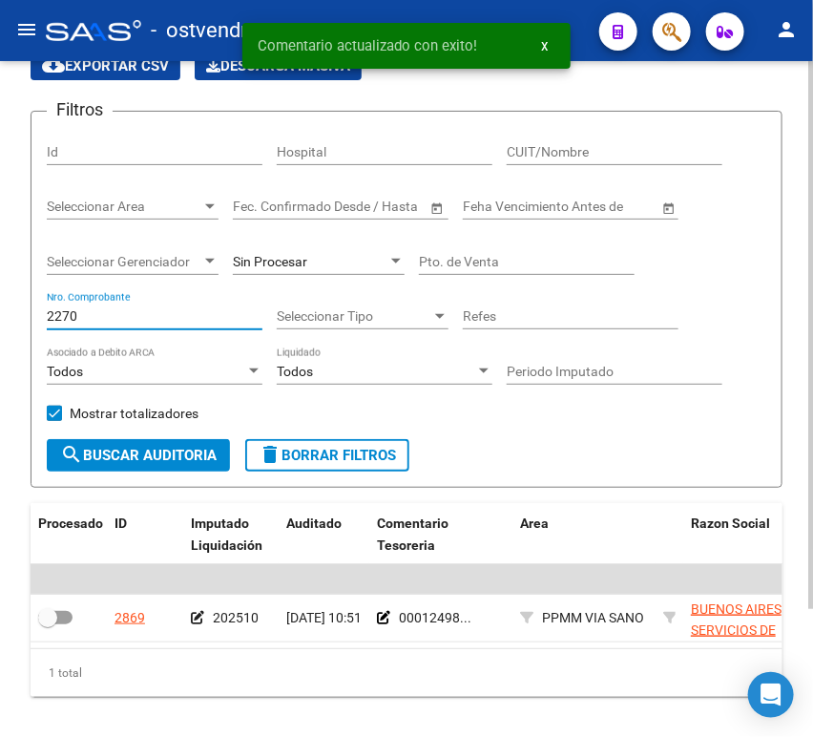
drag, startPoint x: 104, startPoint y: 317, endPoint x: 28, endPoint y: 316, distance: 76.3
click at [28, 316] on div "TESORERIA -> Auditorías Confirmadas cloud_download Exportar CSV Descarga Masiva…" at bounding box center [406, 380] width 813 height 816
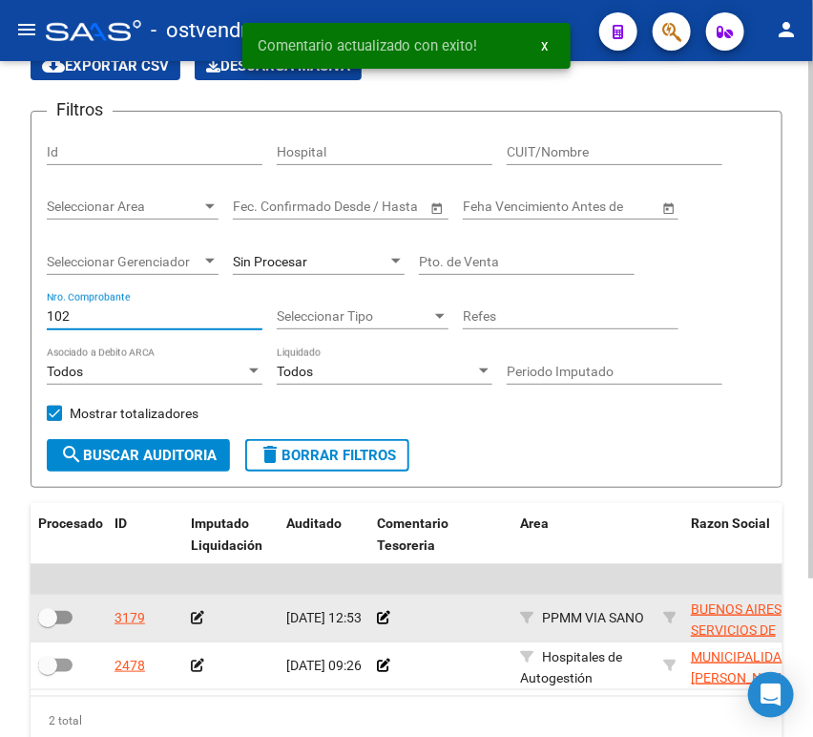
type input "102"
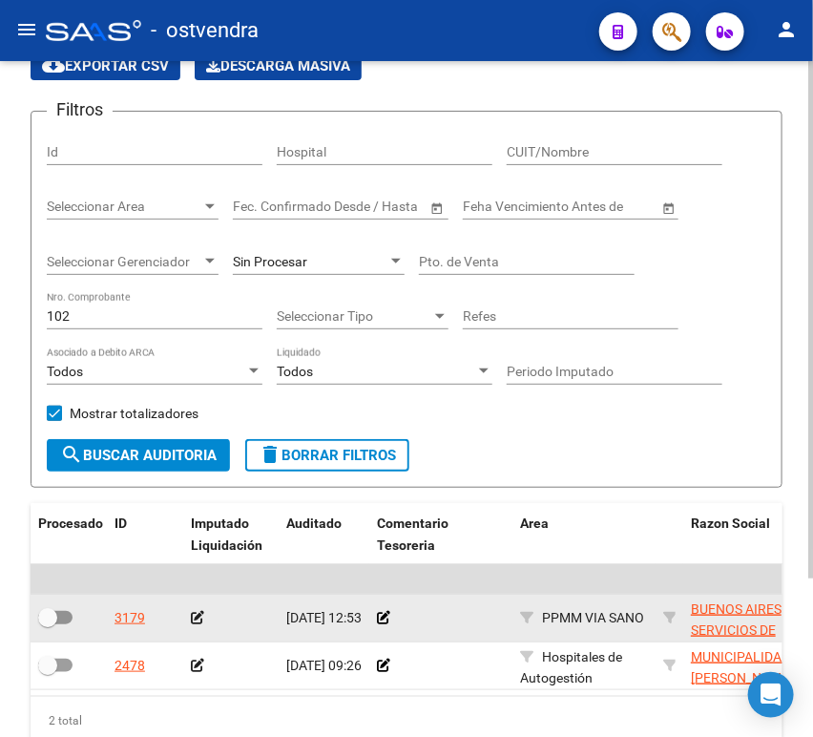
click at [196, 612] on icon at bounding box center [197, 617] width 13 height 13
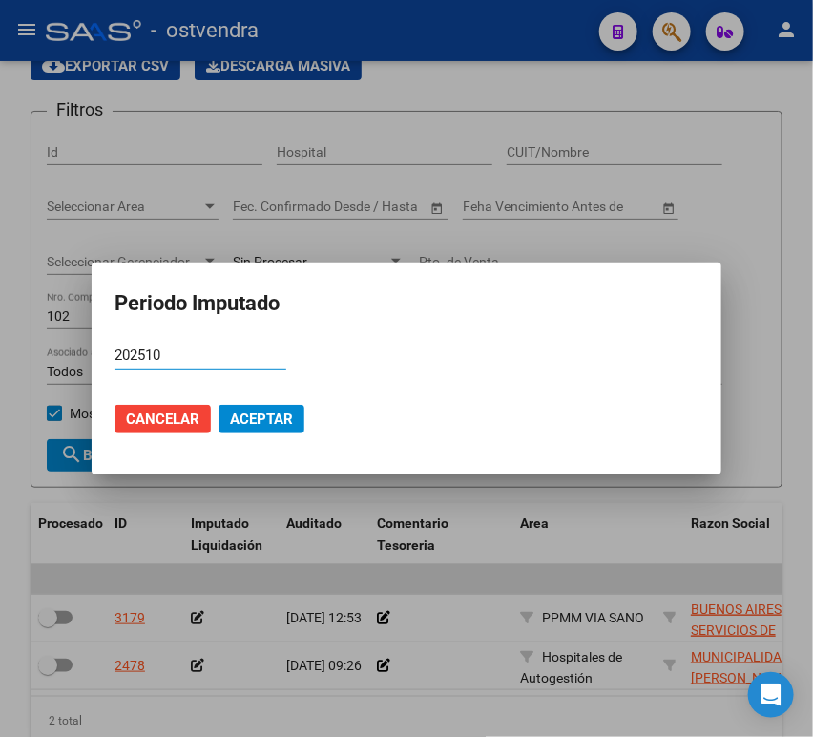
click at [264, 434] on mat-dialog-actions "Cancelar Aceptar" at bounding box center [406, 418] width 584 height 65
click at [268, 422] on span "Aceptar" at bounding box center [261, 418] width 63 height 17
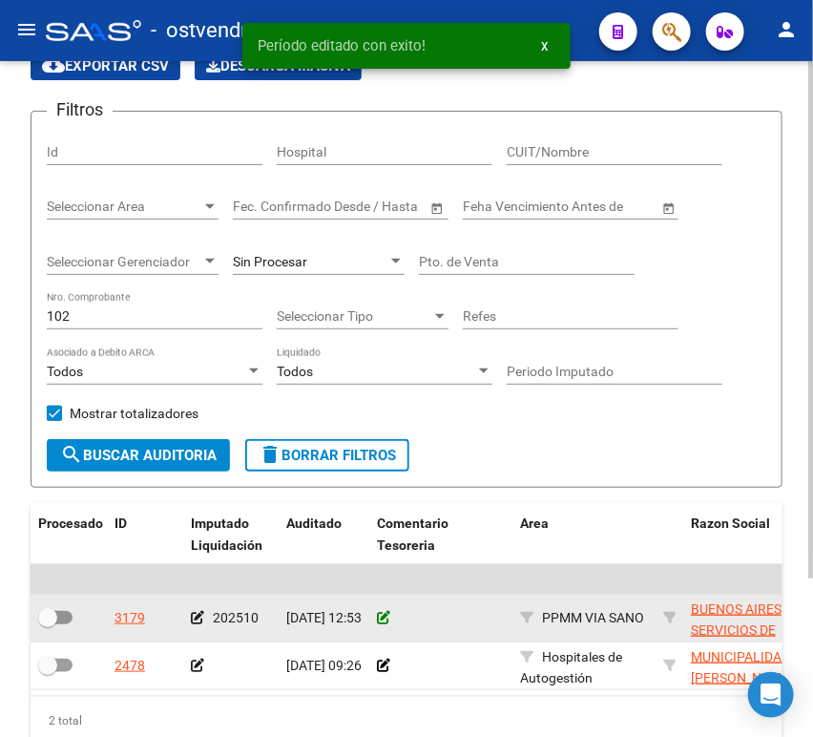
click at [388, 616] on icon at bounding box center [383, 617] width 13 height 13
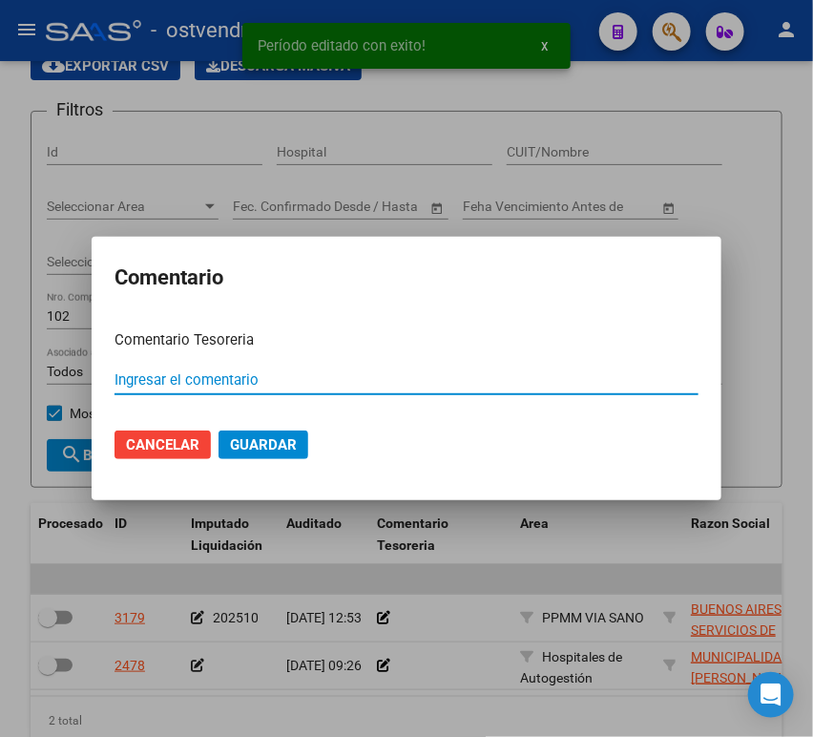
paste input "00012498"
type input "00012498"
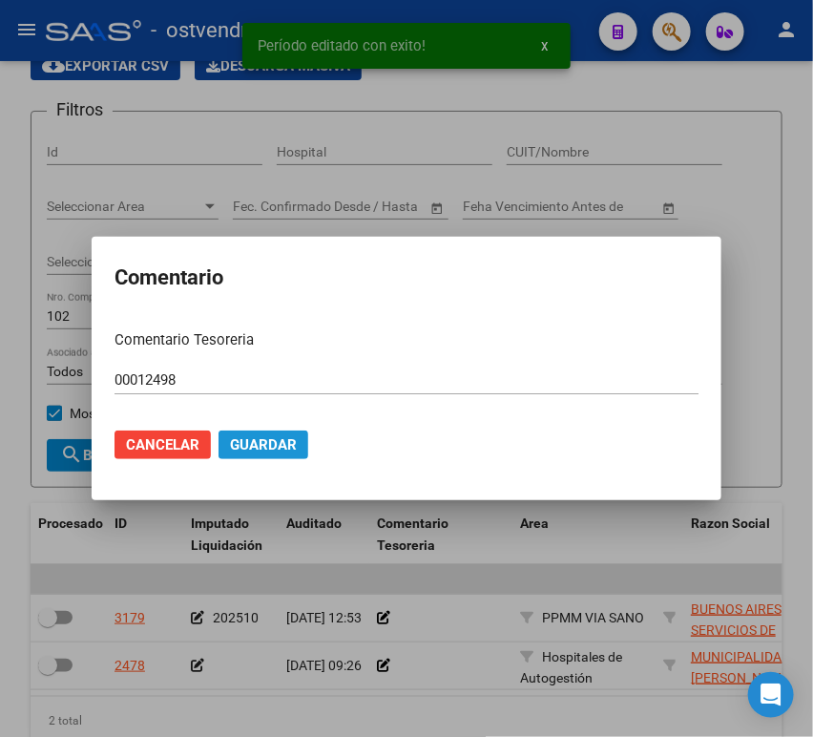
click at [256, 441] on span "Guardar" at bounding box center [263, 444] width 67 height 17
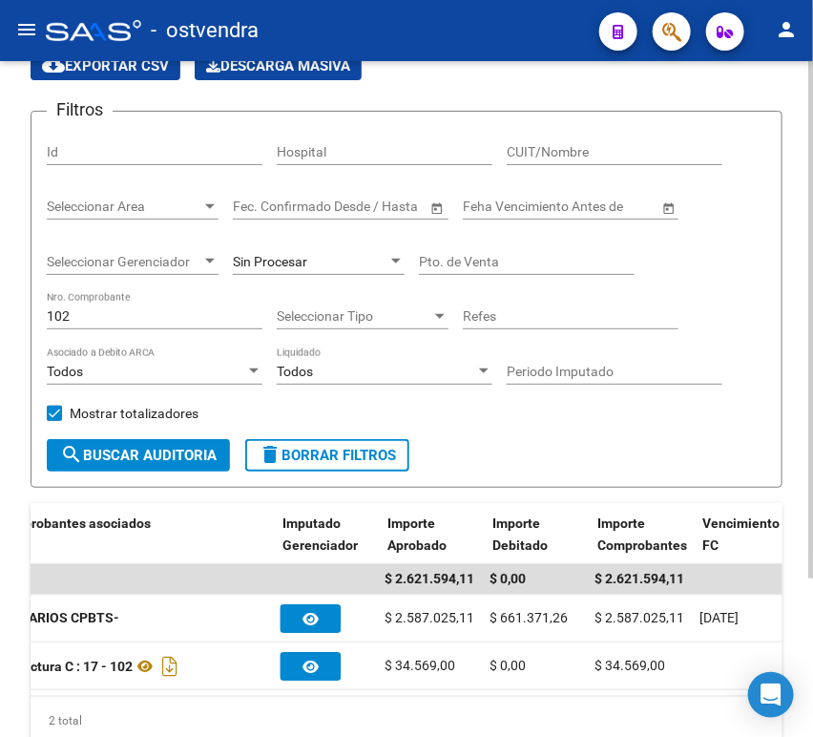
scroll to position [0, 942]
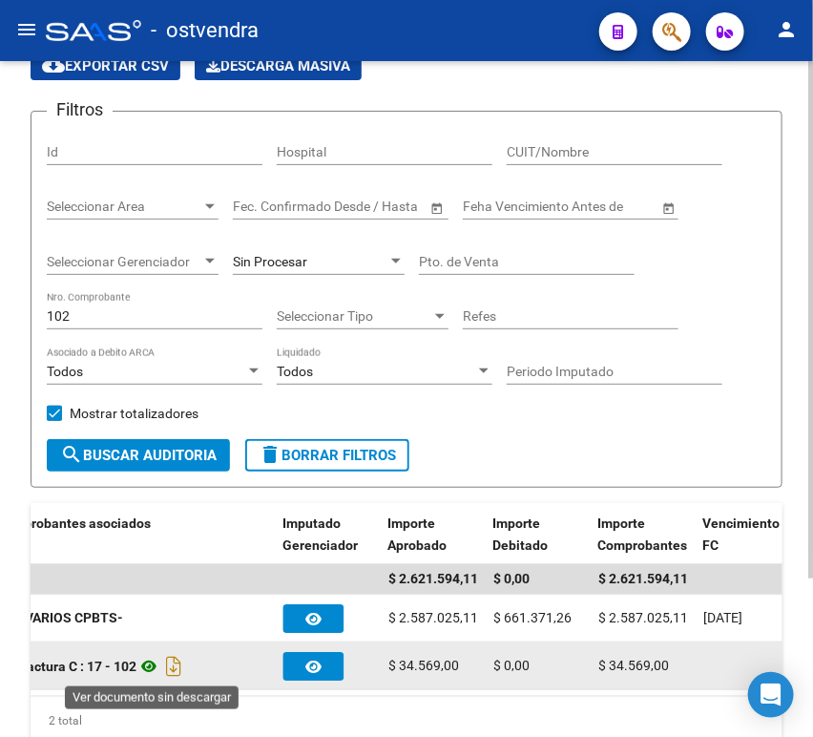
click at [145, 670] on icon at bounding box center [148, 665] width 25 height 23
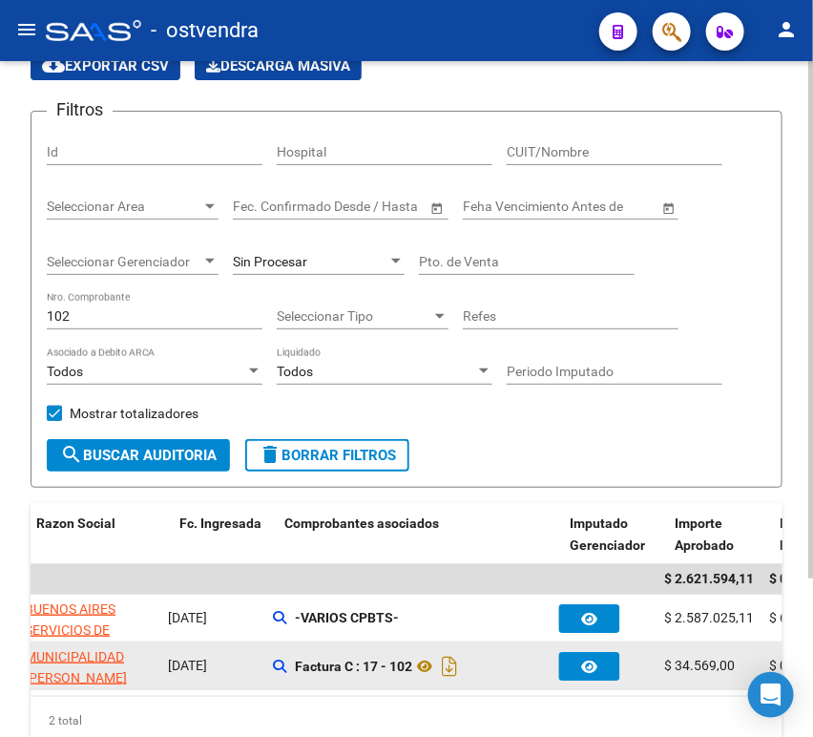
scroll to position [0, 654]
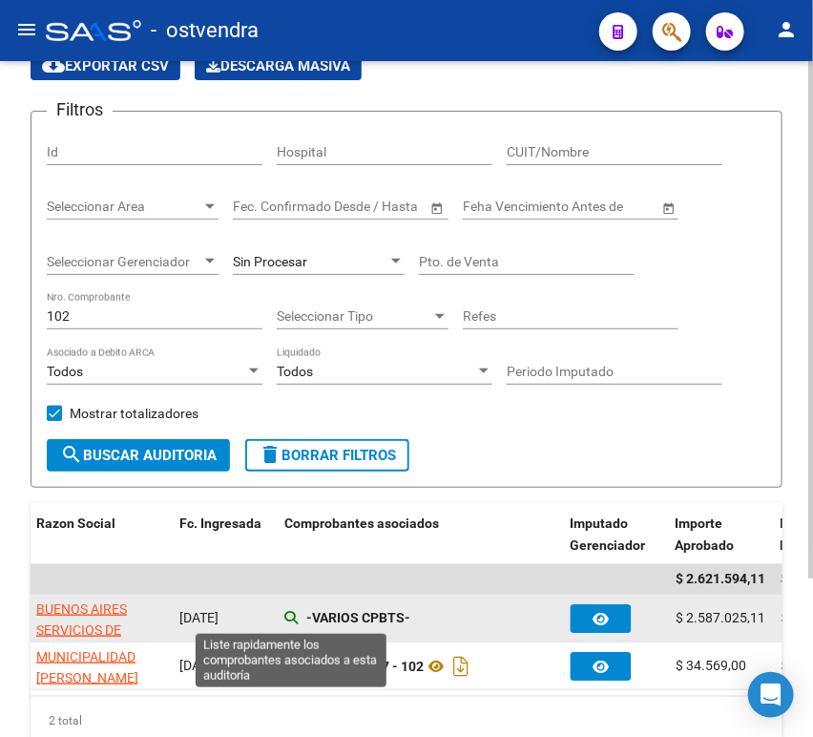
click at [290, 616] on icon at bounding box center [290, 617] width 13 height 13
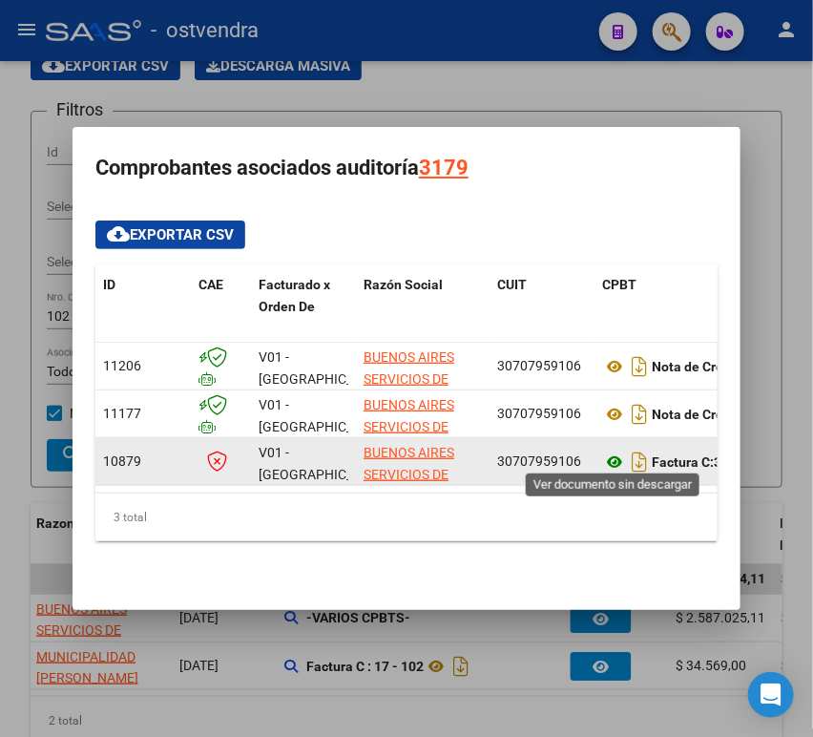
click at [614, 453] on icon at bounding box center [614, 461] width 25 height 23
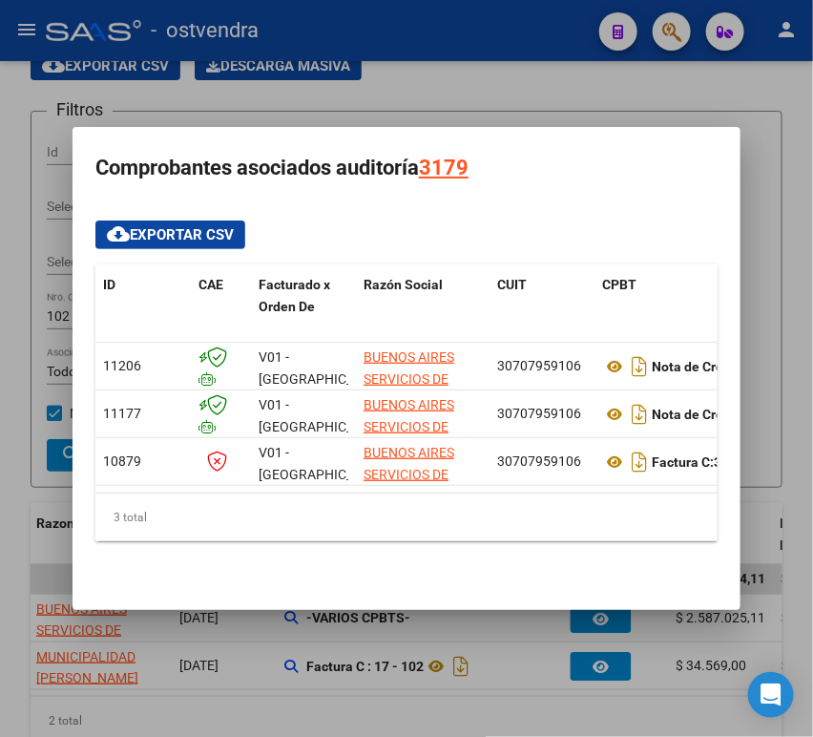
click at [619, 89] on div at bounding box center [406, 368] width 813 height 737
